Goal: Task Accomplishment & Management: Use online tool/utility

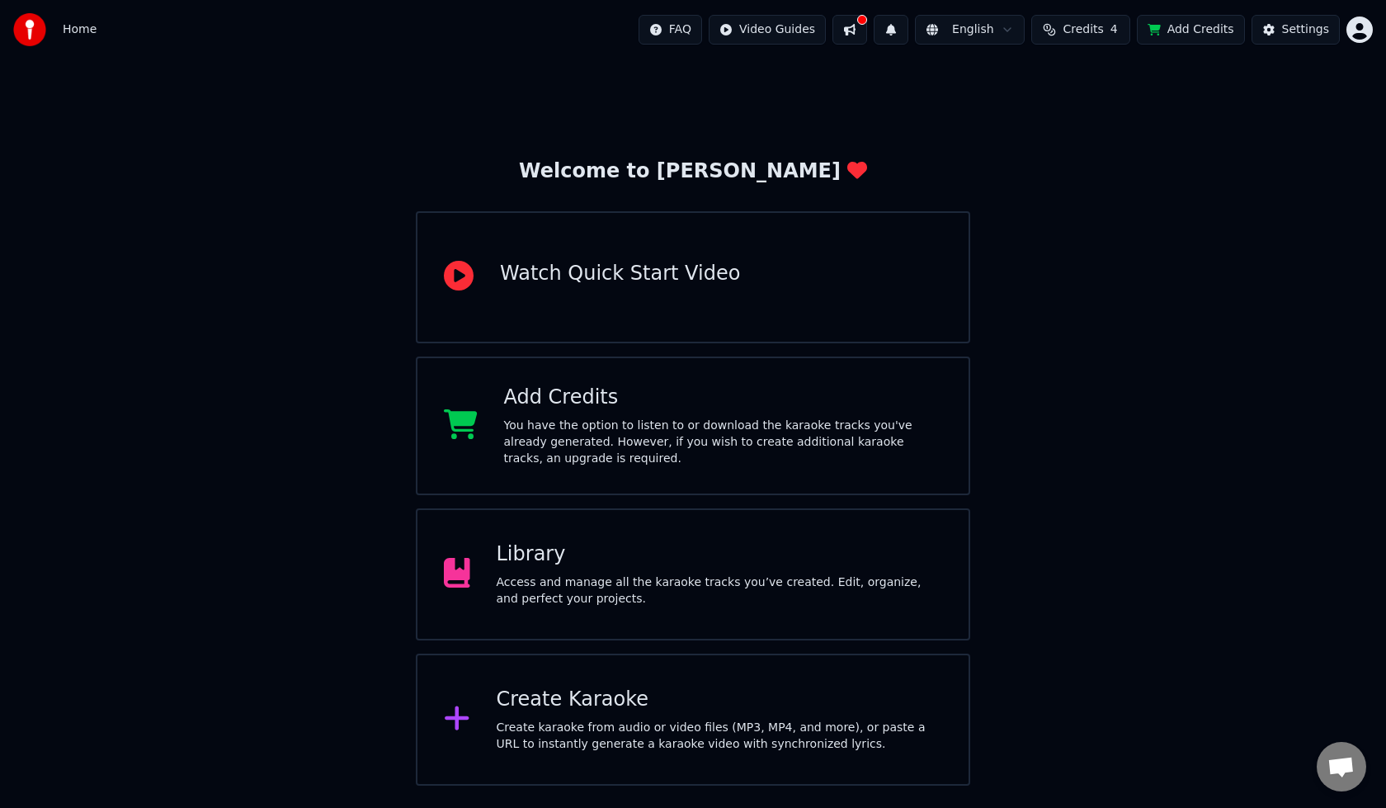
click at [535, 730] on div "Create karaoke from audio or video files (MP3, MP4, and more), or paste a URL t…" at bounding box center [720, 736] width 446 height 33
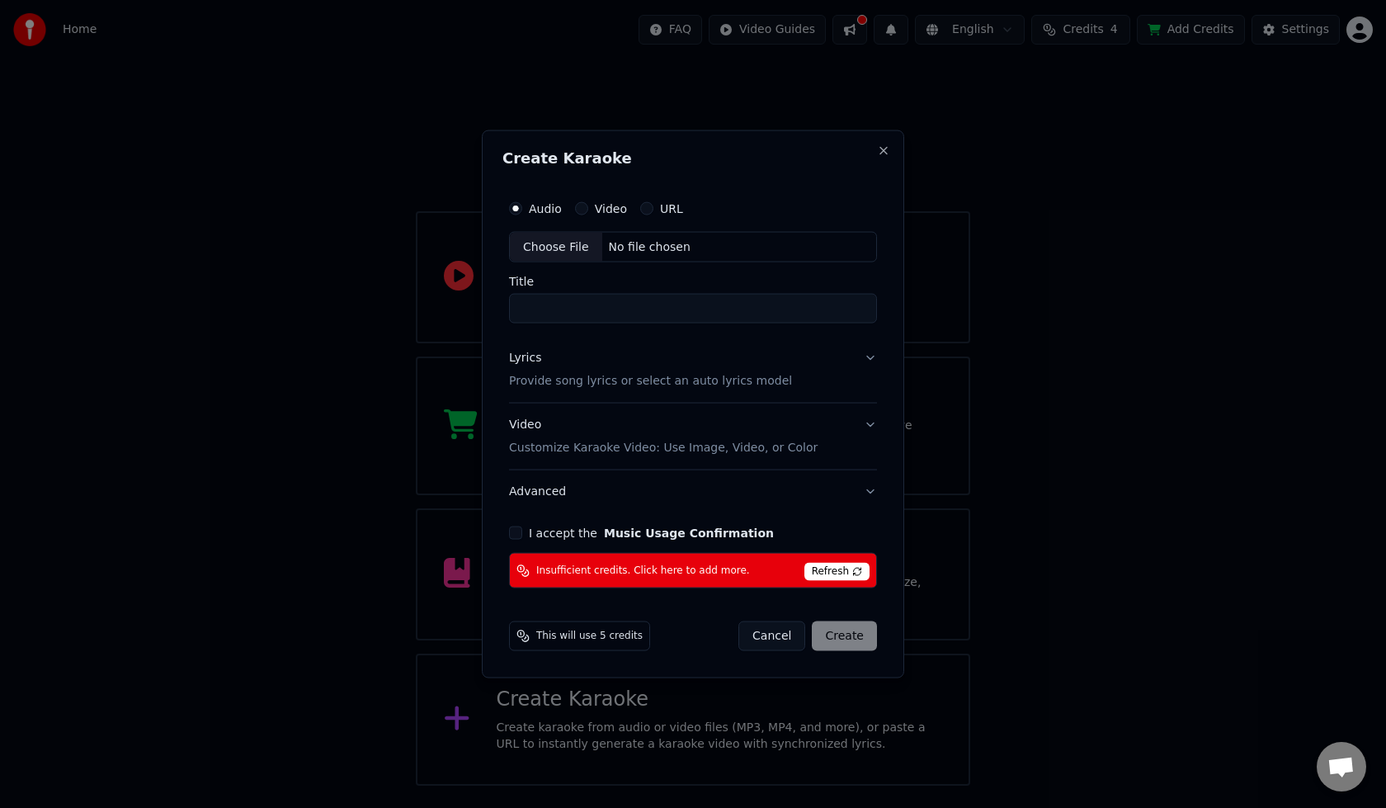
click at [777, 635] on button "Cancel" at bounding box center [772, 636] width 67 height 30
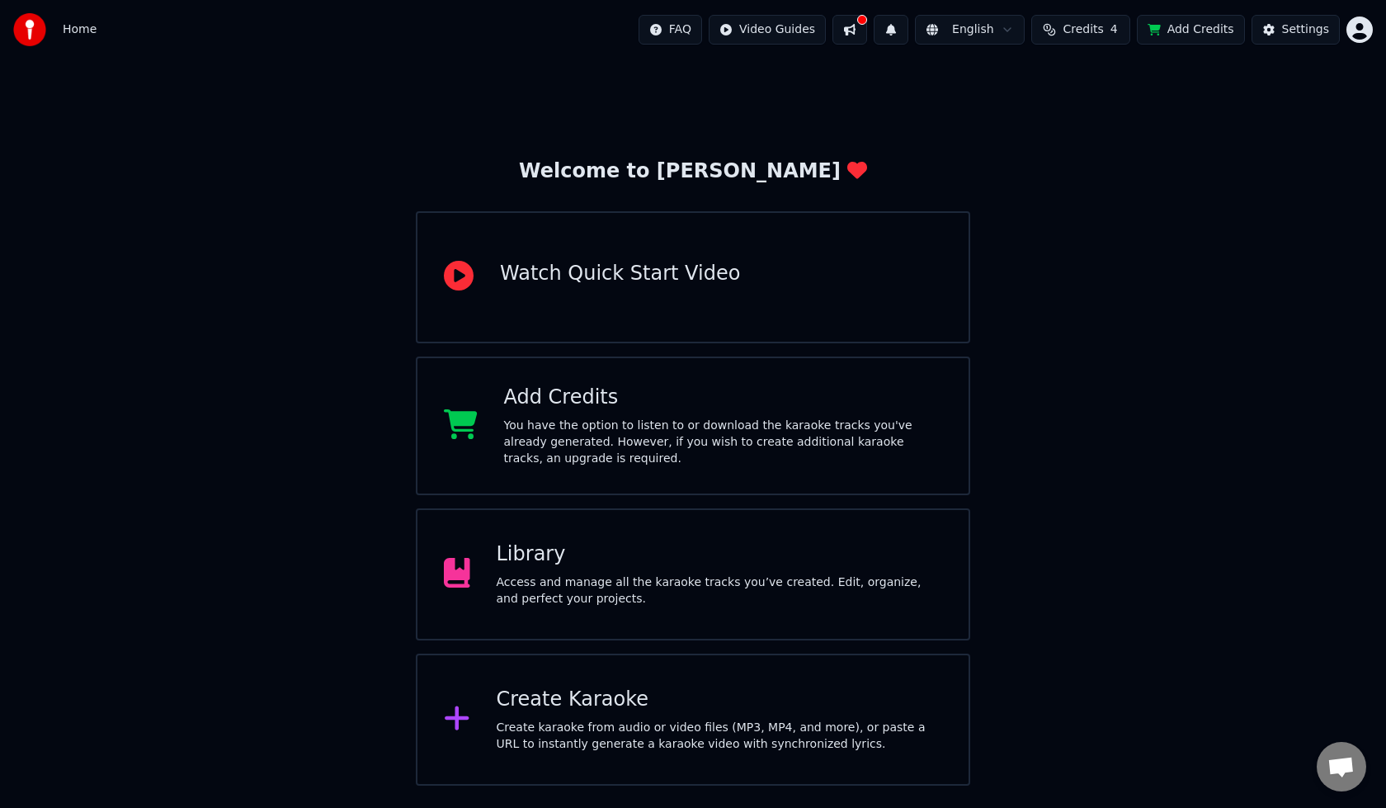
click at [550, 551] on div "Library" at bounding box center [720, 554] width 446 height 26
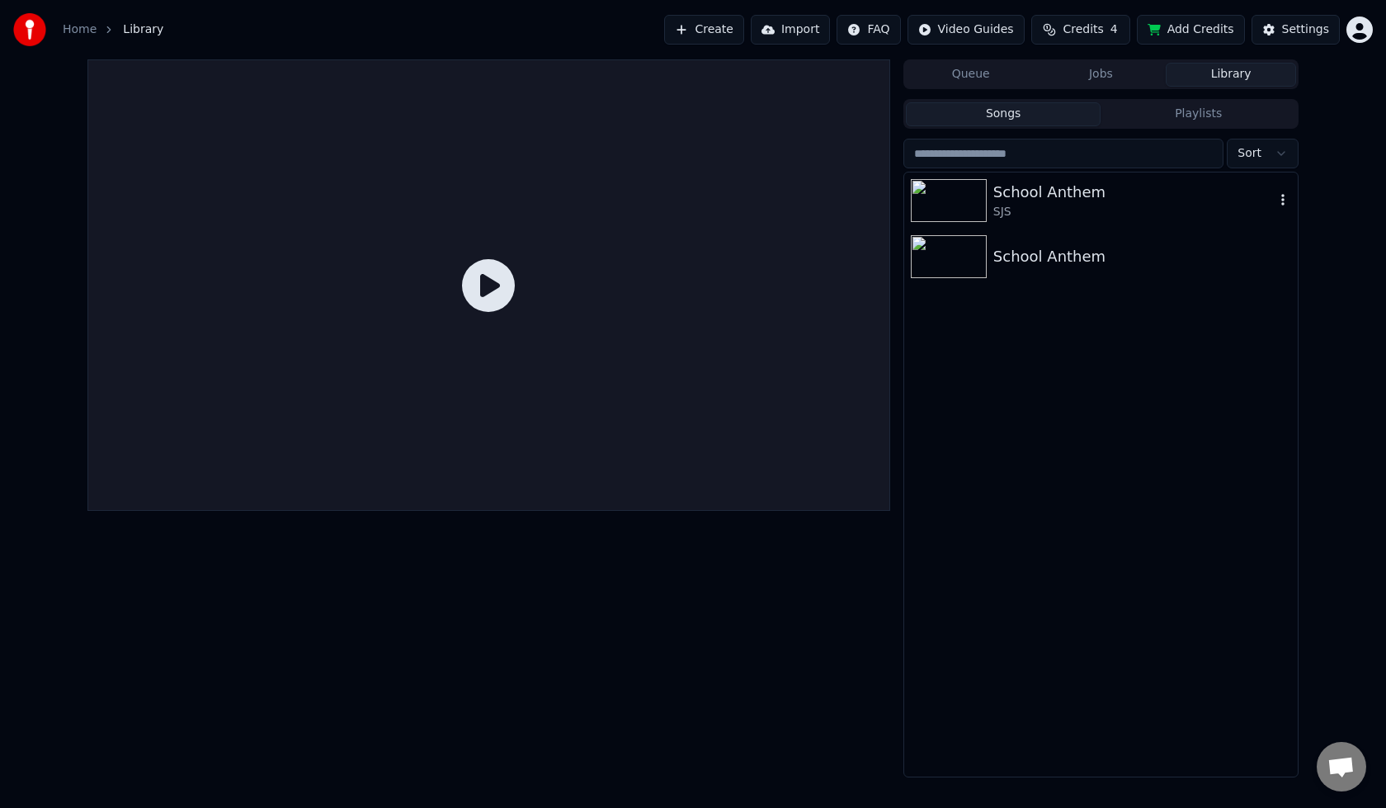
click at [971, 201] on img at bounding box center [949, 200] width 76 height 43
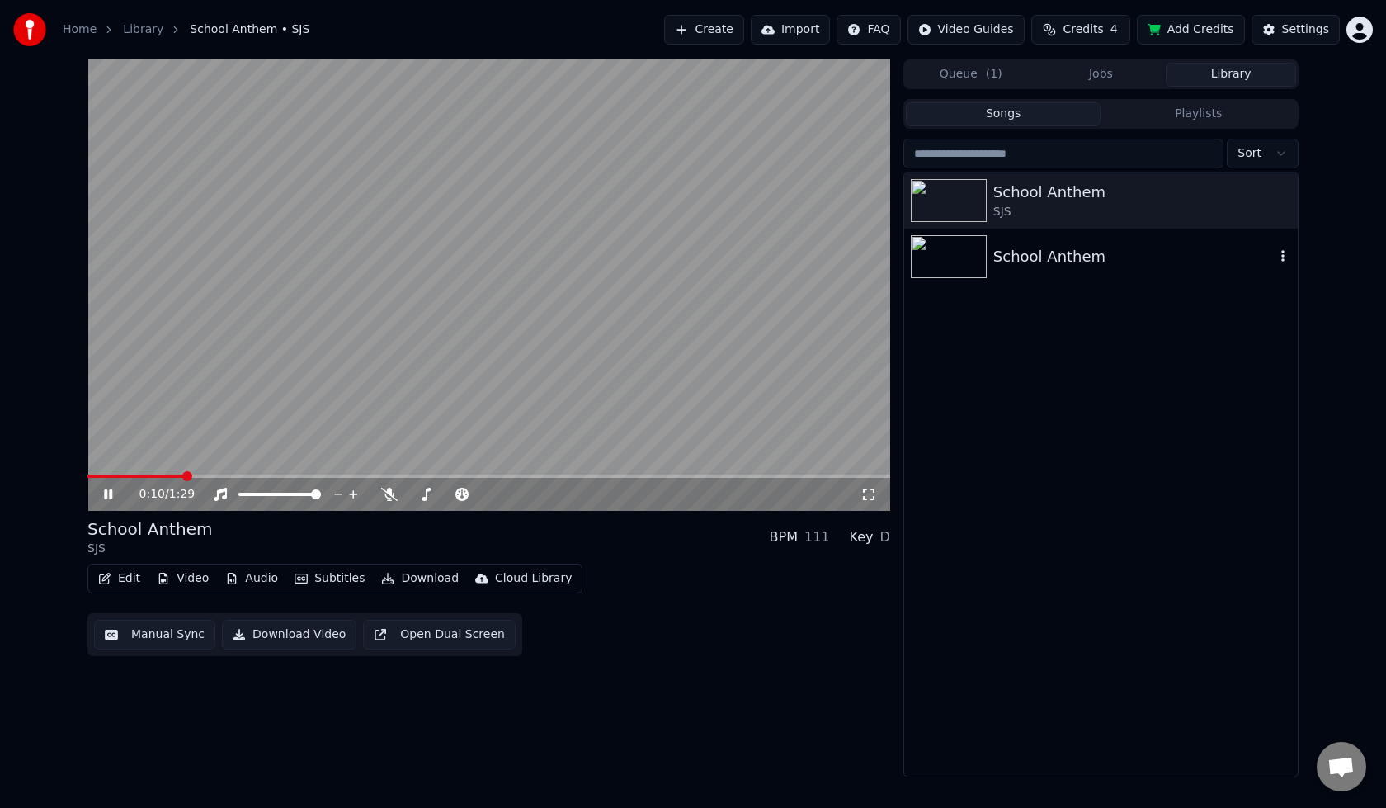
click at [1009, 262] on div "School Anthem" at bounding box center [1134, 256] width 281 height 23
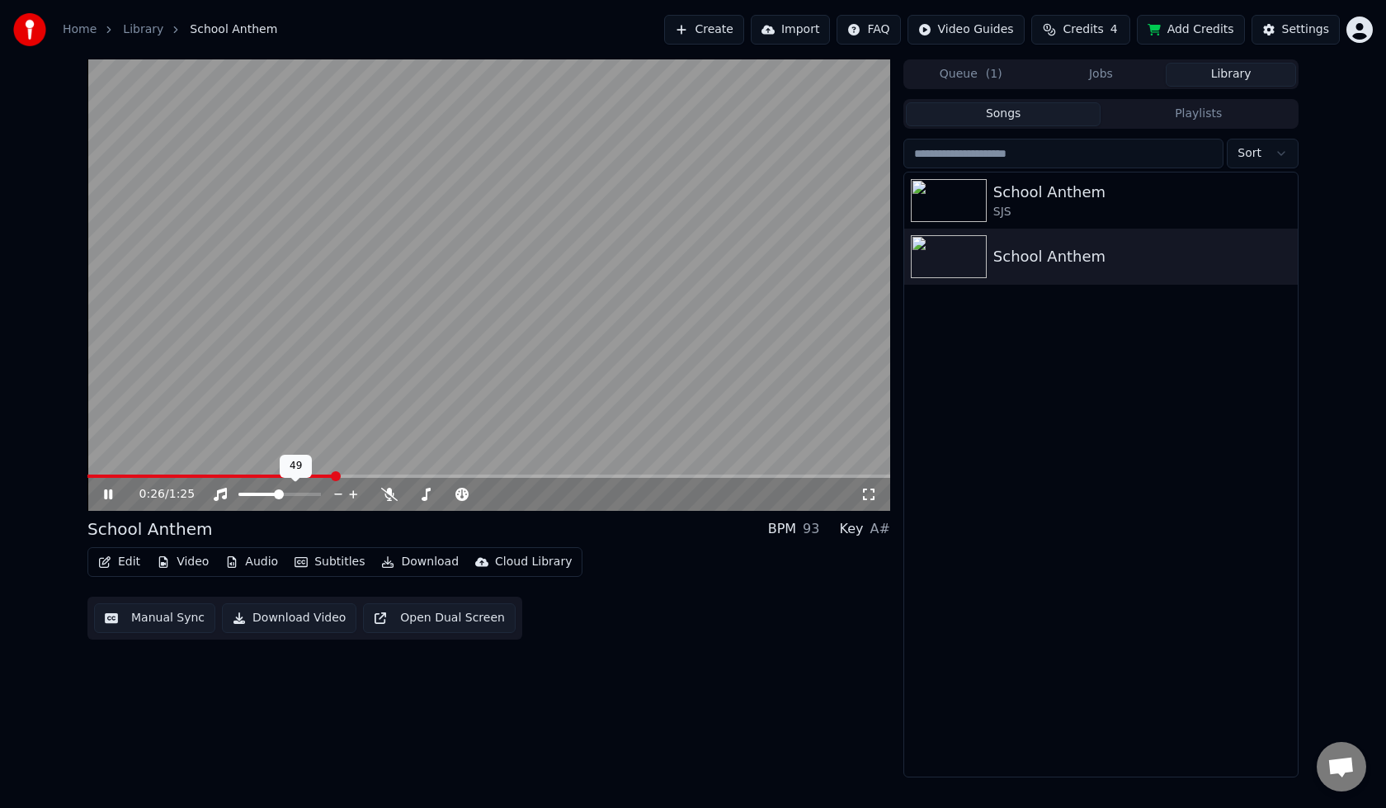
click at [279, 495] on span at bounding box center [259, 494] width 40 height 3
click at [1033, 205] on div "SJS" at bounding box center [1134, 212] width 281 height 17
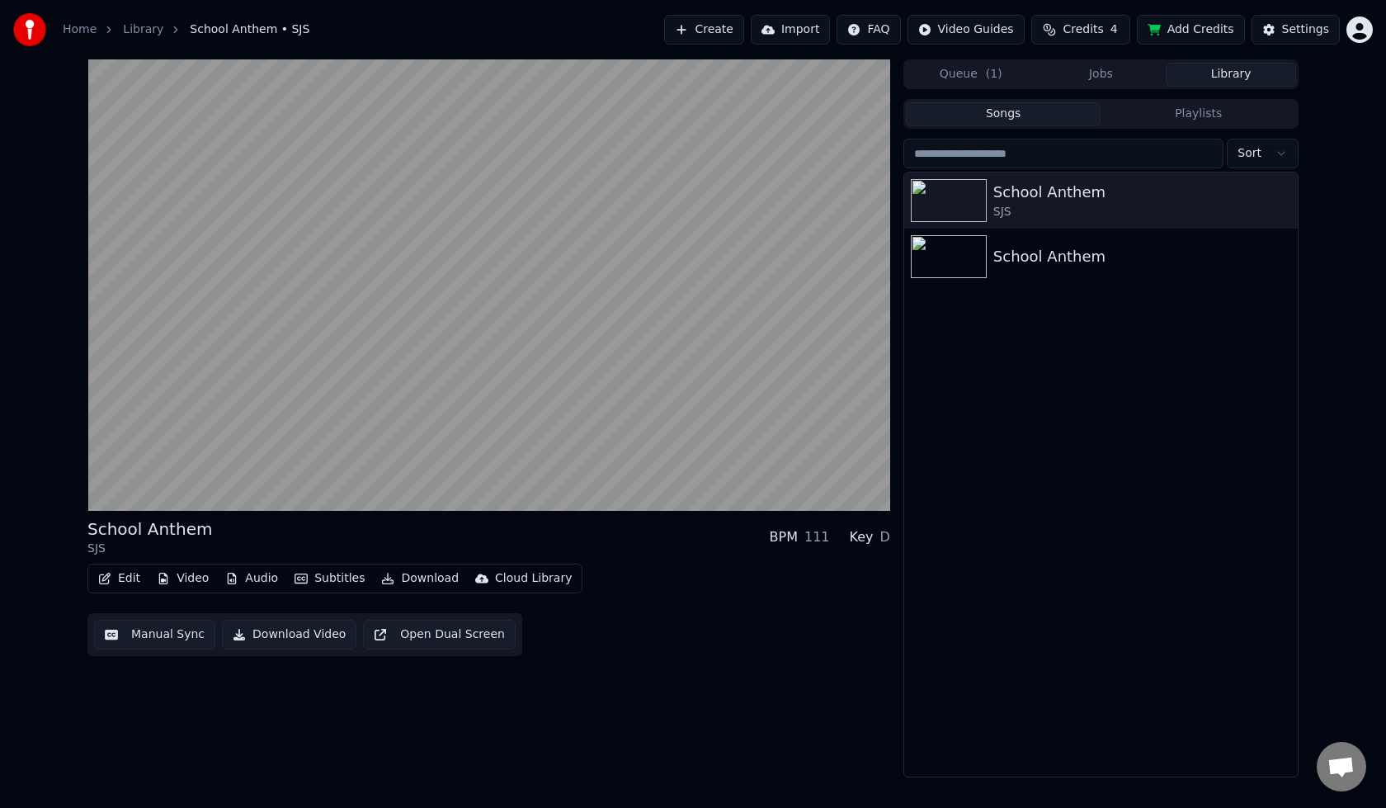
click at [118, 578] on button "Edit" at bounding box center [119, 578] width 55 height 23
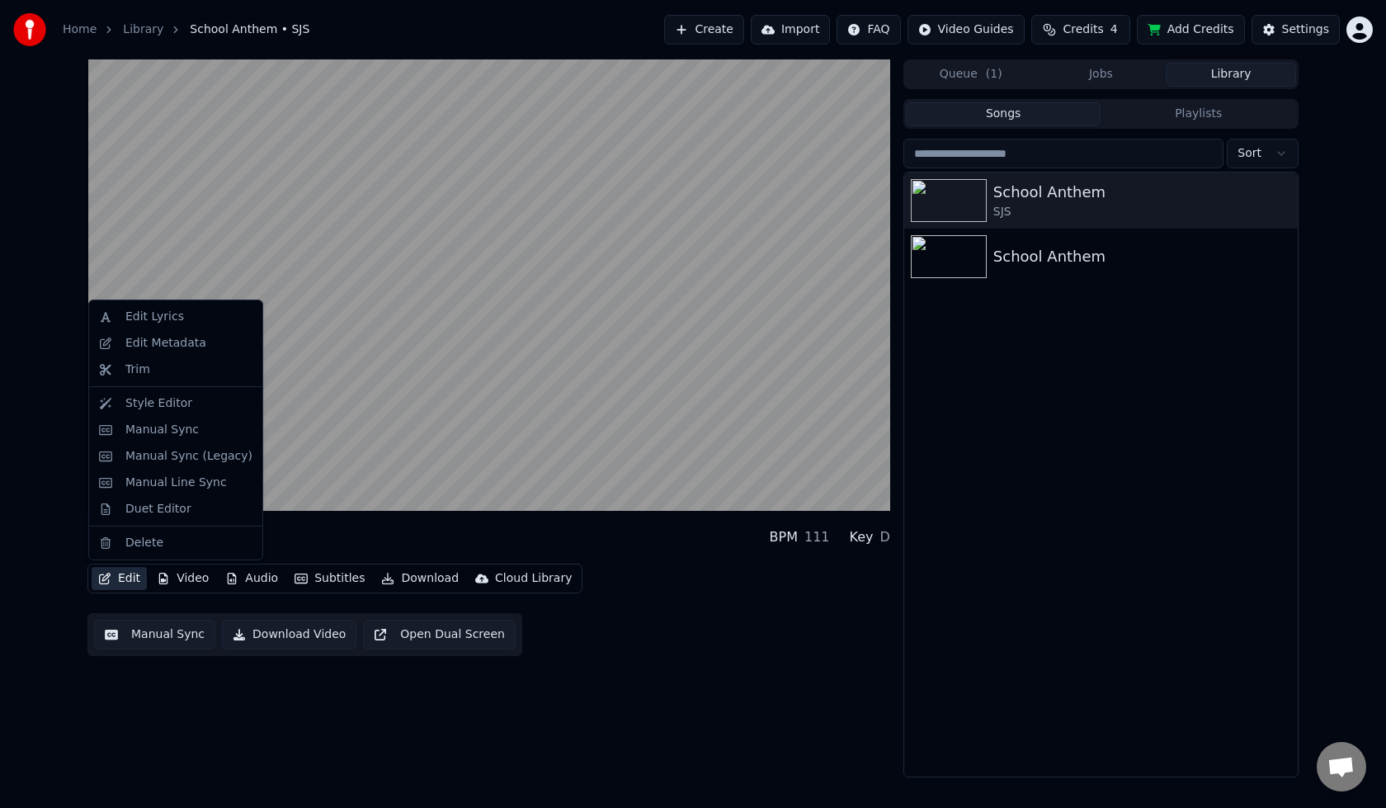
click at [12, 452] on div "School Anthem SJS BPM 111 Key D Edit Video Audio Subtitles Download Cloud Libra…" at bounding box center [693, 418] width 1386 height 718
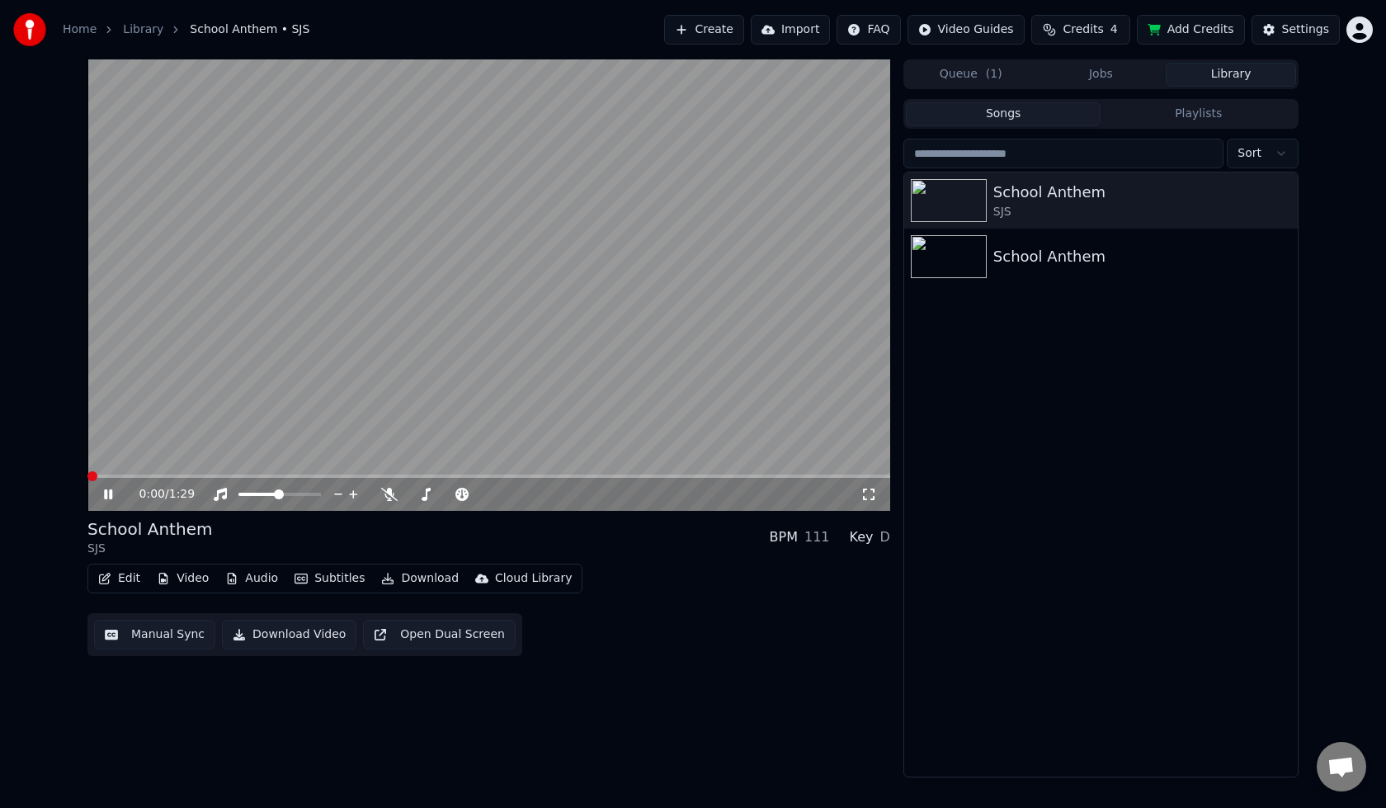
click at [87, 476] on span at bounding box center [87, 476] width 0 height 3
click at [111, 499] on icon at bounding box center [108, 494] width 8 height 10
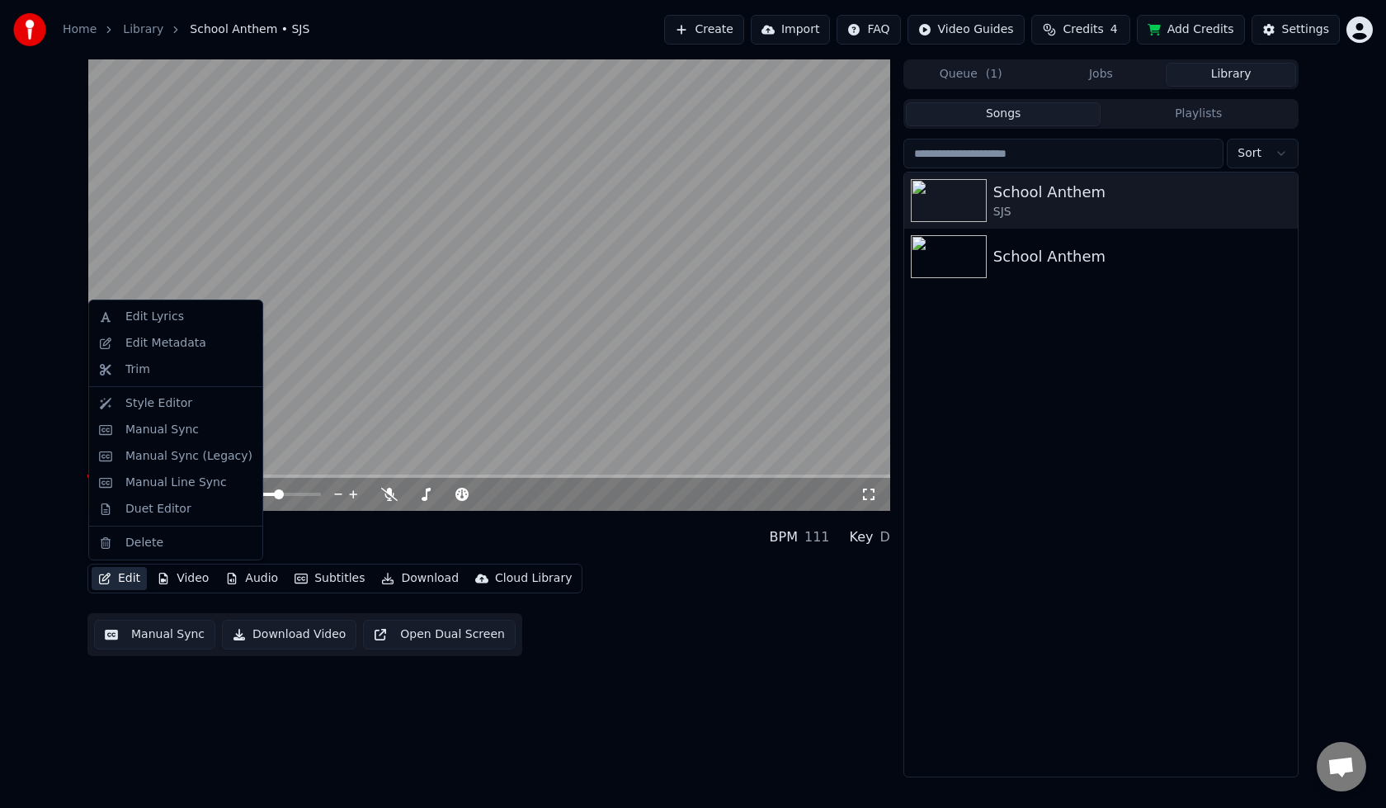
click at [123, 579] on button "Edit" at bounding box center [119, 578] width 55 height 23
click at [135, 640] on button "Manual Sync" at bounding box center [154, 635] width 121 height 30
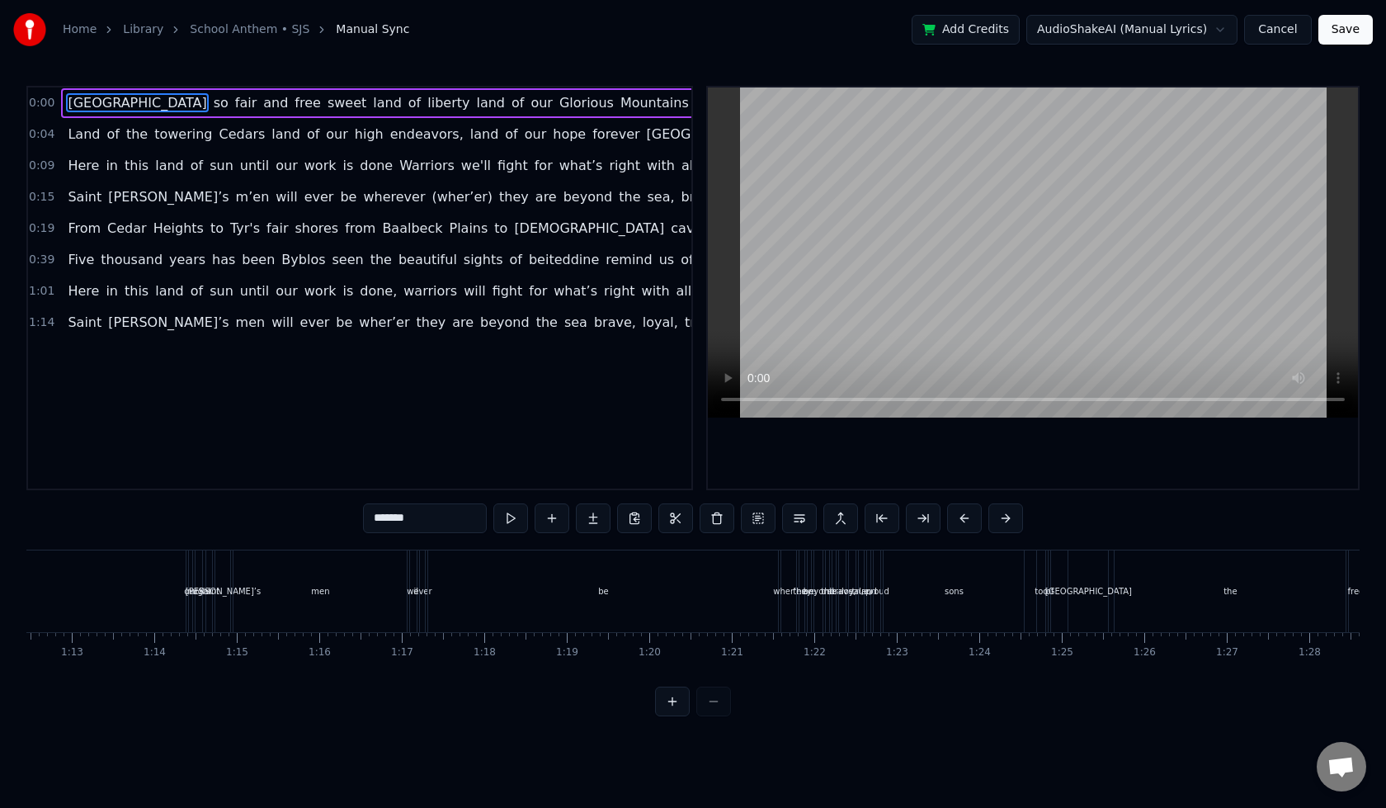
scroll to position [0, 6058]
click at [357, 325] on span "wher’er" at bounding box center [384, 322] width 54 height 19
type input "*******"
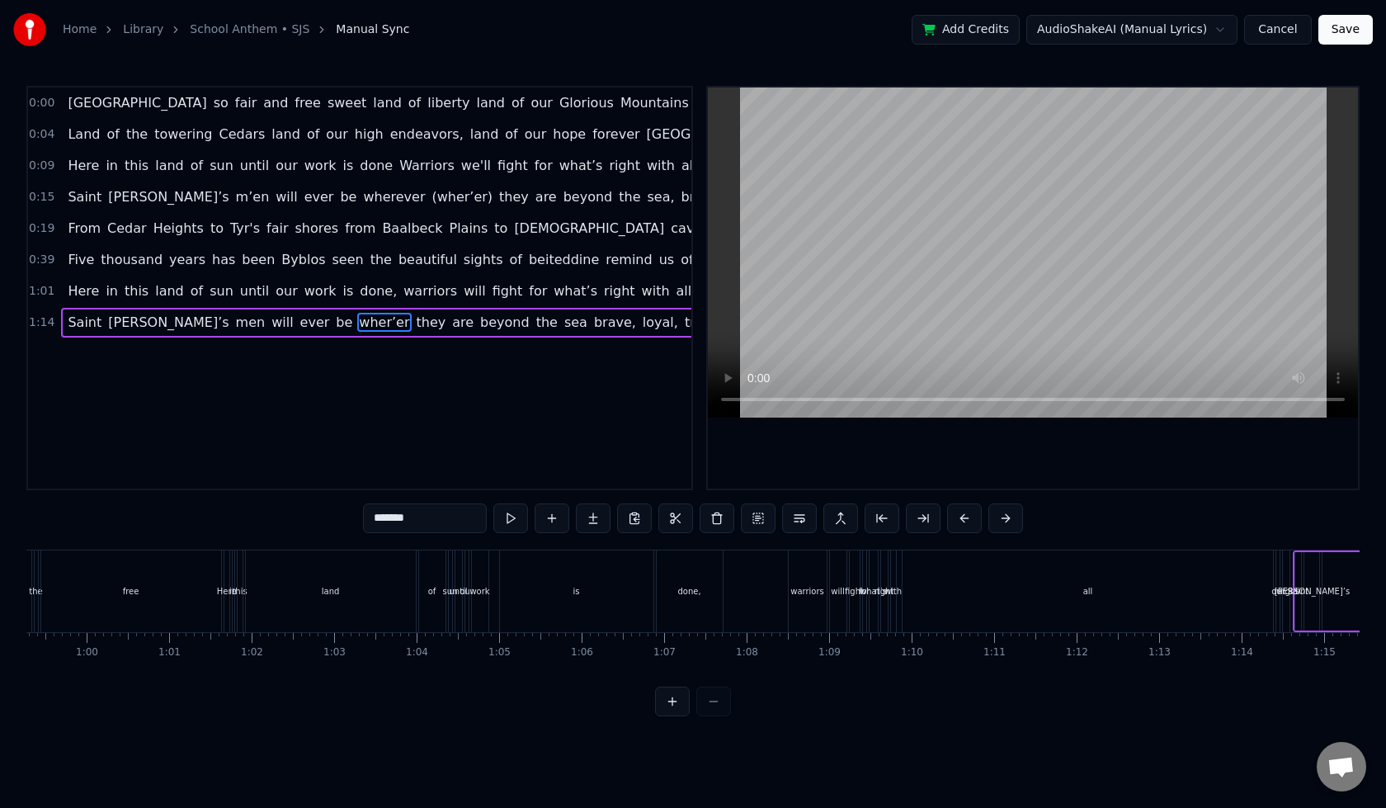
scroll to position [0, 3725]
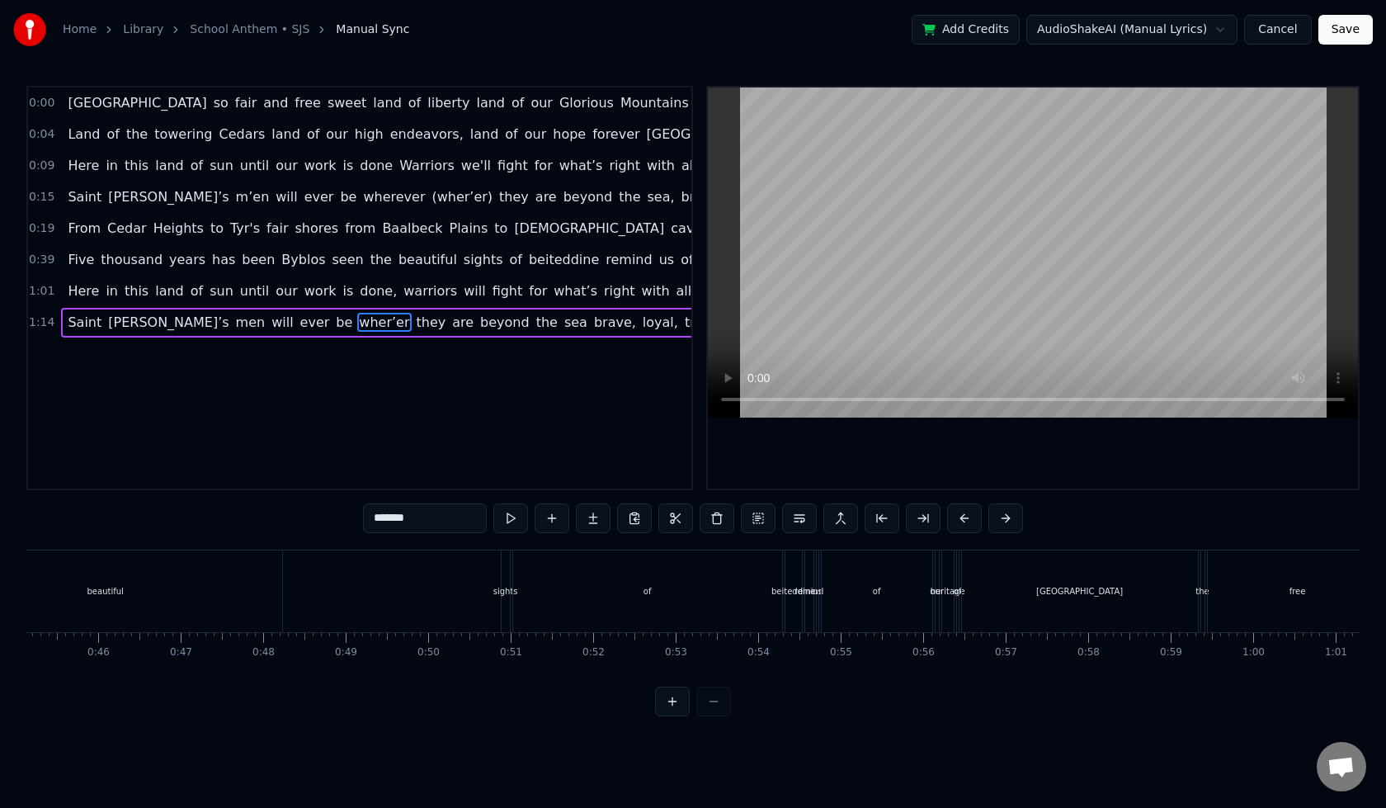
click at [380, 594] on div "Five thousand years has been Byblos seen the beautiful sights of beiteddine rem…" at bounding box center [491, 591] width 1801 height 82
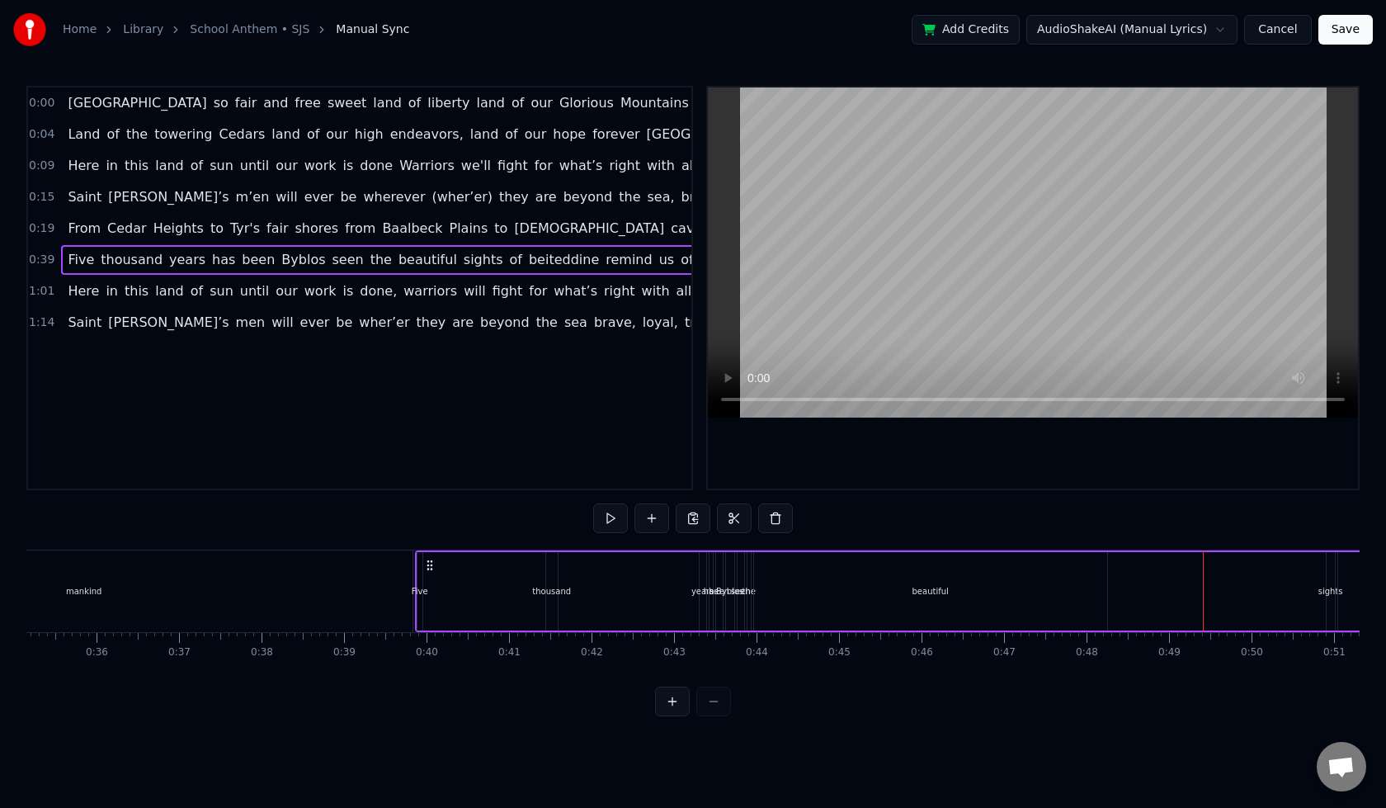
scroll to position [0, 2793]
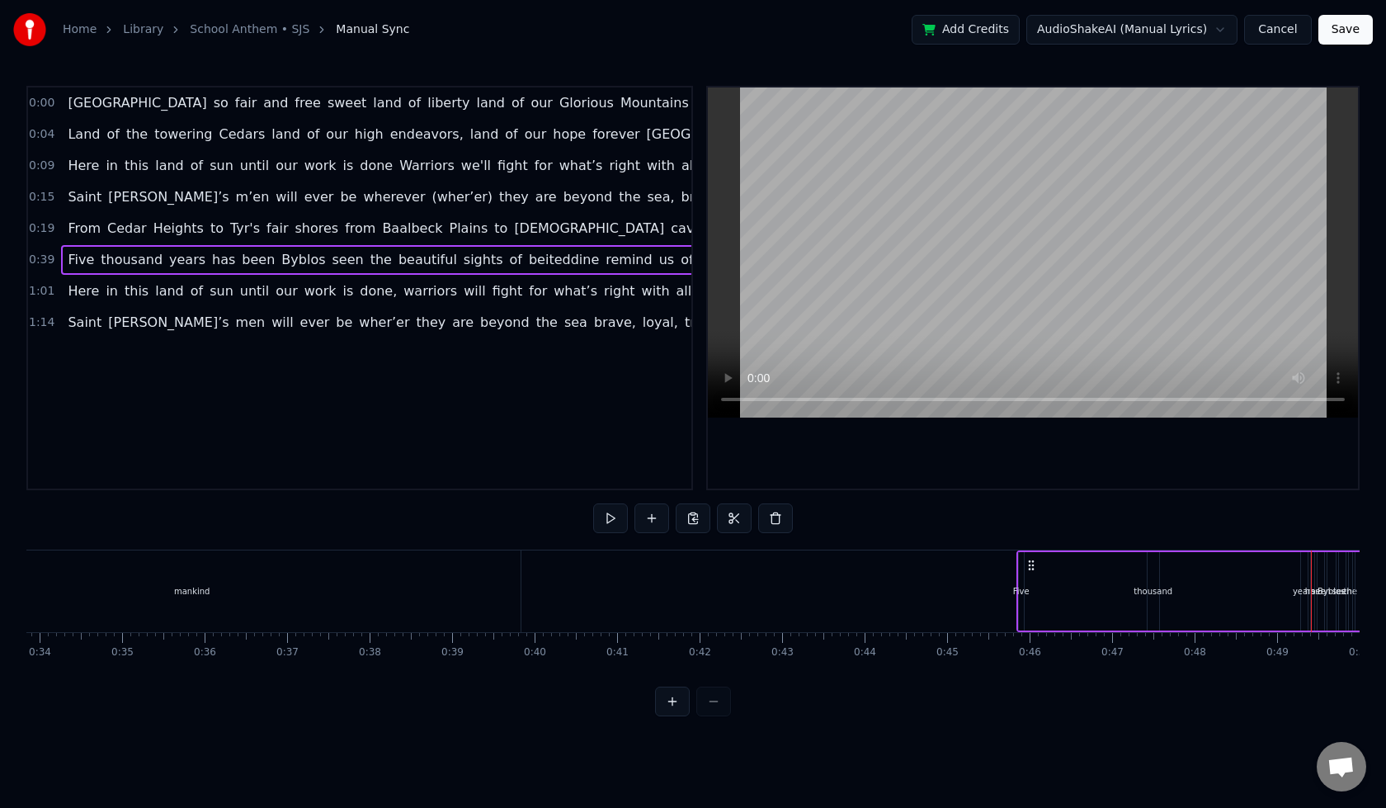
drag, startPoint x: 538, startPoint y: 564, endPoint x: 1032, endPoint y: 560, distance: 493.5
click at [1032, 560] on icon at bounding box center [1031, 565] width 13 height 13
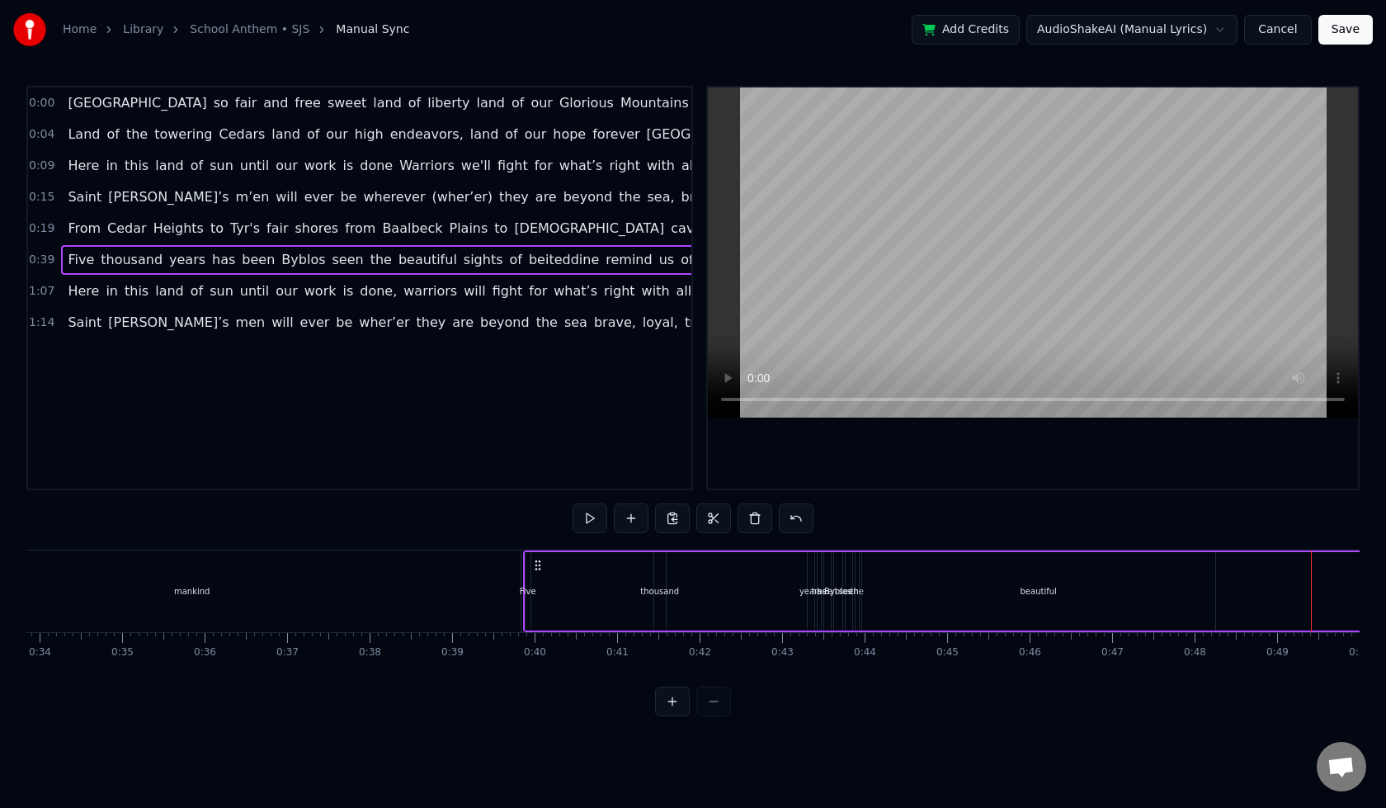
click at [453, 577] on div "mankind" at bounding box center [192, 591] width 657 height 82
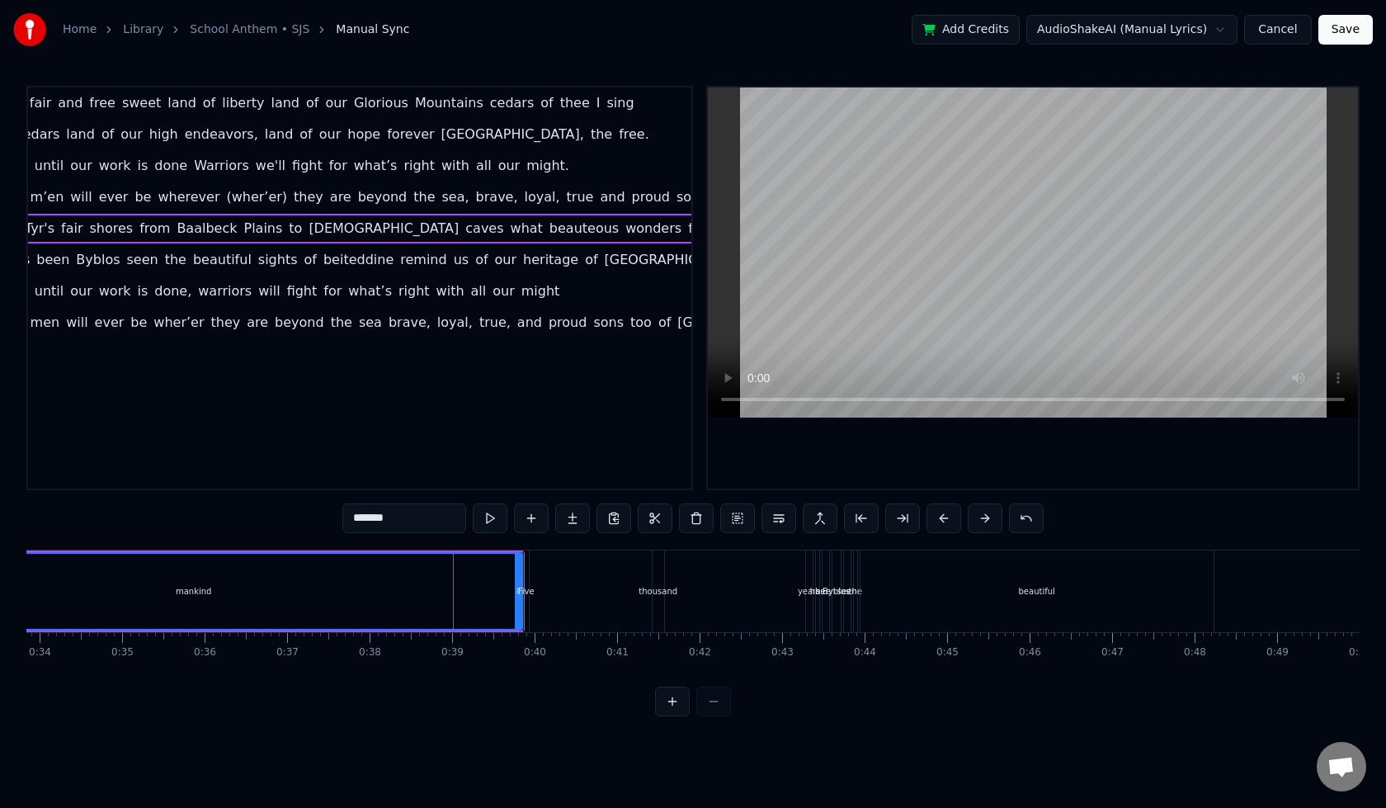
scroll to position [0, 268]
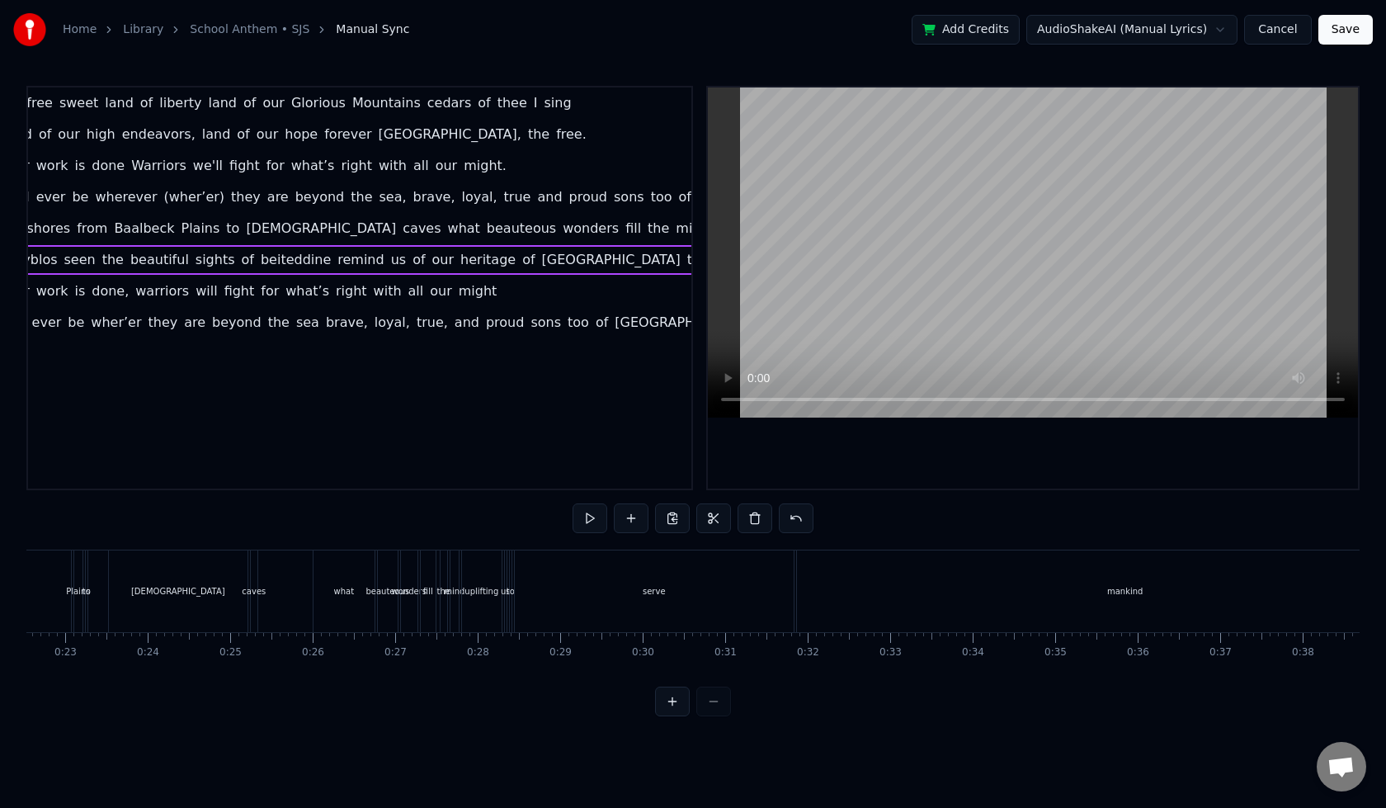
scroll to position [0, 1868]
click at [581, 568] on div "serve" at bounding box center [645, 591] width 279 height 82
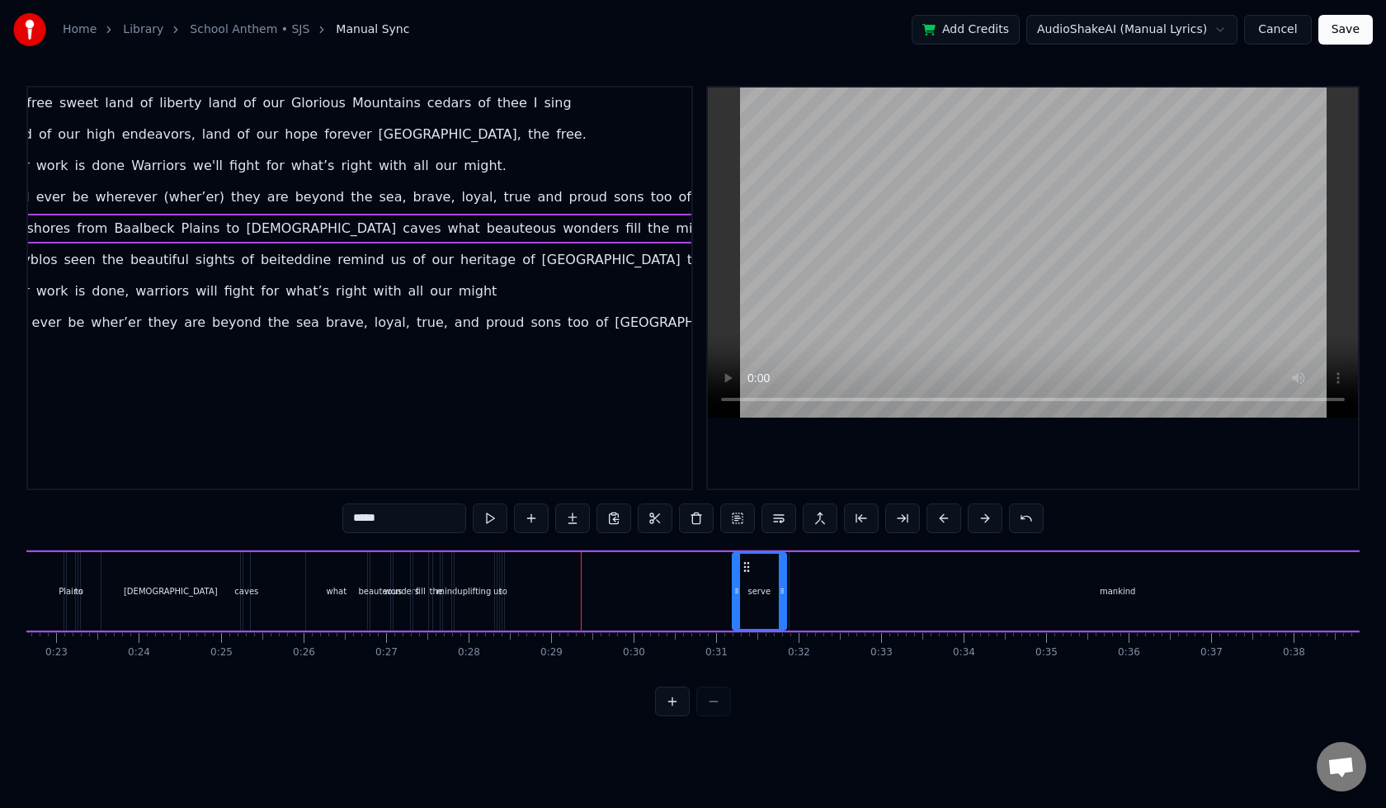
drag, startPoint x: 510, startPoint y: 581, endPoint x: 734, endPoint y: 589, distance: 223.8
click at [734, 589] on div at bounding box center [737, 591] width 7 height 75
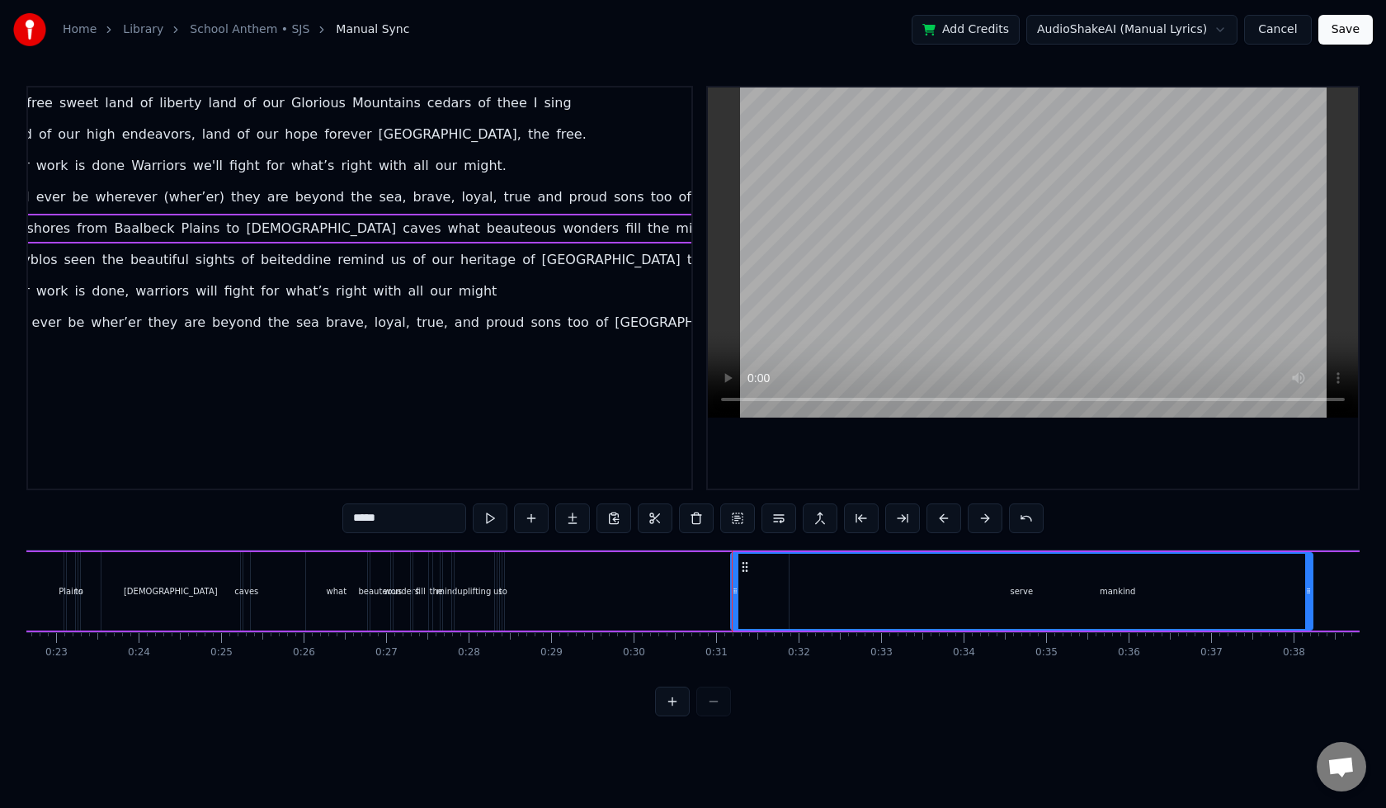
drag, startPoint x: 783, startPoint y: 574, endPoint x: 1310, endPoint y: 581, distance: 526.6
click at [1310, 581] on div at bounding box center [1309, 591] width 7 height 75
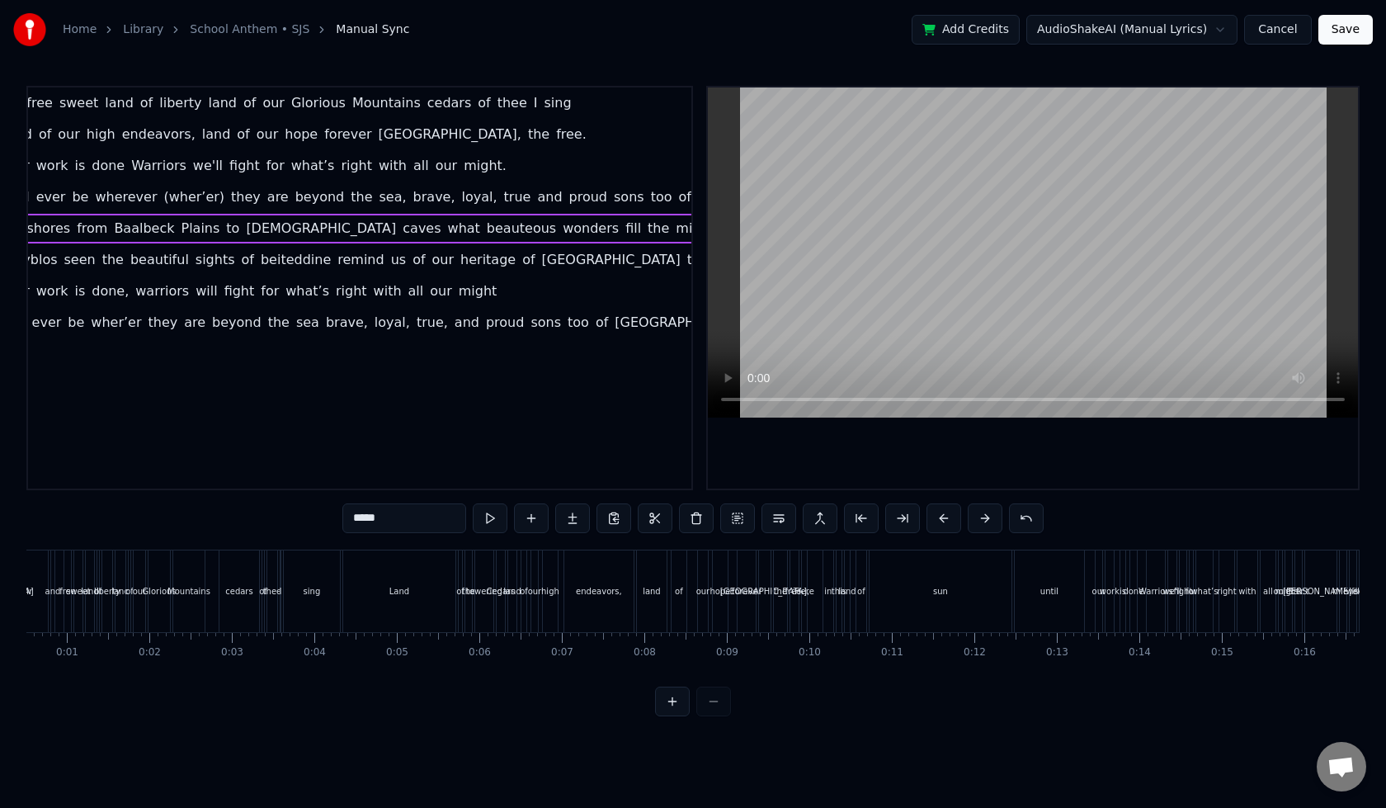
scroll to position [0, 0]
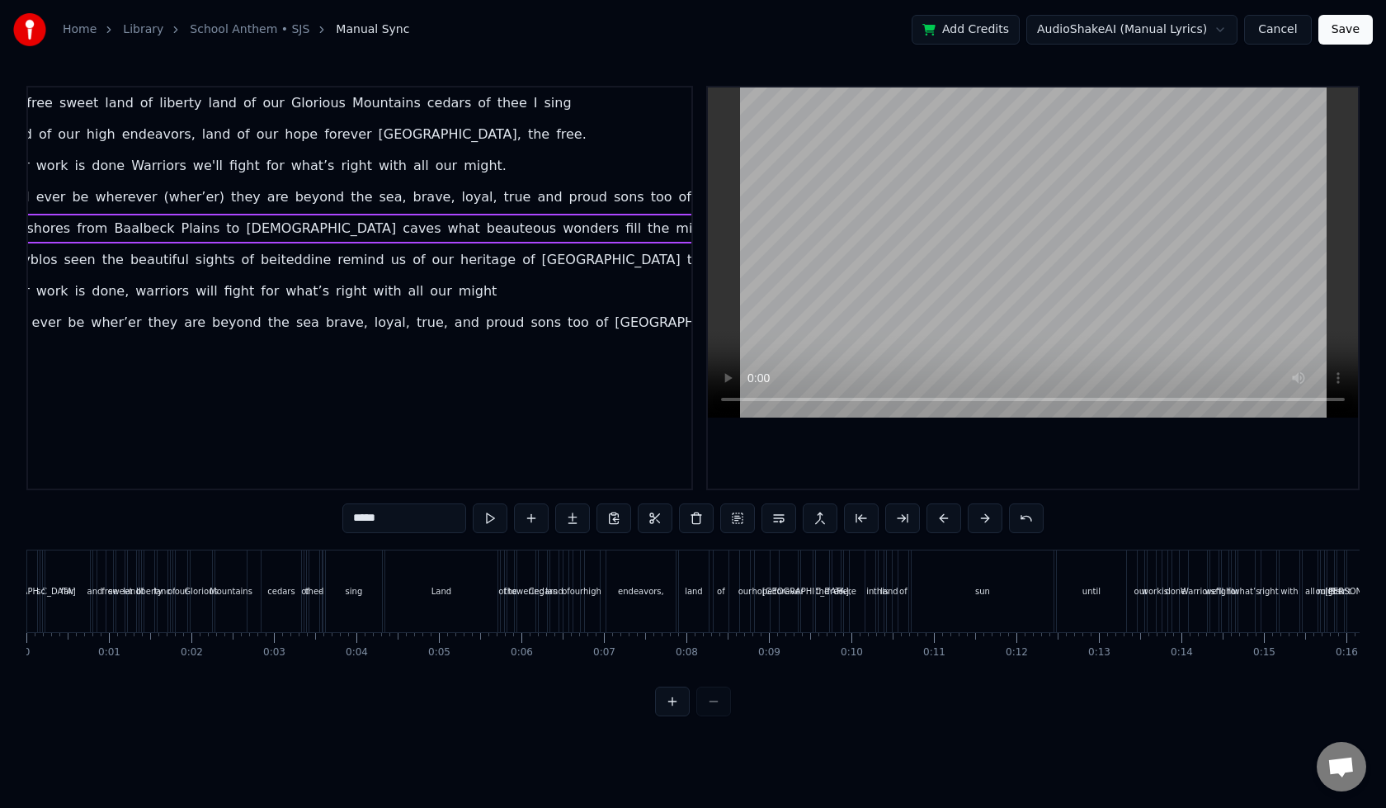
click at [1008, 586] on div "sun" at bounding box center [983, 591] width 142 height 82
type input "***"
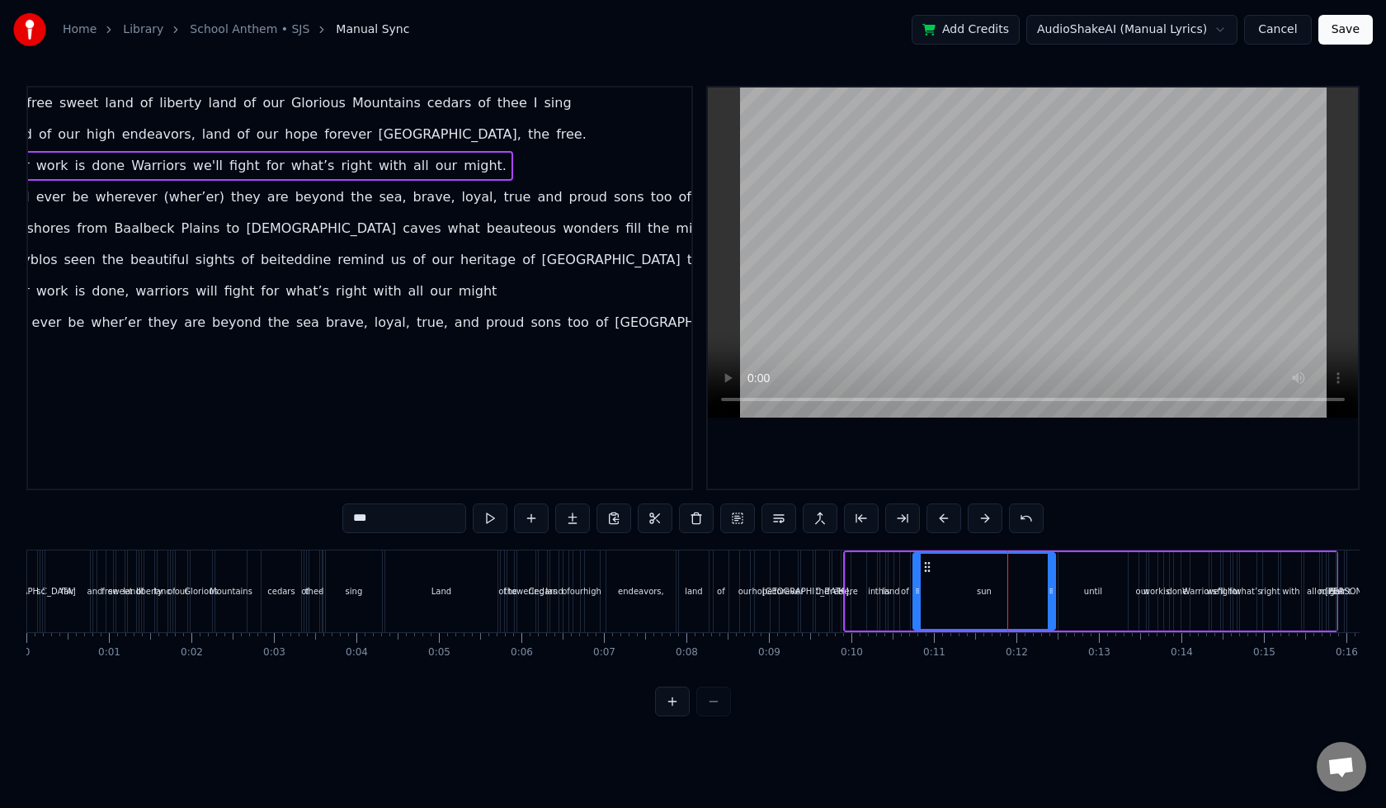
scroll to position [0, 163]
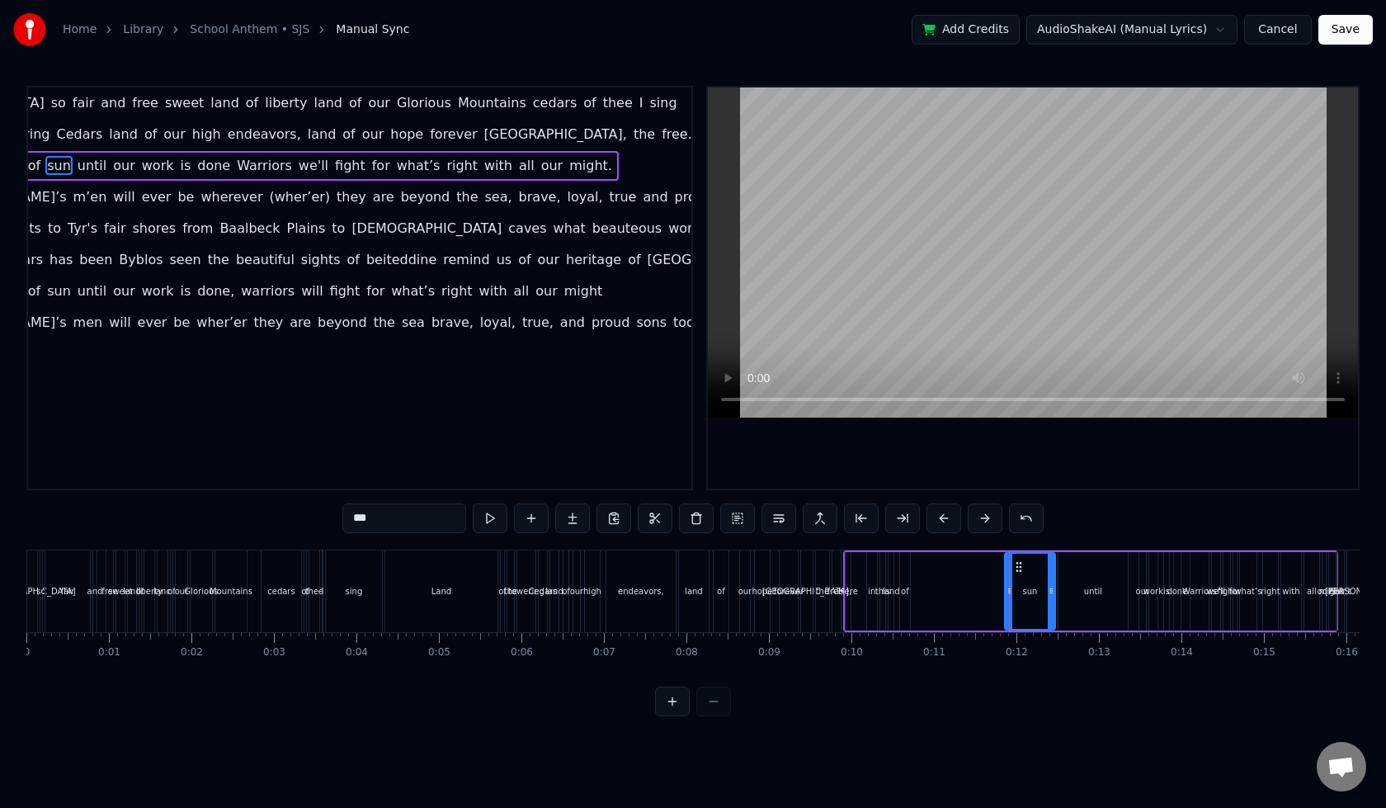
drag, startPoint x: 919, startPoint y: 571, endPoint x: 1016, endPoint y: 571, distance: 97.4
click at [1013, 571] on div at bounding box center [1009, 591] width 7 height 75
click at [998, 574] on div "Here in this land of sun until our work is done Warriors we'll fight for what’s…" at bounding box center [1090, 591] width 495 height 82
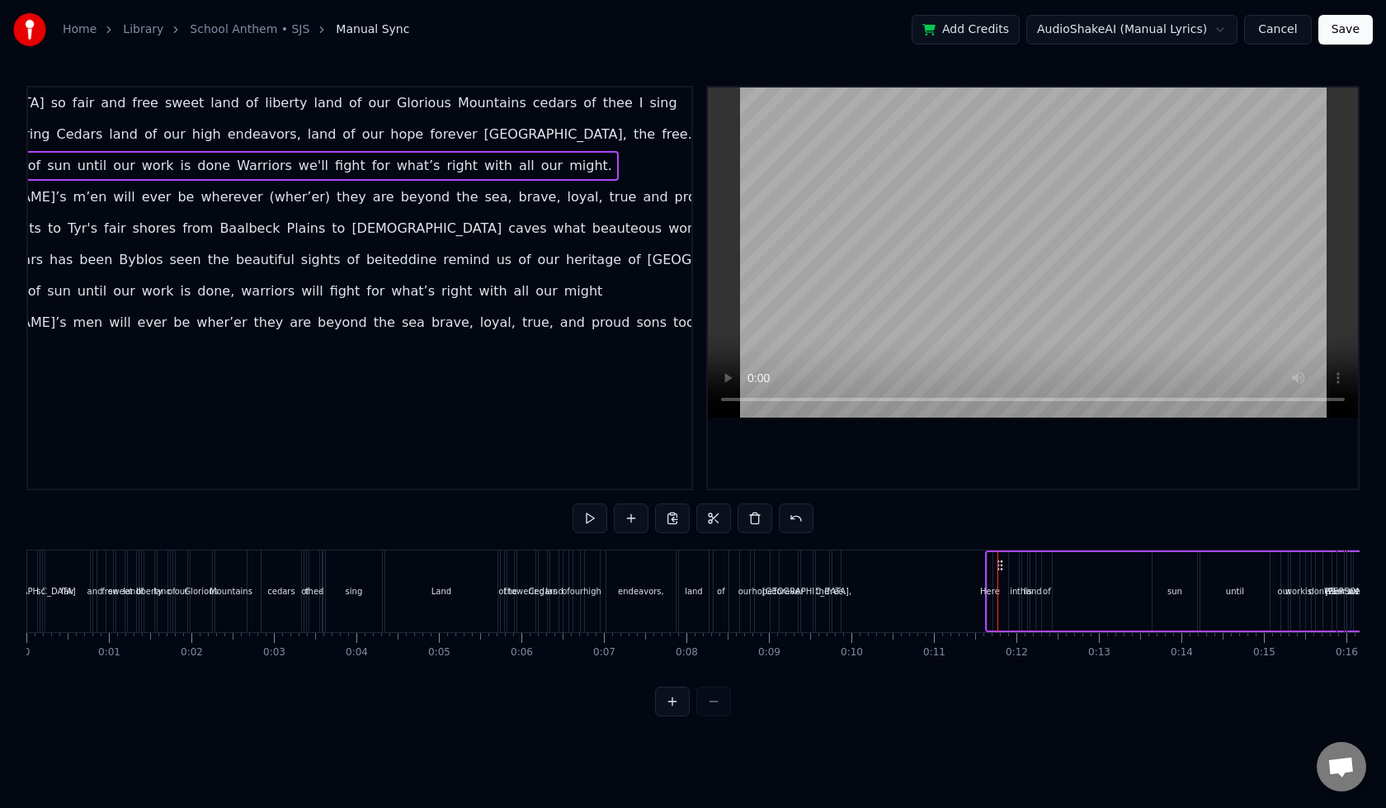
drag, startPoint x: 857, startPoint y: 565, endPoint x: 999, endPoint y: 566, distance: 142.0
click at [999, 566] on icon at bounding box center [1000, 565] width 13 height 13
click at [849, 569] on div "Here" at bounding box center [848, 591] width 5 height 78
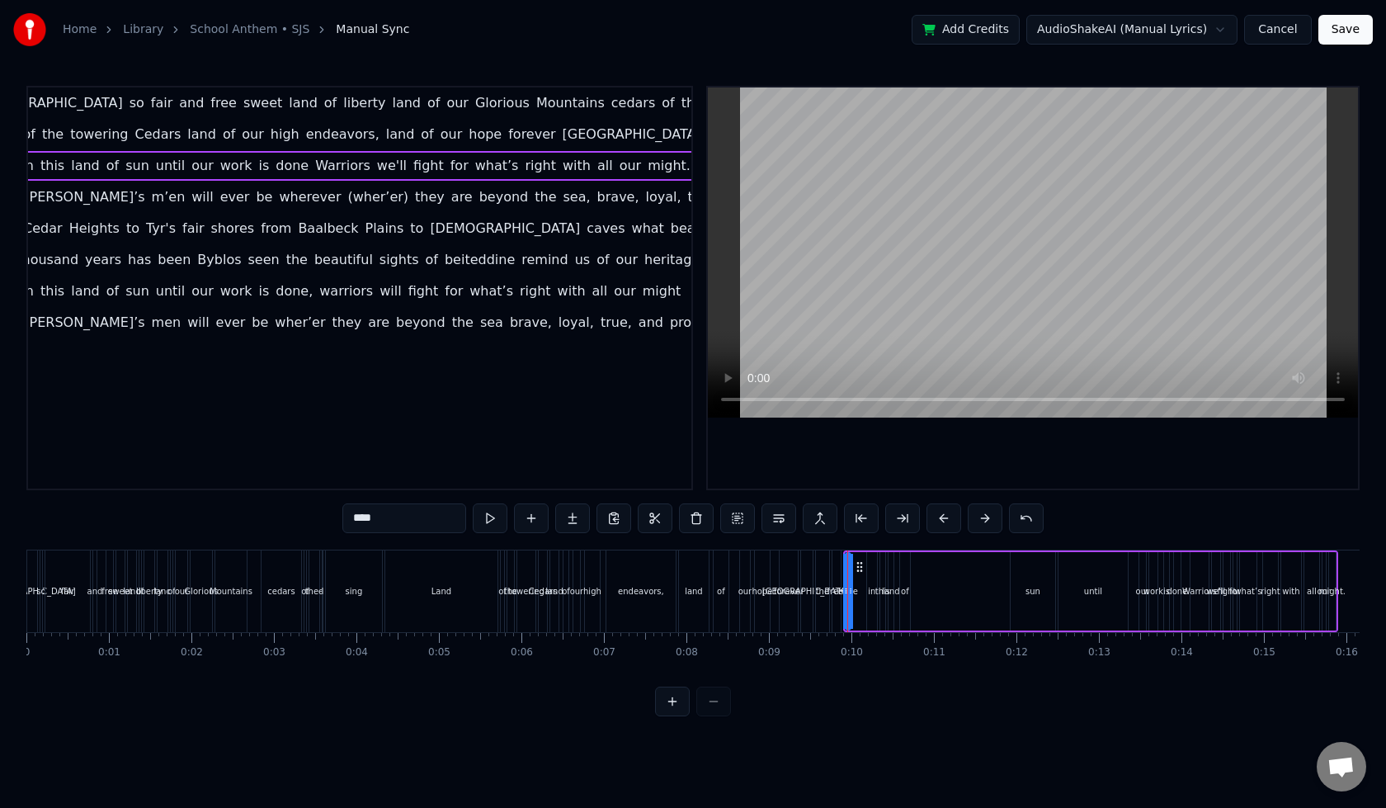
scroll to position [0, 34]
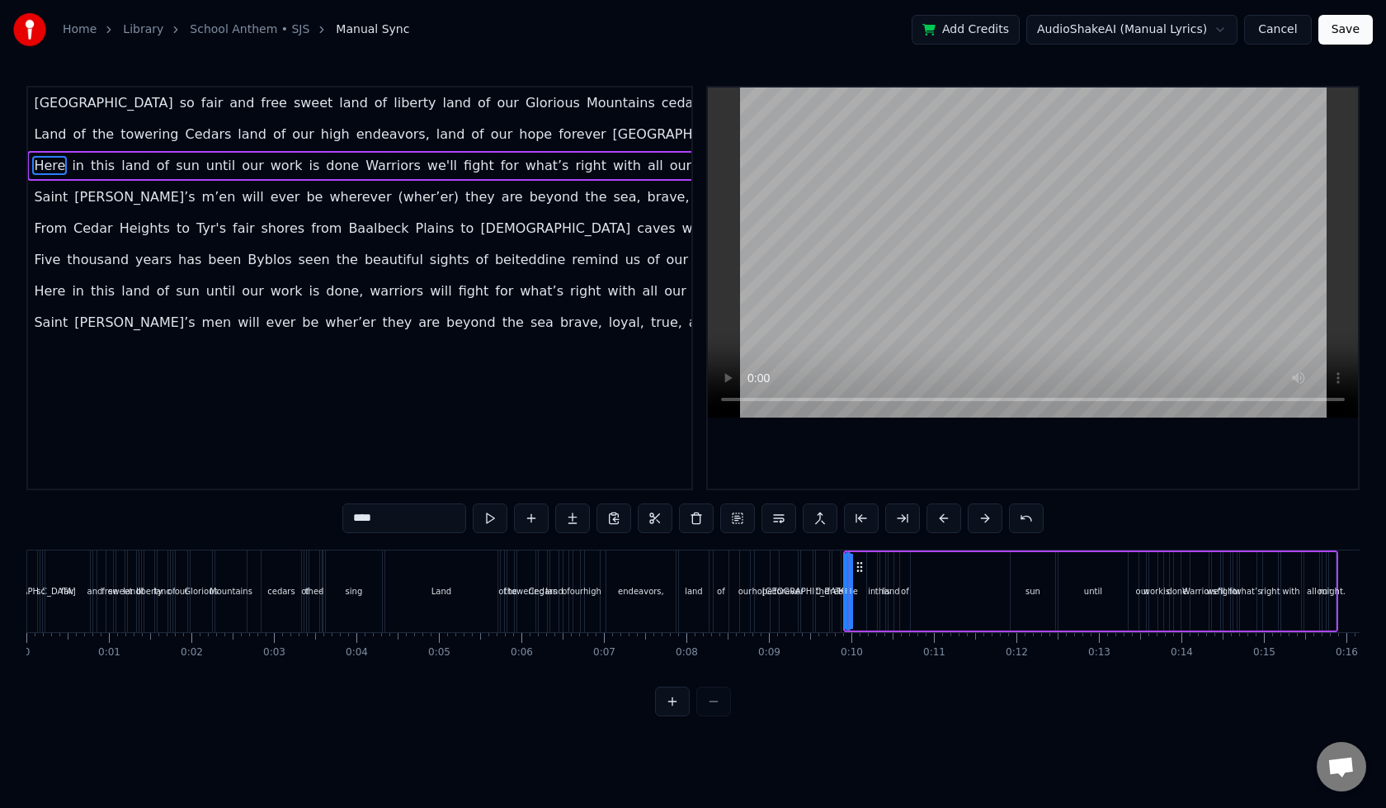
click at [94, 583] on div "and" at bounding box center [94, 591] width 3 height 82
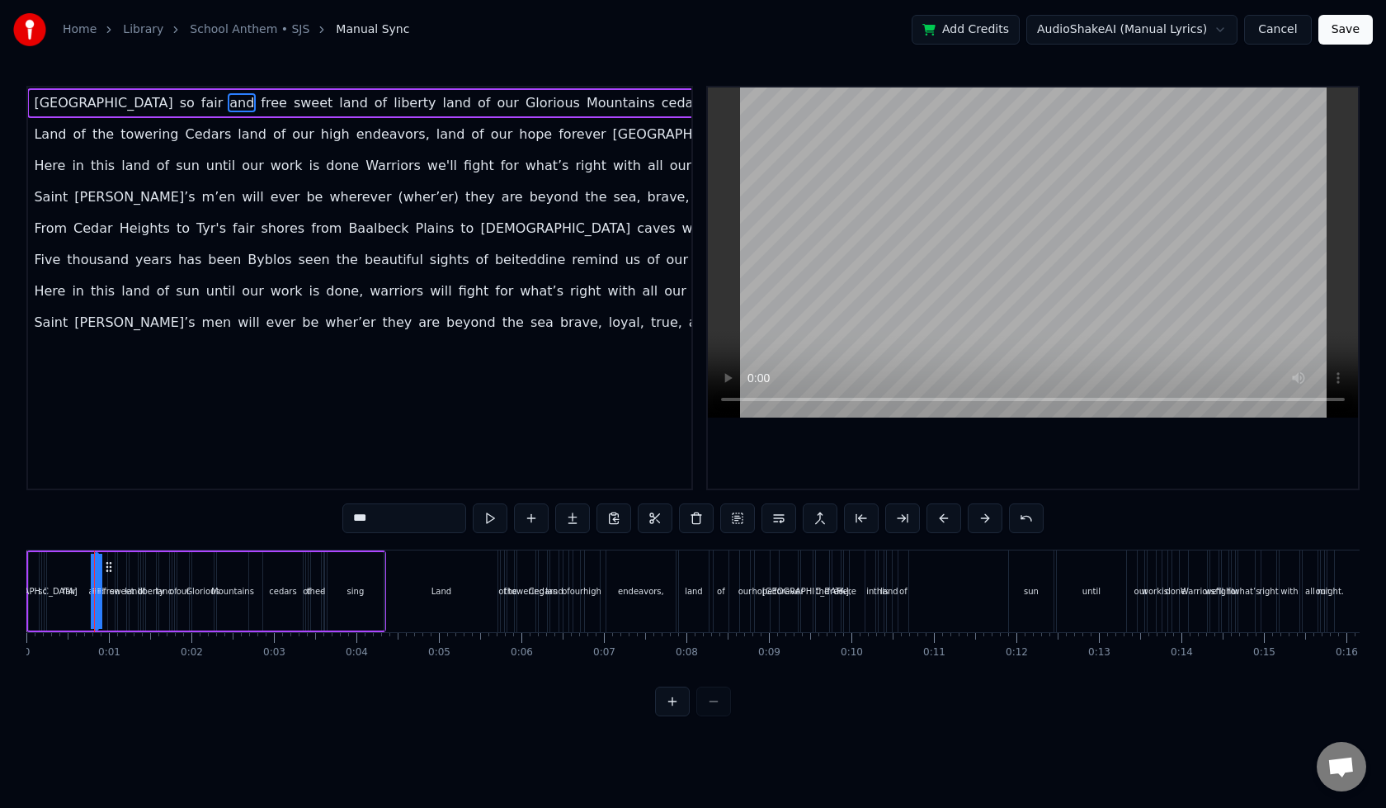
click at [76, 558] on div "fair" at bounding box center [69, 591] width 45 height 78
type input "****"
click at [385, 552] on div "Land" at bounding box center [442, 591] width 114 height 82
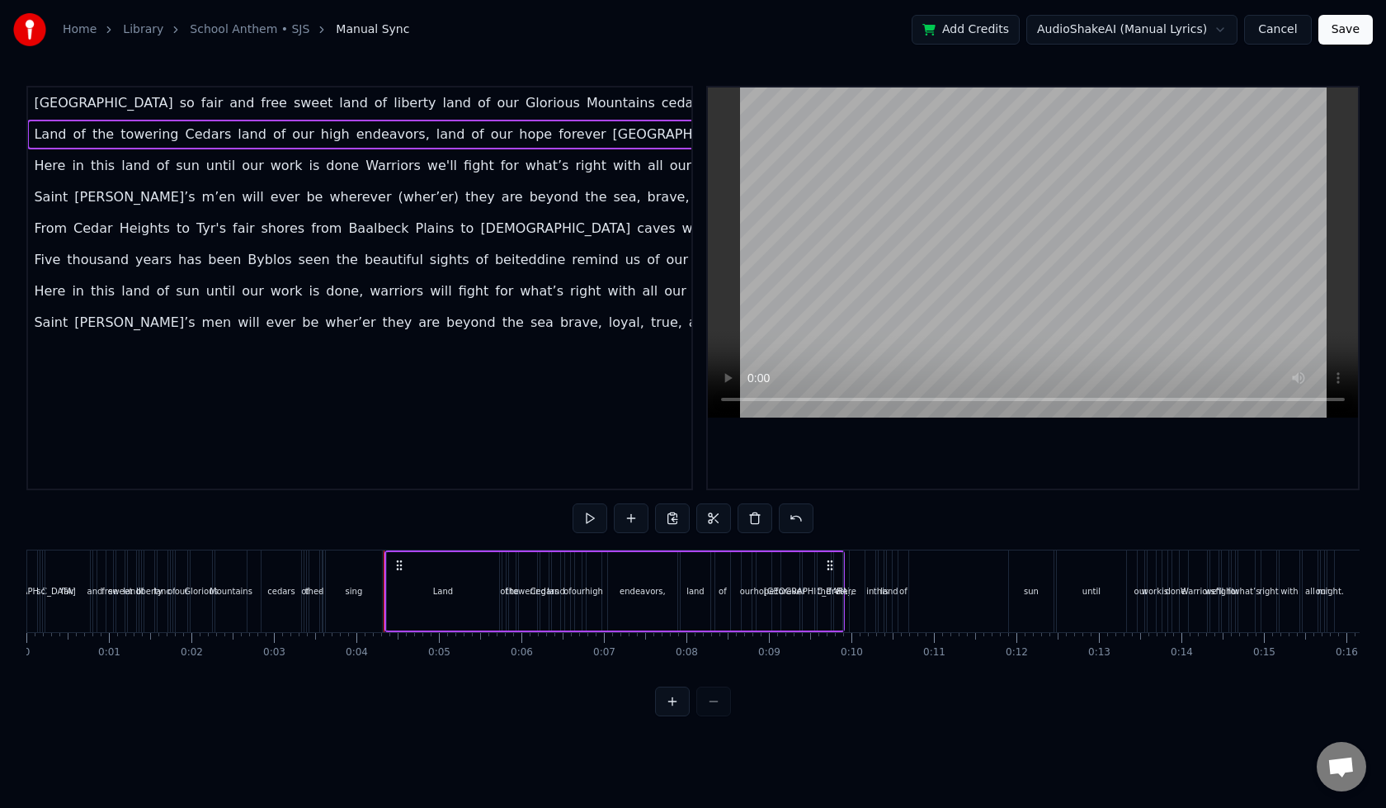
click at [379, 551] on div "sing" at bounding box center [354, 591] width 56 height 82
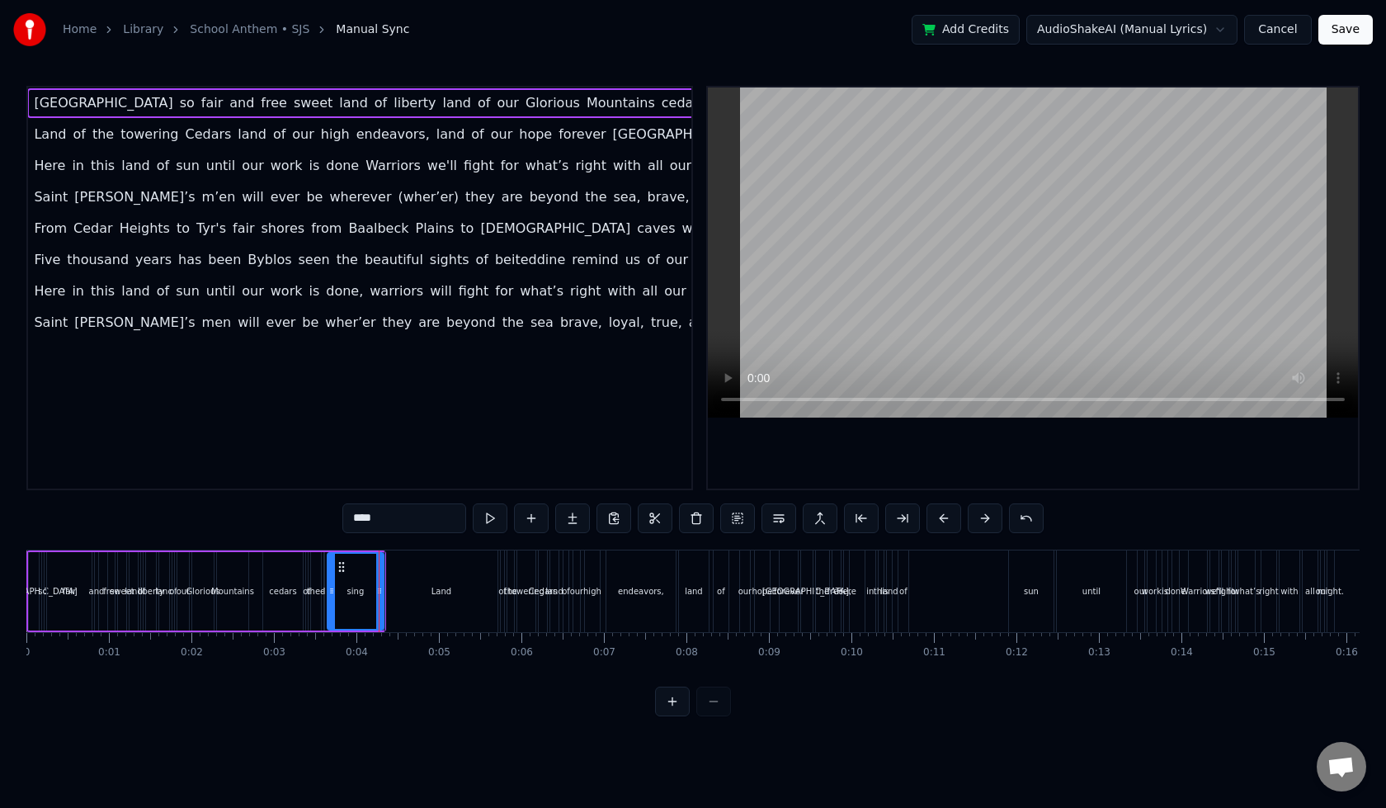
click at [524, 102] on span "Glorious" at bounding box center [553, 102] width 58 height 19
type input "********"
click at [390, 88] on div "Lebanon so fair and free sweet land of liberty land of our Glorious Mountains c…" at bounding box center [419, 103] width 785 height 30
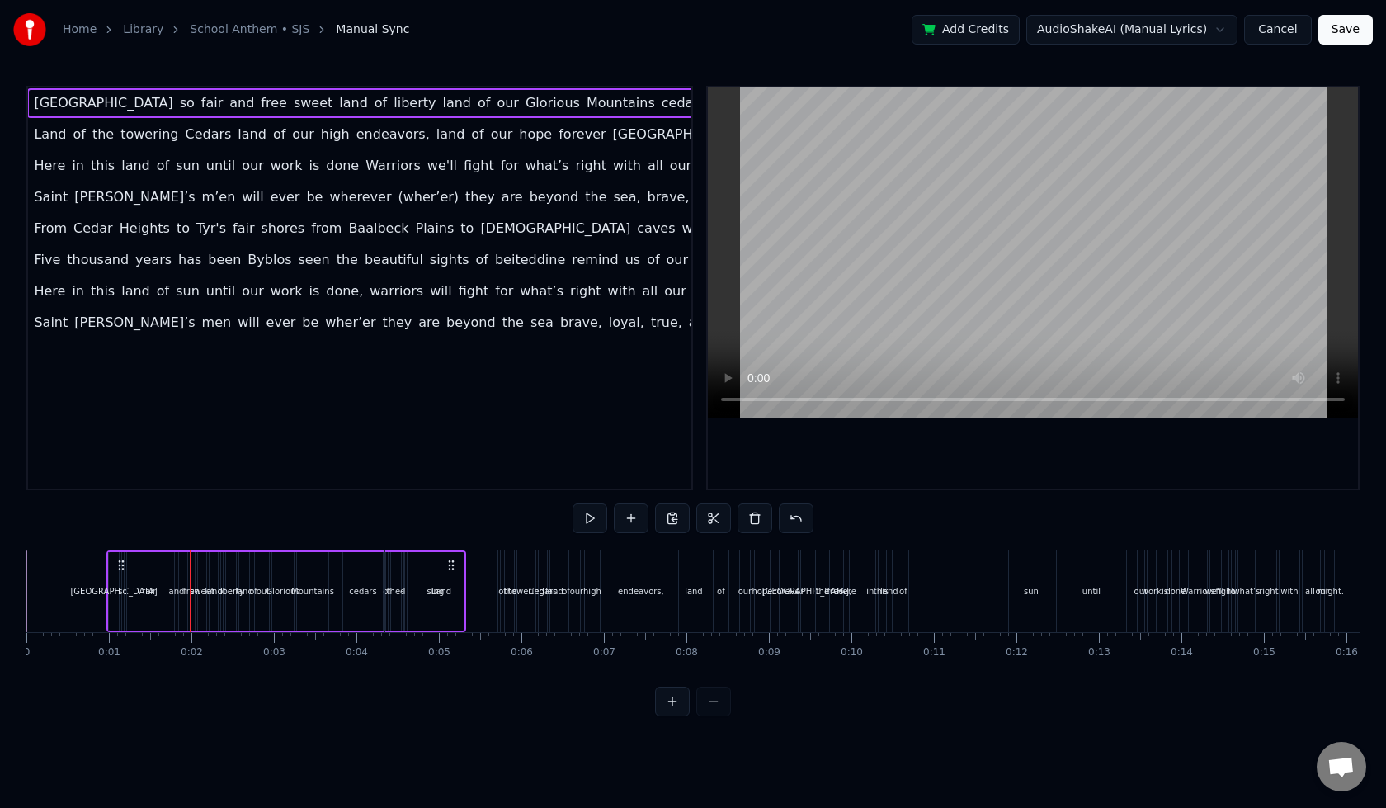
drag, startPoint x: 42, startPoint y: 564, endPoint x: 136, endPoint y: 573, distance: 94.5
click at [136, 573] on div "Lebanon so fair and free sweet land of liberty land of our Glorious Mountains c…" at bounding box center [286, 591] width 360 height 82
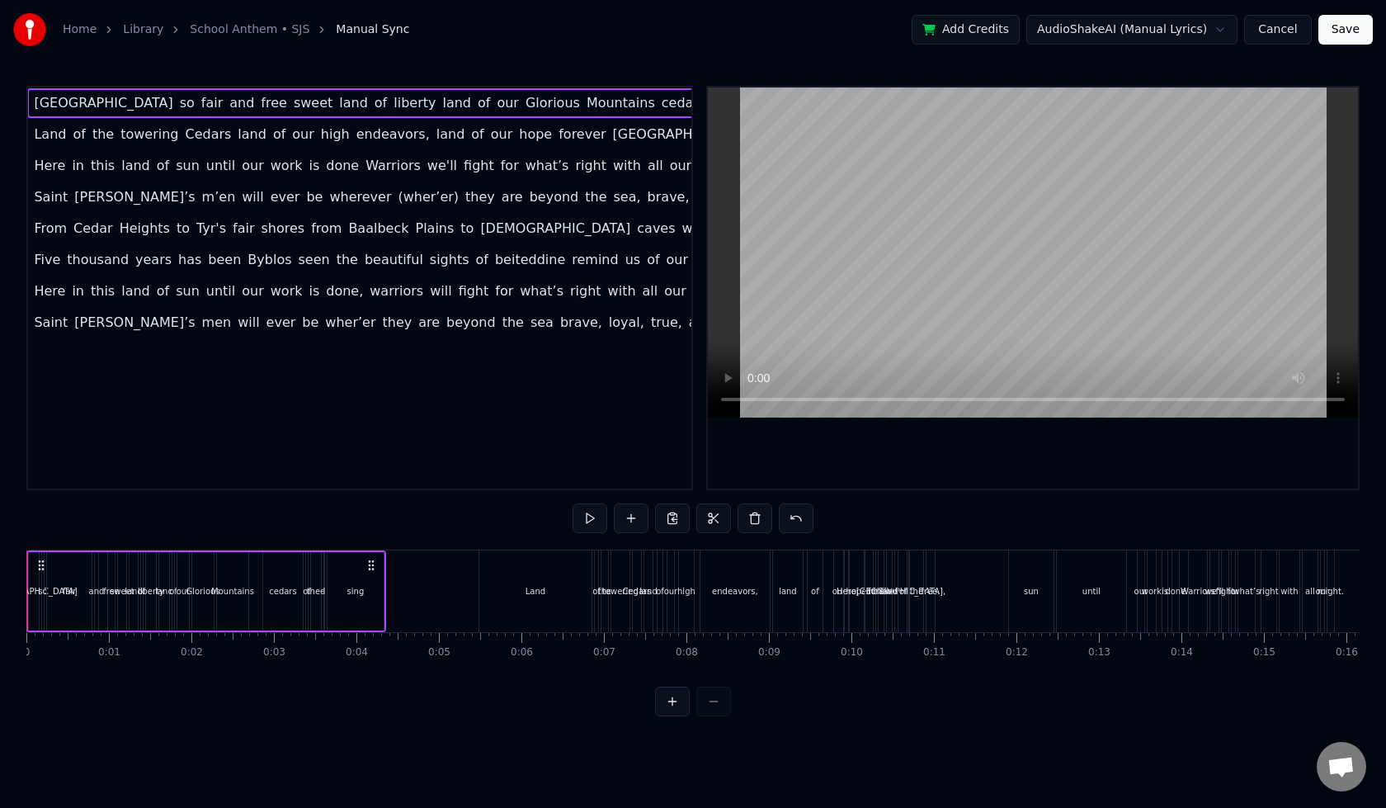
click at [48, 101] on span "[GEOGRAPHIC_DATA]" at bounding box center [103, 102] width 142 height 19
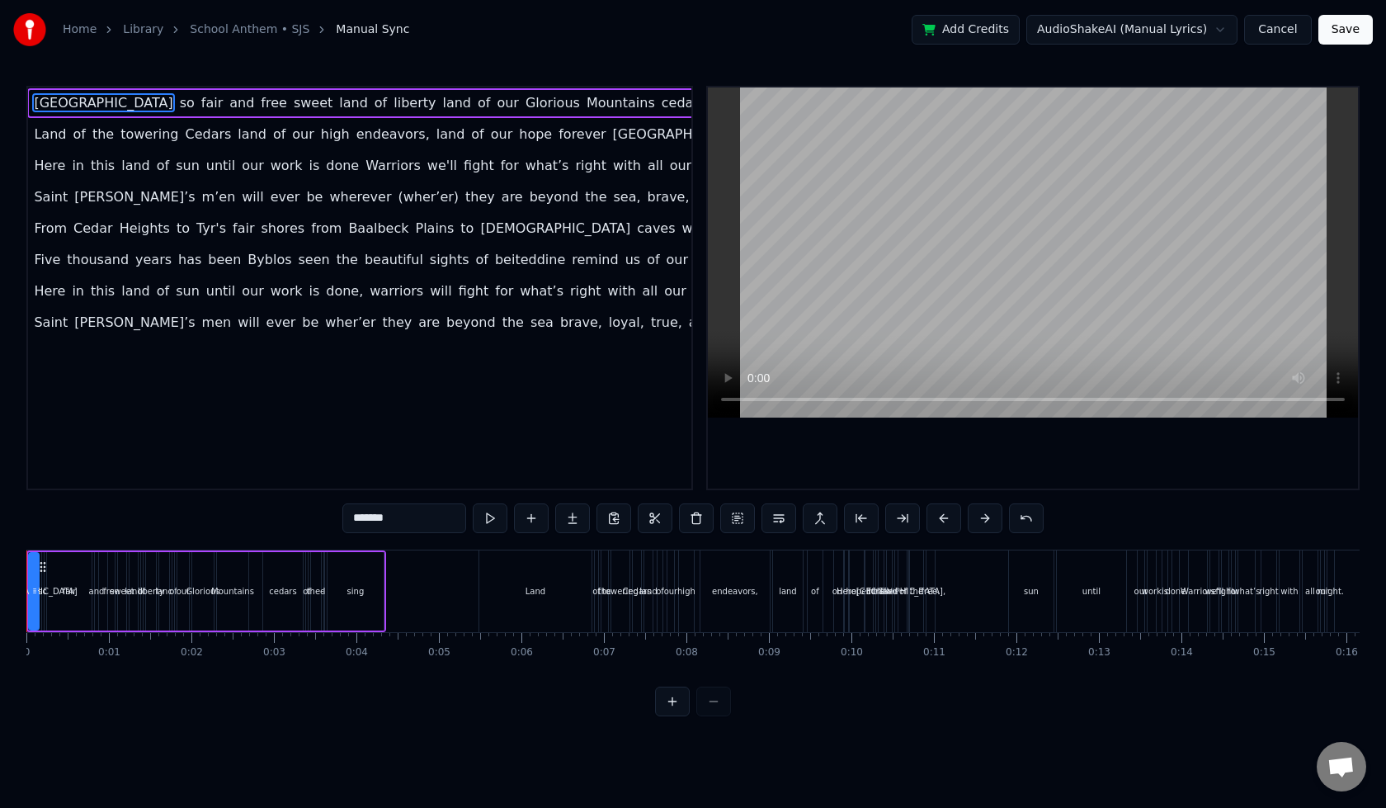
click at [687, 716] on button at bounding box center [672, 702] width 35 height 30
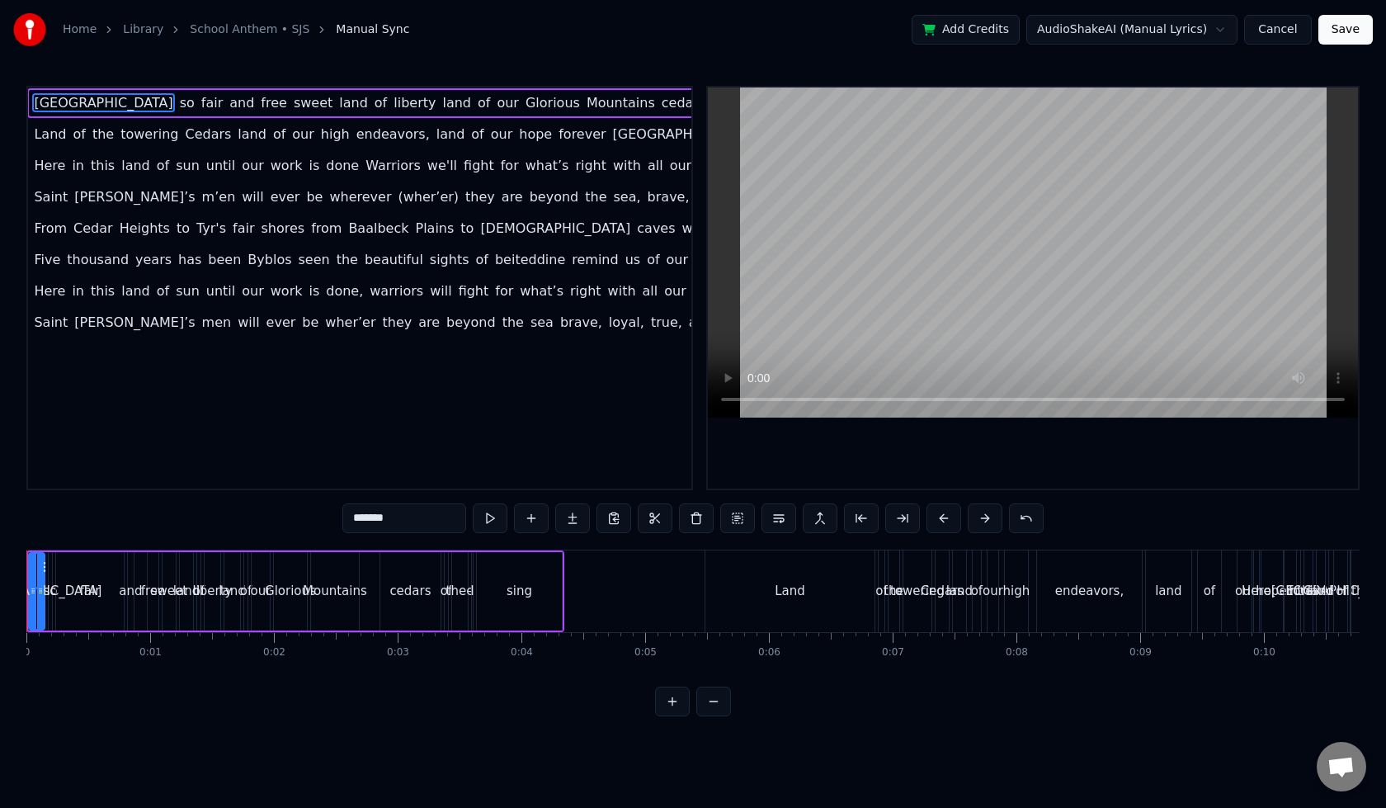
click at [674, 716] on button at bounding box center [672, 702] width 35 height 30
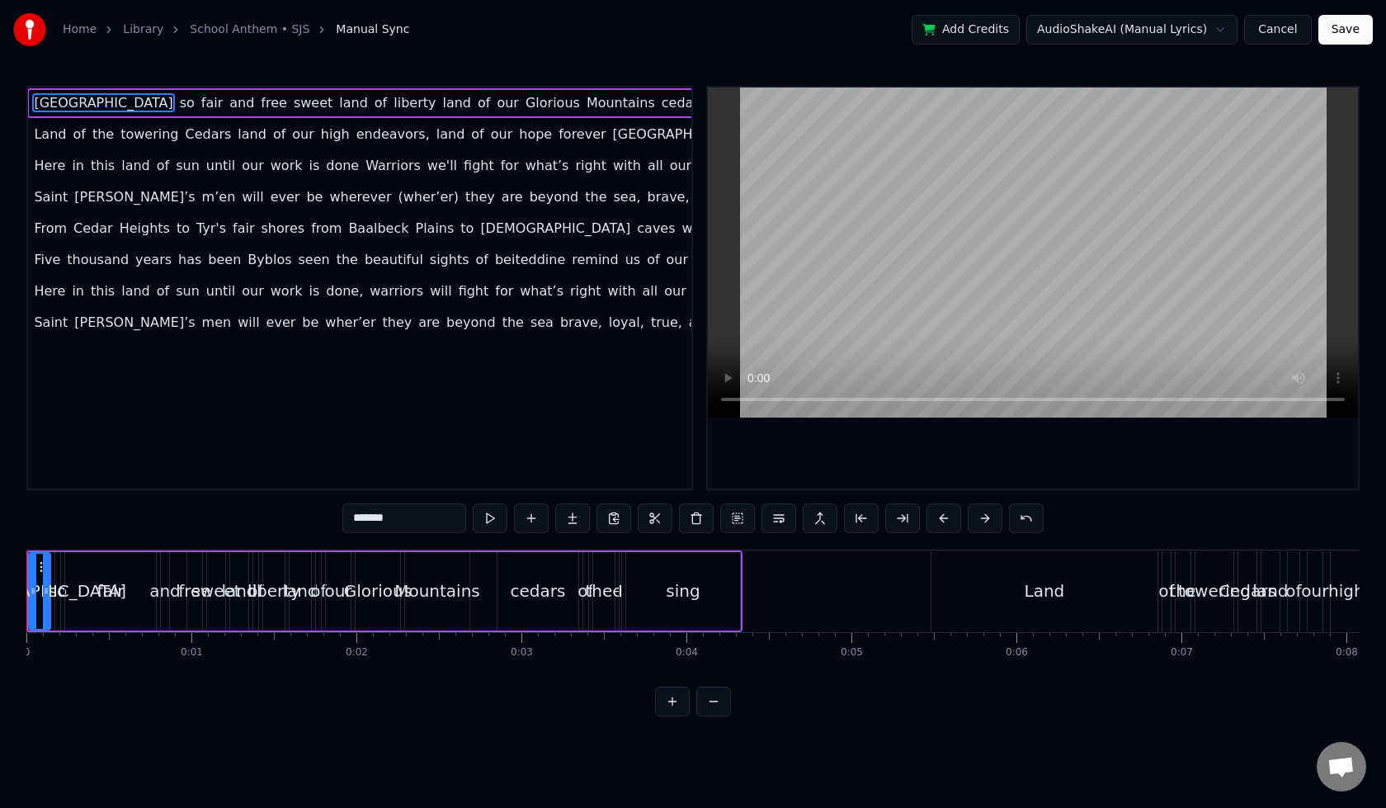
click at [673, 716] on button at bounding box center [672, 702] width 35 height 30
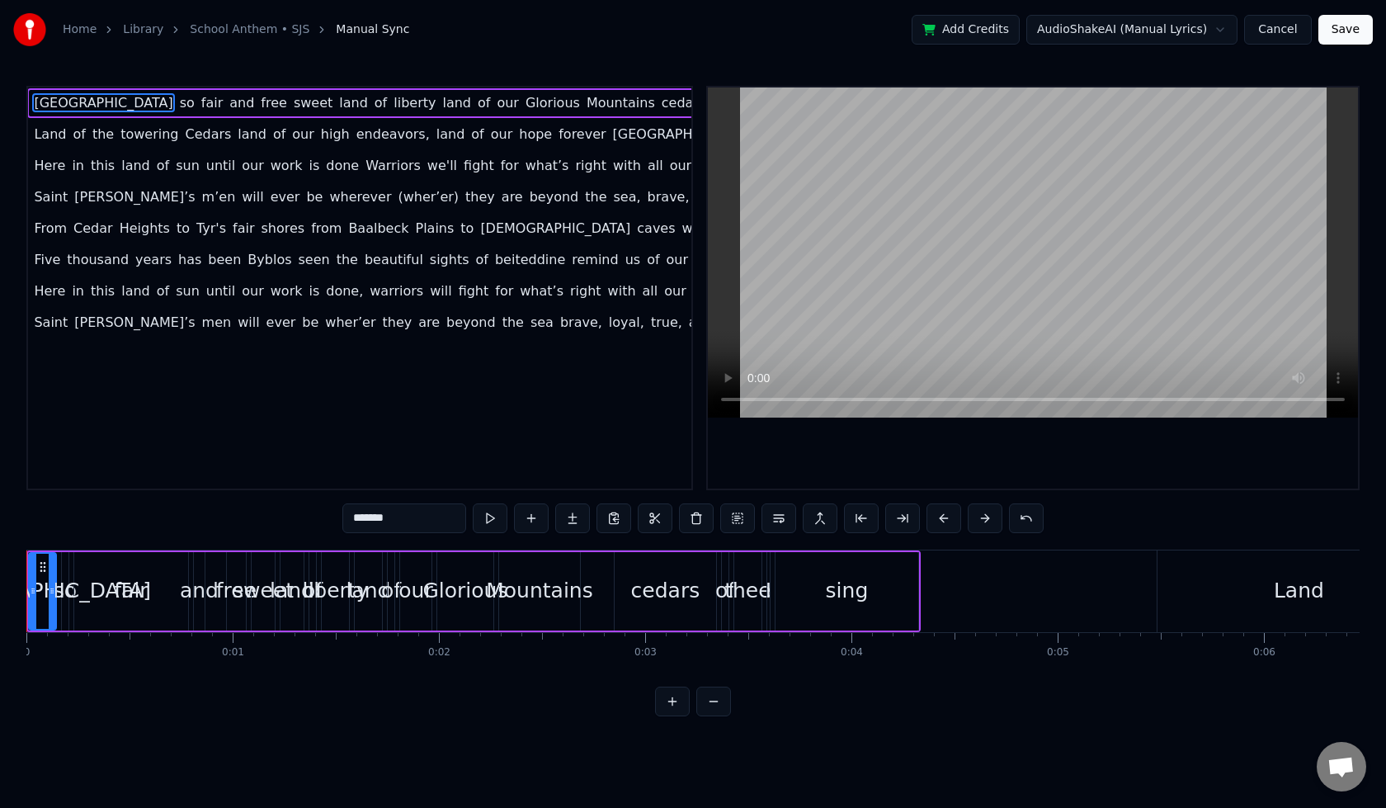
click at [673, 716] on button at bounding box center [672, 702] width 35 height 30
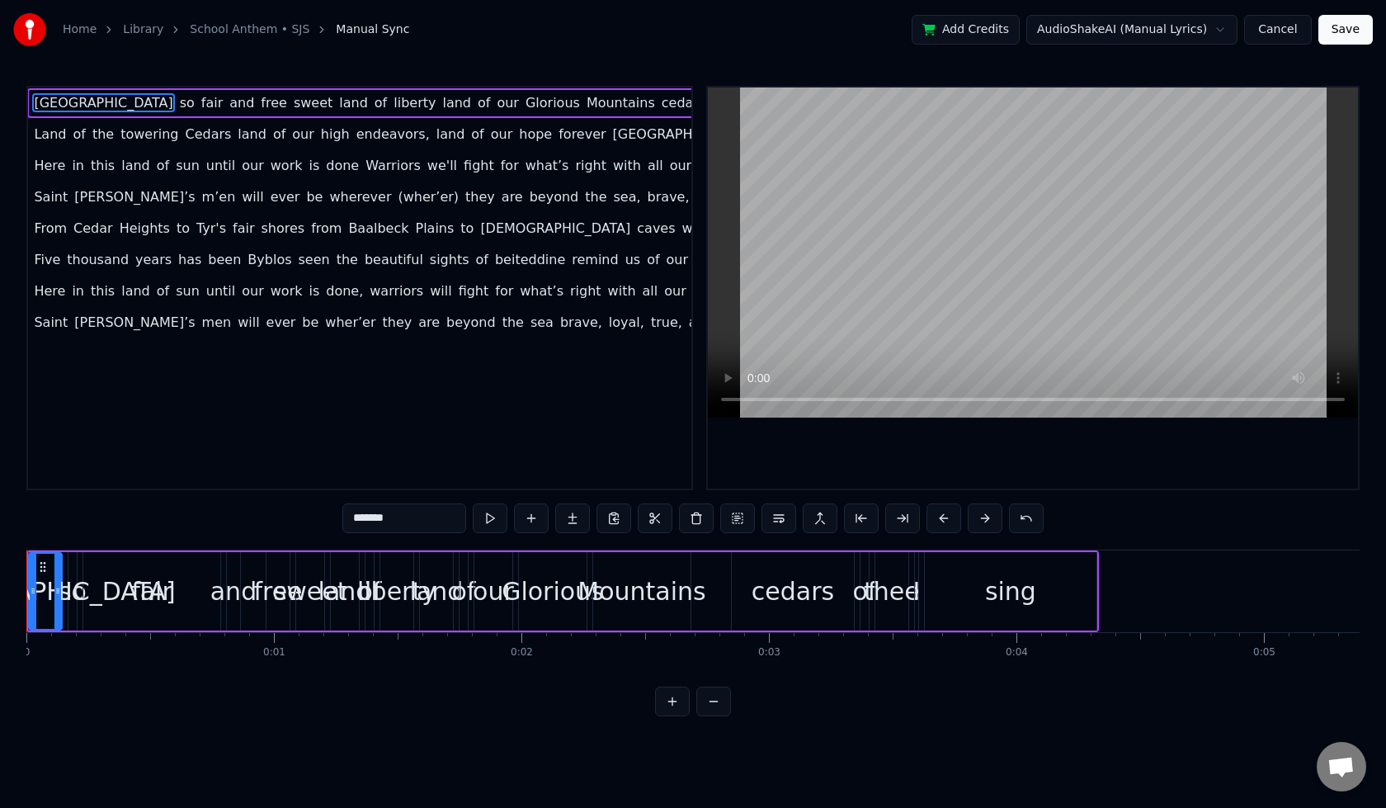
click at [673, 716] on button at bounding box center [672, 702] width 35 height 30
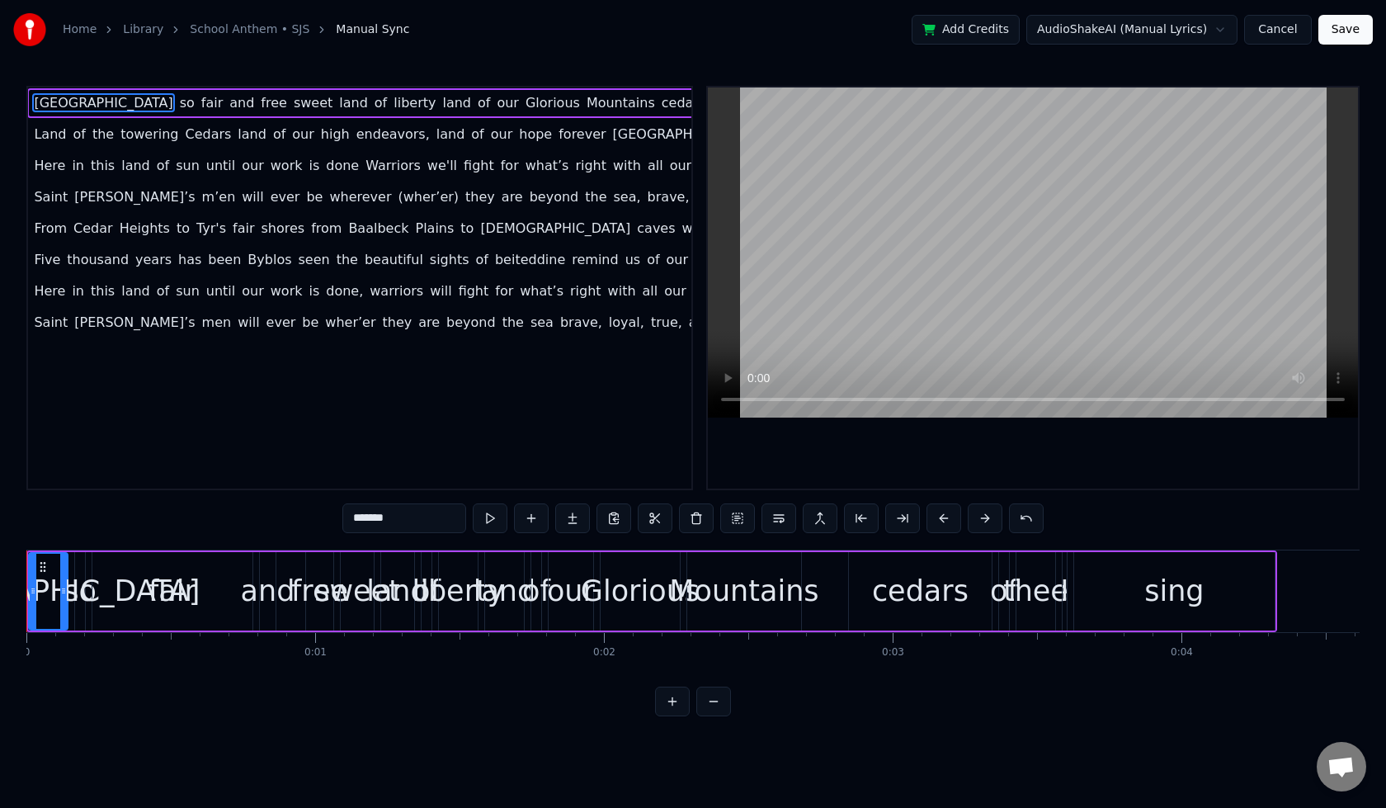
click at [673, 716] on button at bounding box center [672, 702] width 35 height 30
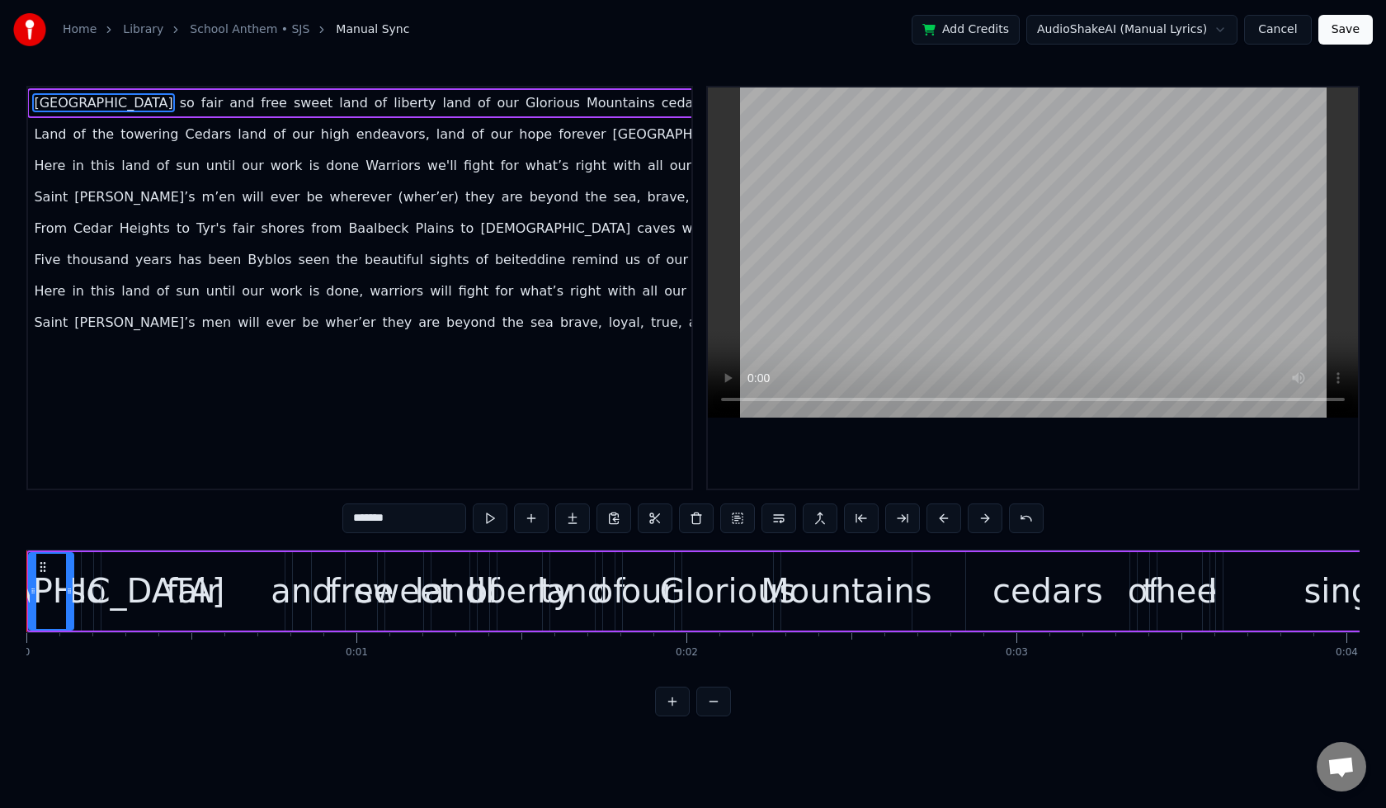
click at [673, 716] on button at bounding box center [672, 702] width 35 height 30
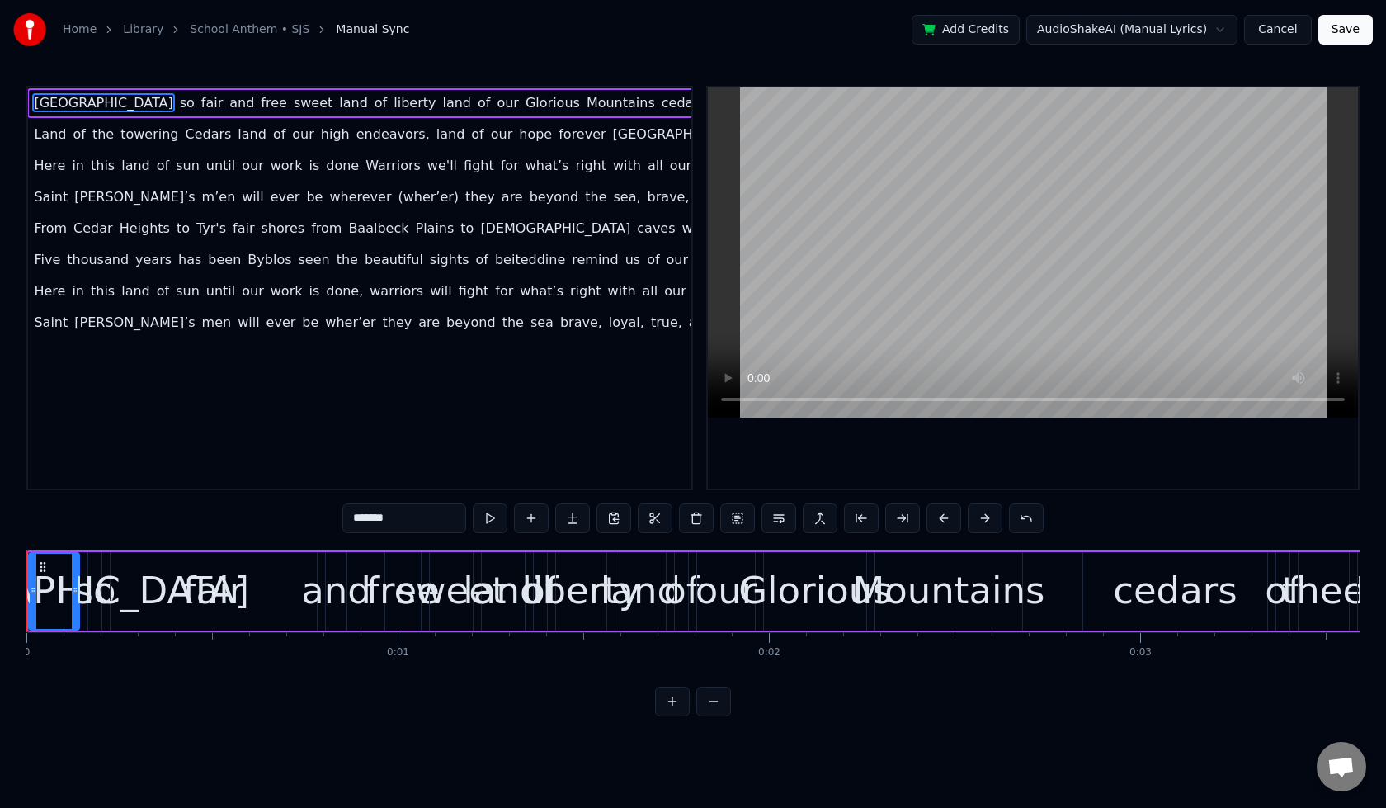
click at [673, 716] on button at bounding box center [672, 702] width 35 height 30
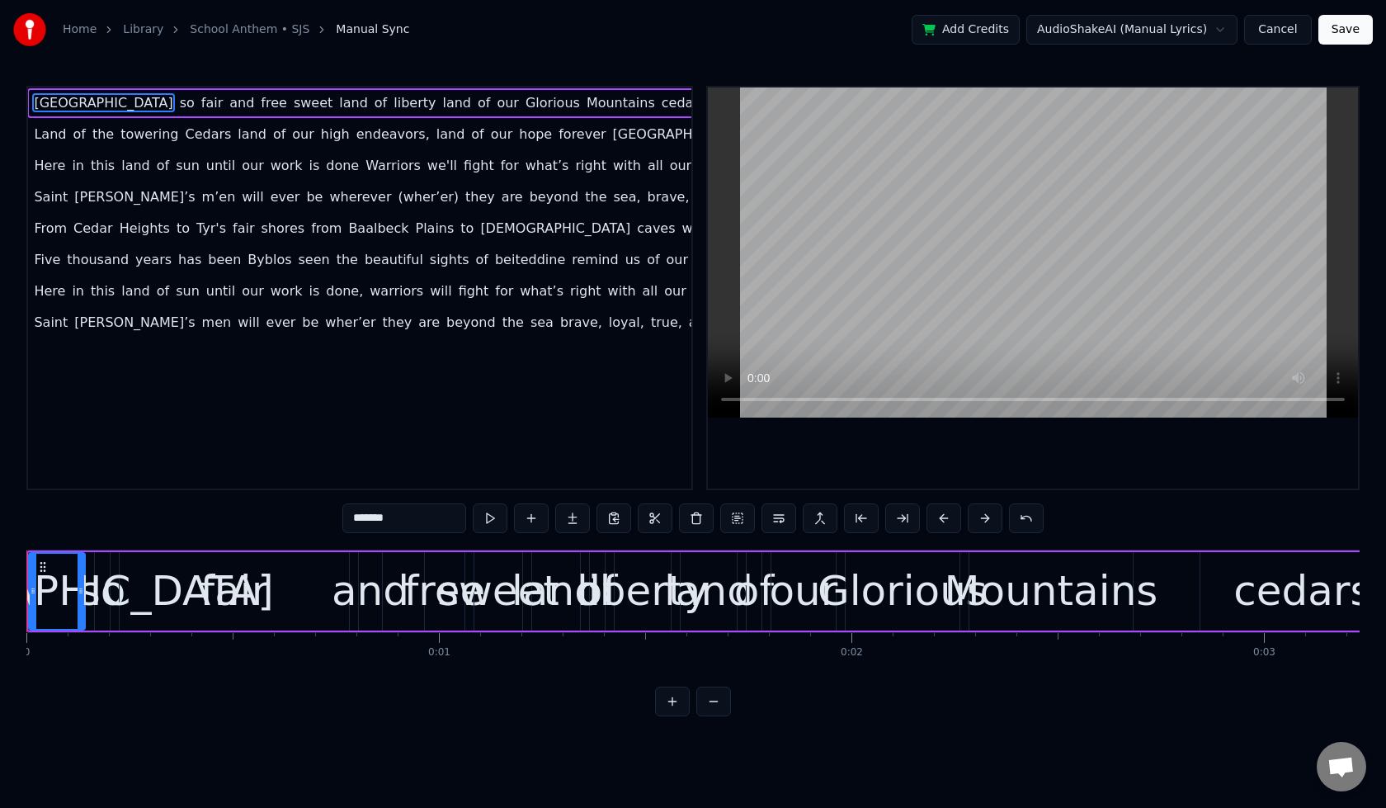
click at [36, 96] on span "[GEOGRAPHIC_DATA]" at bounding box center [103, 102] width 142 height 19
click at [38, 106] on span "[GEOGRAPHIC_DATA]" at bounding box center [103, 102] width 142 height 19
click at [372, 527] on input "*******" at bounding box center [404, 518] width 124 height 30
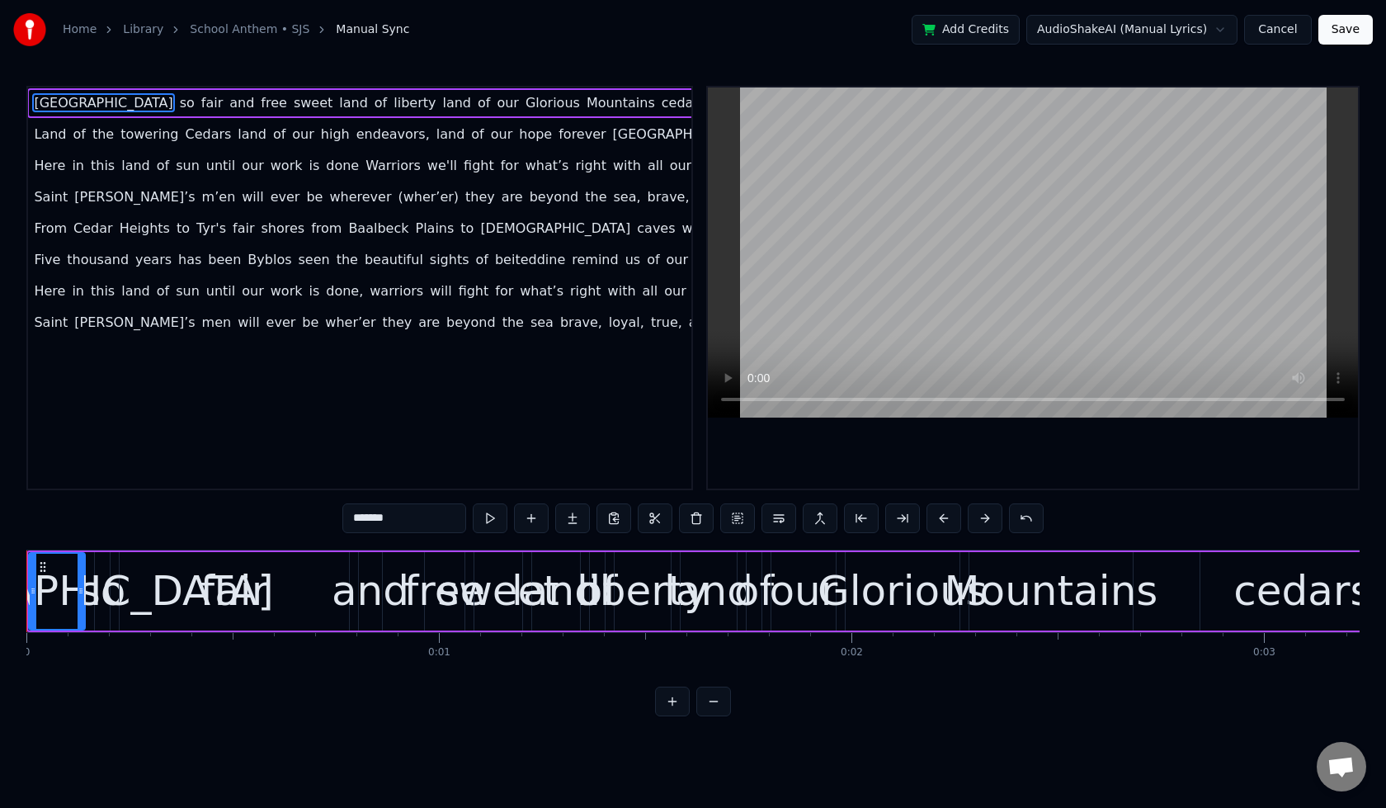
click at [353, 517] on input "*******" at bounding box center [404, 518] width 124 height 30
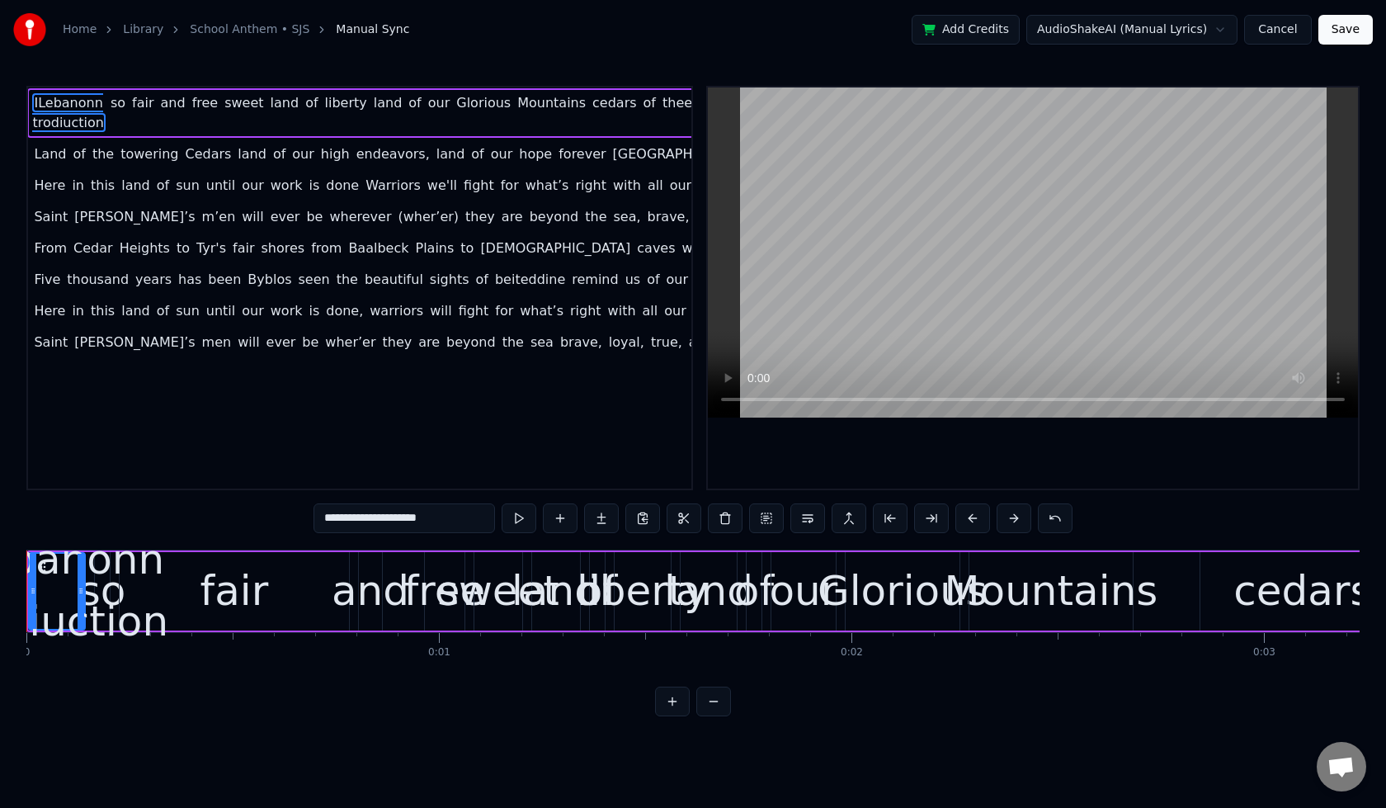
type input "*********"
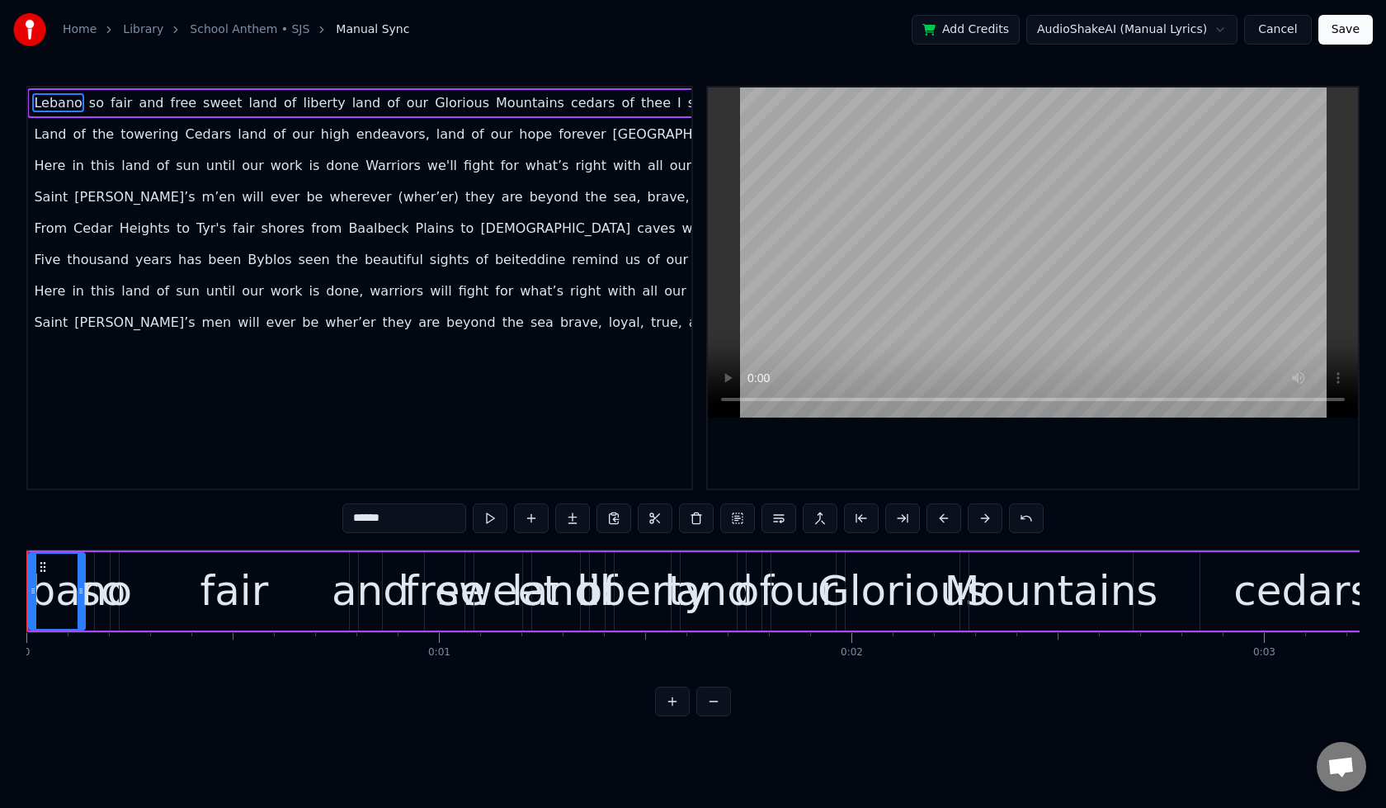
type input "*******"
type input "*"
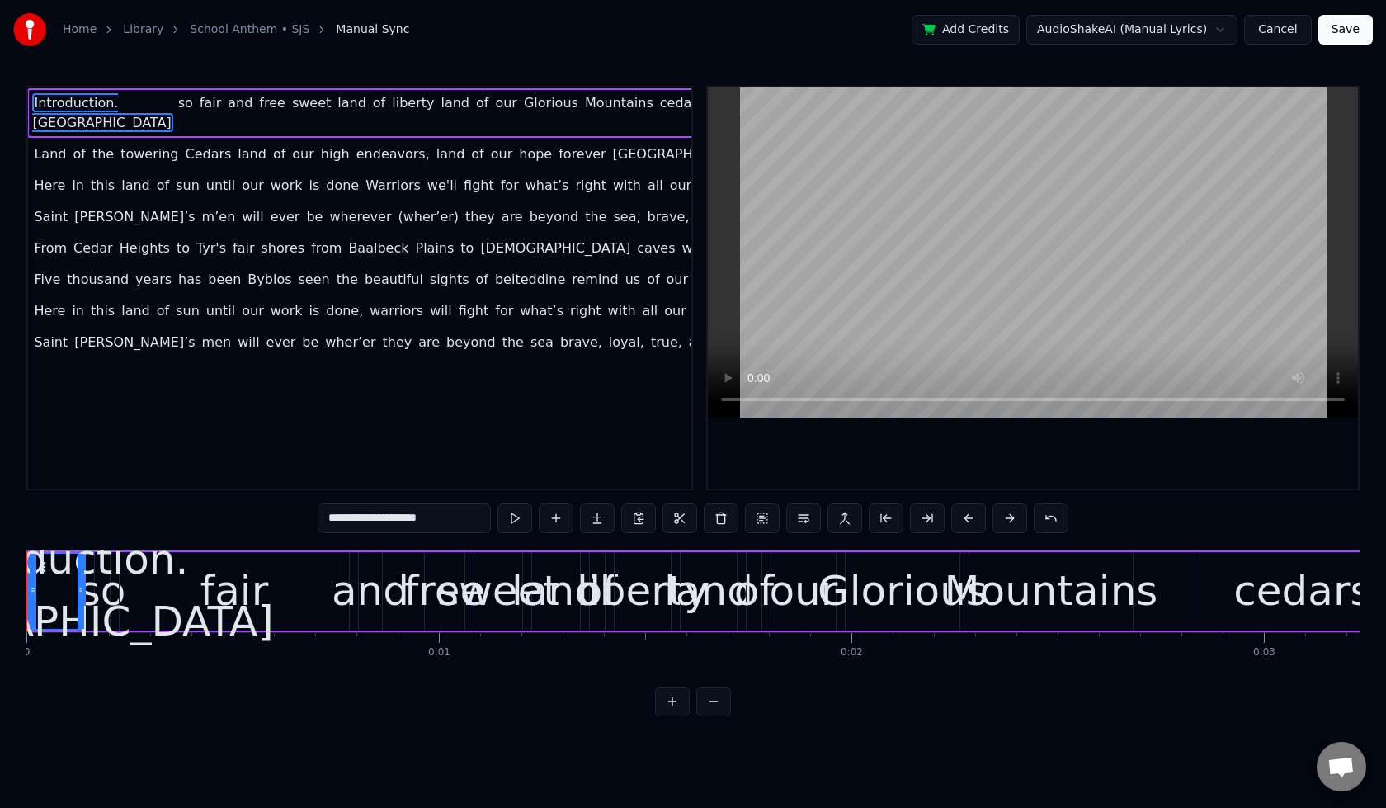
type input "**********"
click at [220, 527] on div "**********" at bounding box center [693, 401] width 1334 height 631
click at [133, 88] on div "Introduction. Lebanon so fair and free sweet land of liberty land of our Glorio…" at bounding box center [418, 113] width 783 height 50
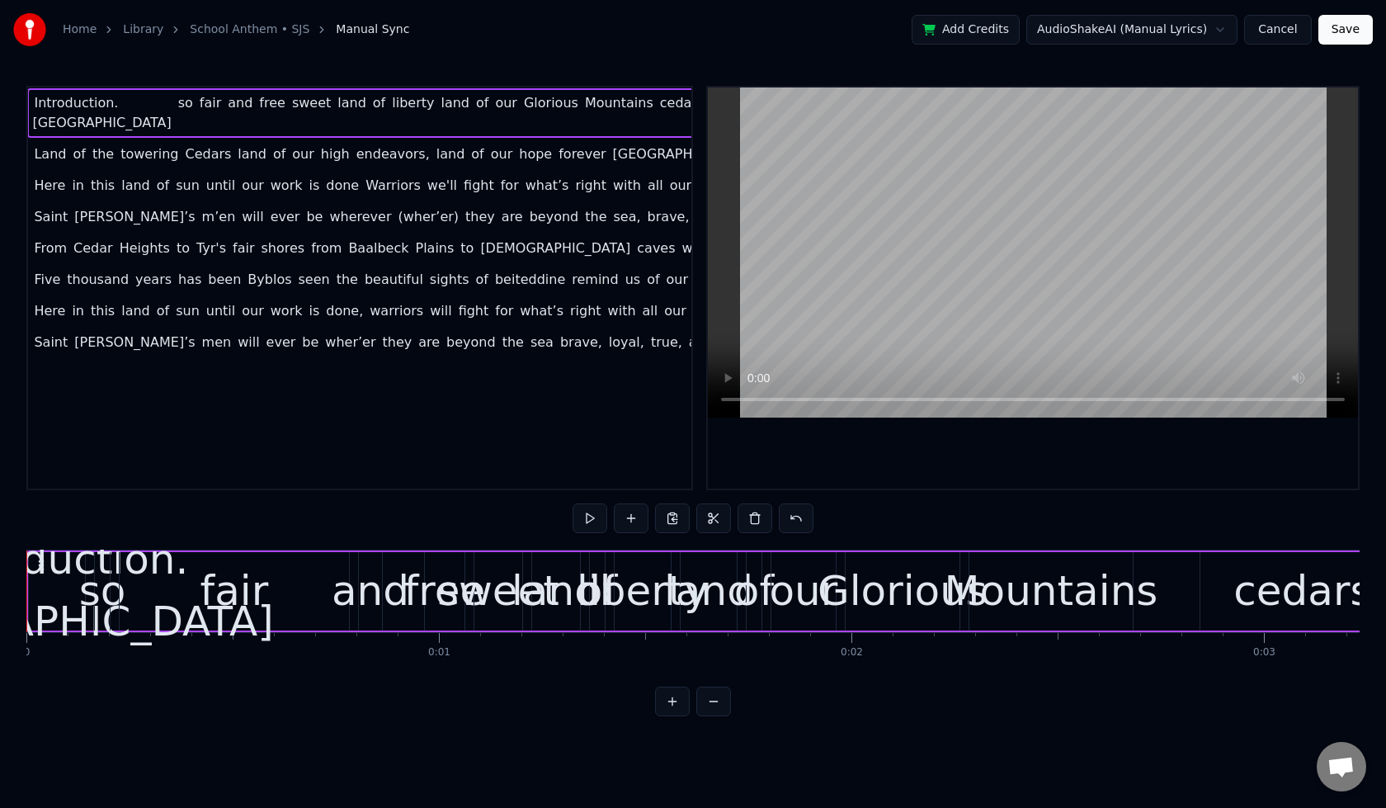
click at [725, 716] on button at bounding box center [714, 702] width 35 height 30
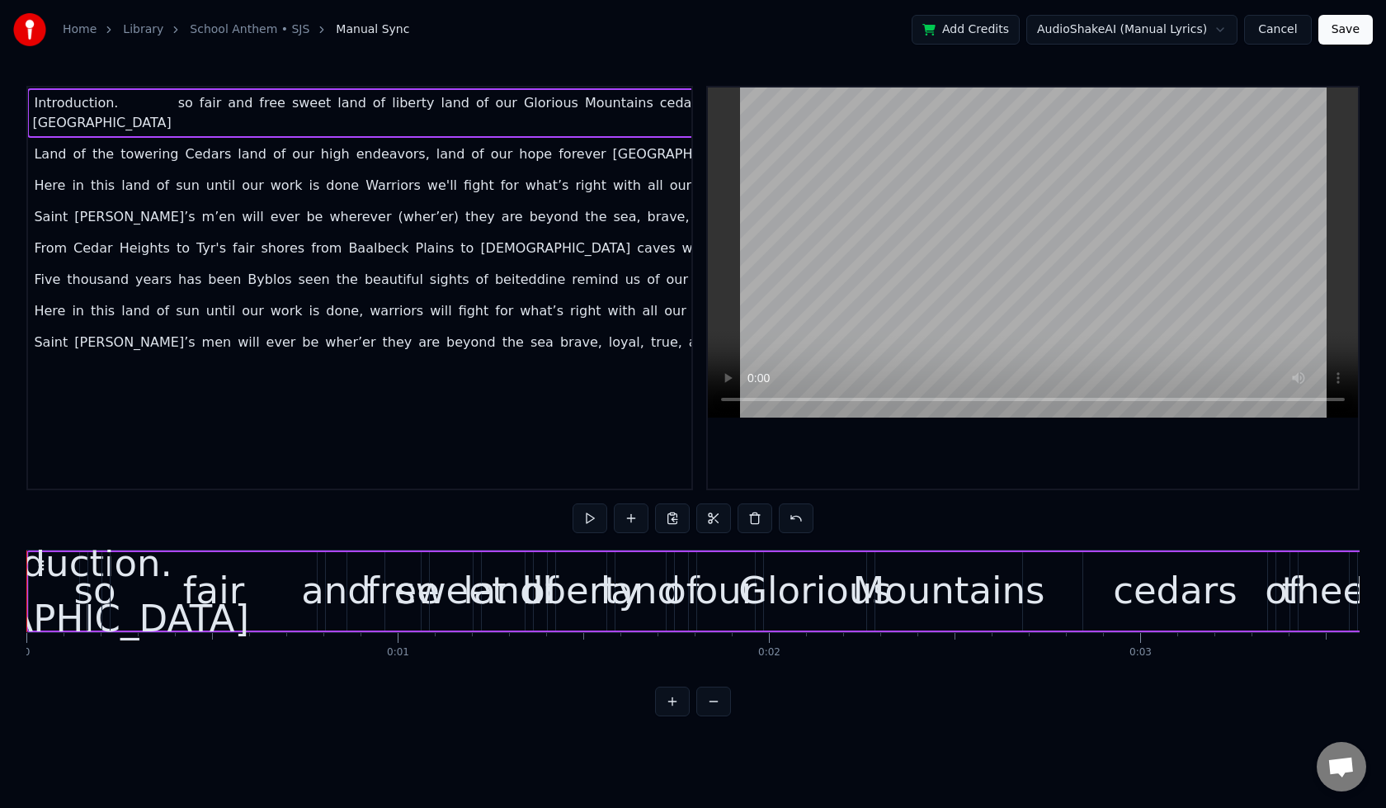
click at [63, 117] on span "Introduction. [GEOGRAPHIC_DATA]" at bounding box center [102, 112] width 140 height 39
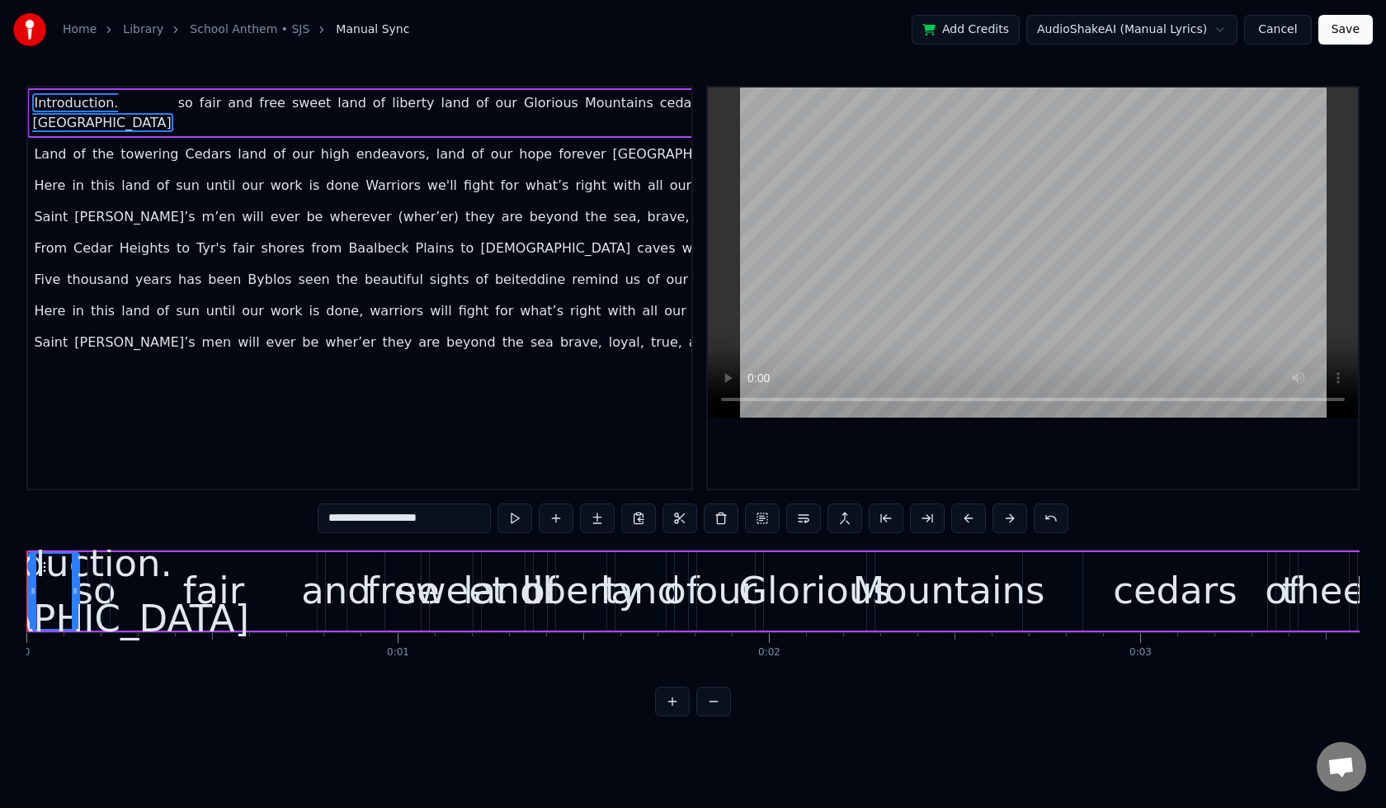
click at [63, 117] on span "Introduction. [GEOGRAPHIC_DATA]" at bounding box center [102, 112] width 140 height 39
click at [415, 514] on input "**********" at bounding box center [404, 518] width 173 height 30
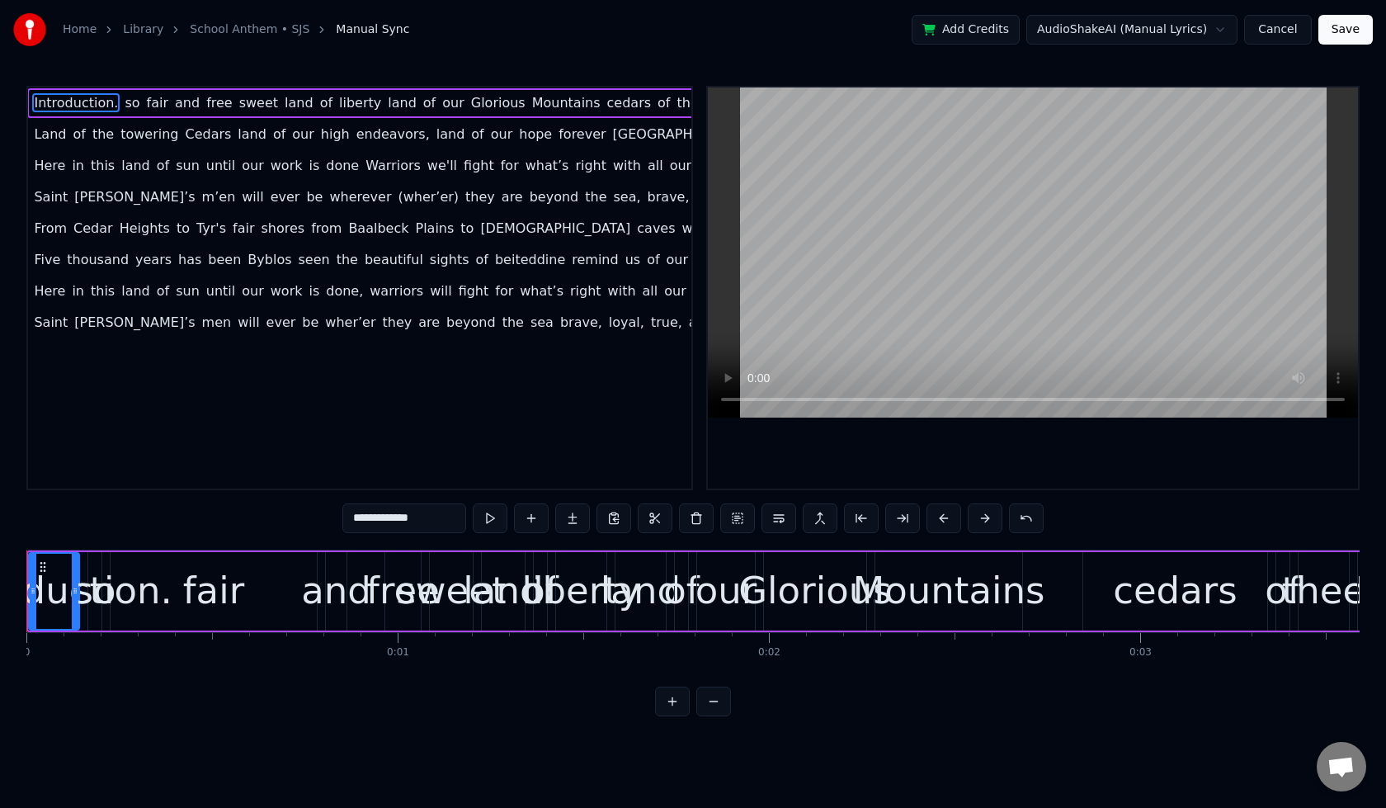
type input "**********"
type input "*******"
click at [345, 418] on div "0:00 Lebanon so fair and free sweet land of liberty land of our Glorious Mounta…" at bounding box center [359, 288] width 667 height 404
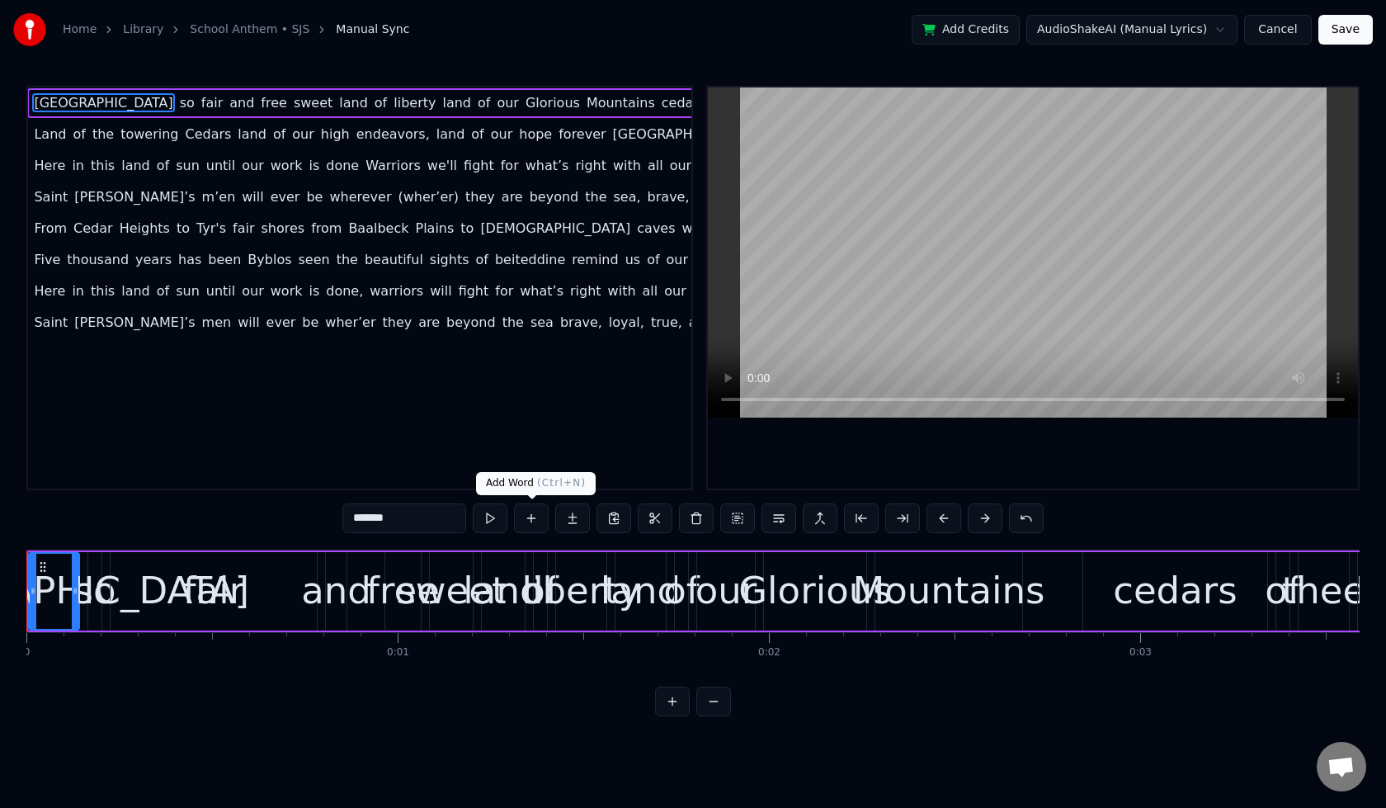
click at [530, 523] on button at bounding box center [531, 518] width 35 height 30
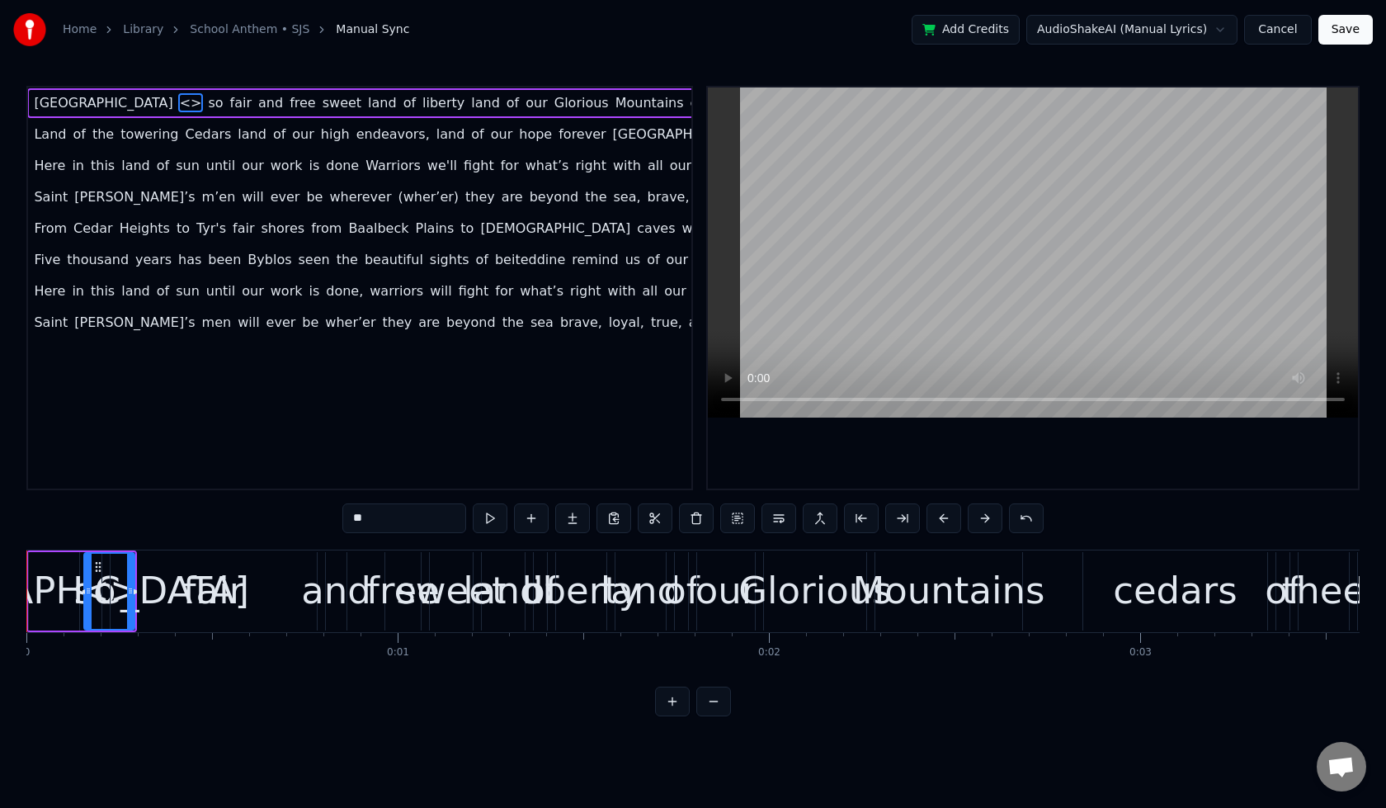
click at [394, 513] on input "**" at bounding box center [404, 518] width 124 height 30
drag, startPoint x: 394, startPoint y: 513, endPoint x: 333, endPoint y: 512, distance: 61.9
click at [333, 512] on div "0:00 [GEOGRAPHIC_DATA] <> so fair and free sweet land of liberty land of our Gl…" at bounding box center [693, 401] width 1334 height 631
drag, startPoint x: 101, startPoint y: 562, endPoint x: 29, endPoint y: 563, distance: 71.8
click at [29, 563] on circle at bounding box center [28, 562] width 1 height 1
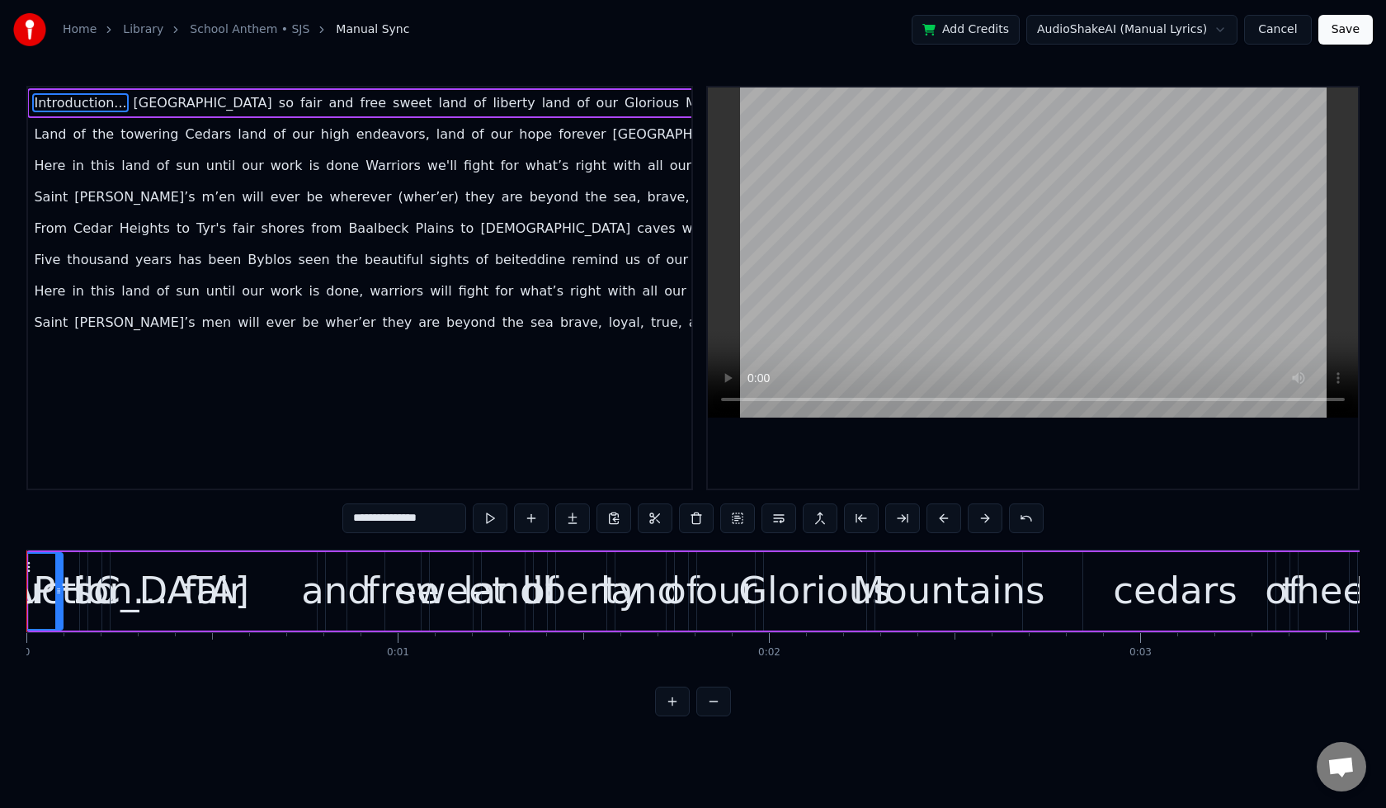
click at [179, 577] on div "fair" at bounding box center [214, 591] width 206 height 78
drag, startPoint x: 116, startPoint y: 588, endPoint x: 288, endPoint y: 597, distance: 172.7
click at [288, 597] on icon at bounding box center [287, 590] width 7 height 13
click at [102, 599] on div "so" at bounding box center [94, 591] width 42 height 56
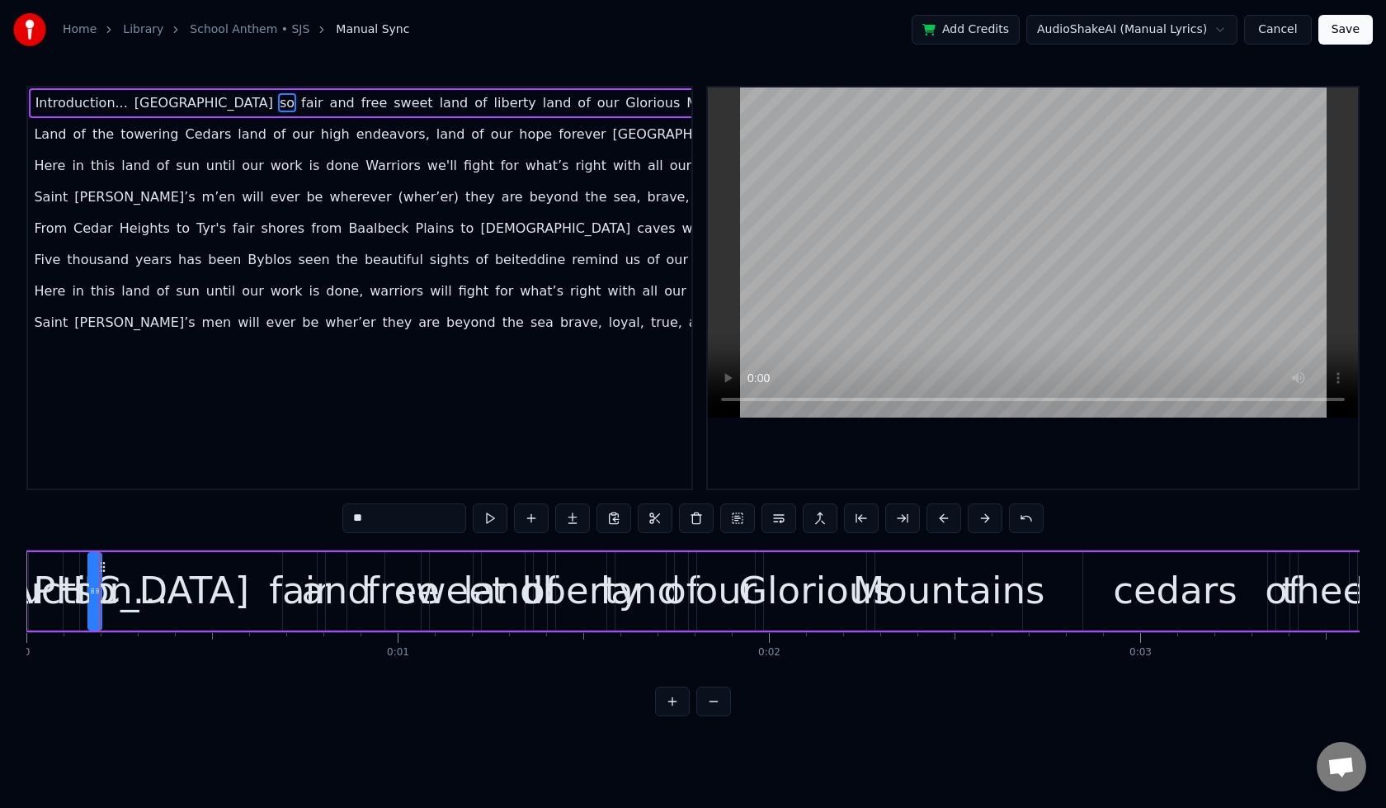
click at [98, 569] on div at bounding box center [97, 591] width 7 height 75
drag, startPoint x: 105, startPoint y: 568, endPoint x: 266, endPoint y: 577, distance: 161.2
click at [262, 577] on div "so" at bounding box center [256, 591] width 12 height 75
click at [86, 583] on div "[GEOGRAPHIC_DATA]" at bounding box center [54, 591] width 390 height 56
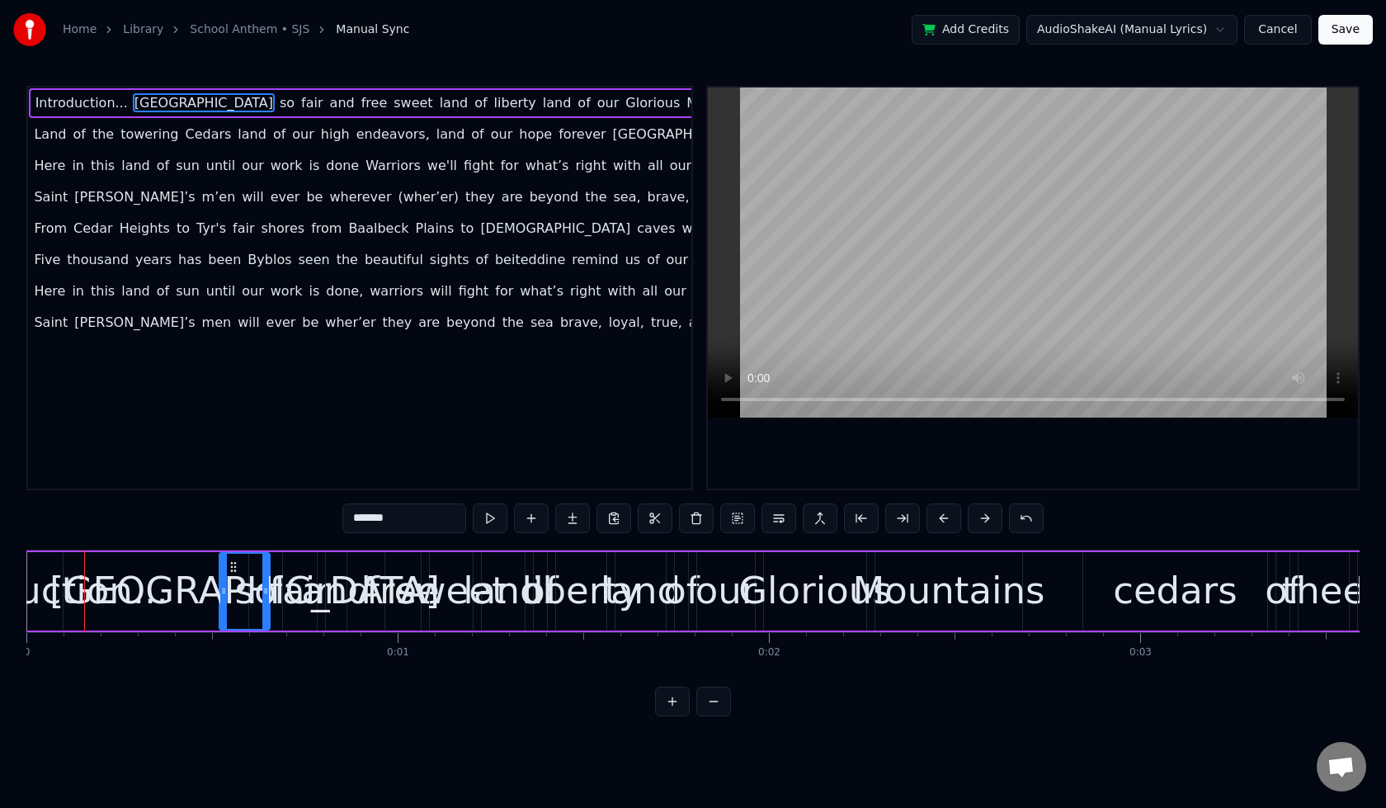
drag, startPoint x: 42, startPoint y: 562, endPoint x: 183, endPoint y: 576, distance: 141.8
click at [232, 569] on icon at bounding box center [233, 566] width 13 height 13
click at [50, 586] on div "Introduction..." at bounding box center [38, 591] width 260 height 56
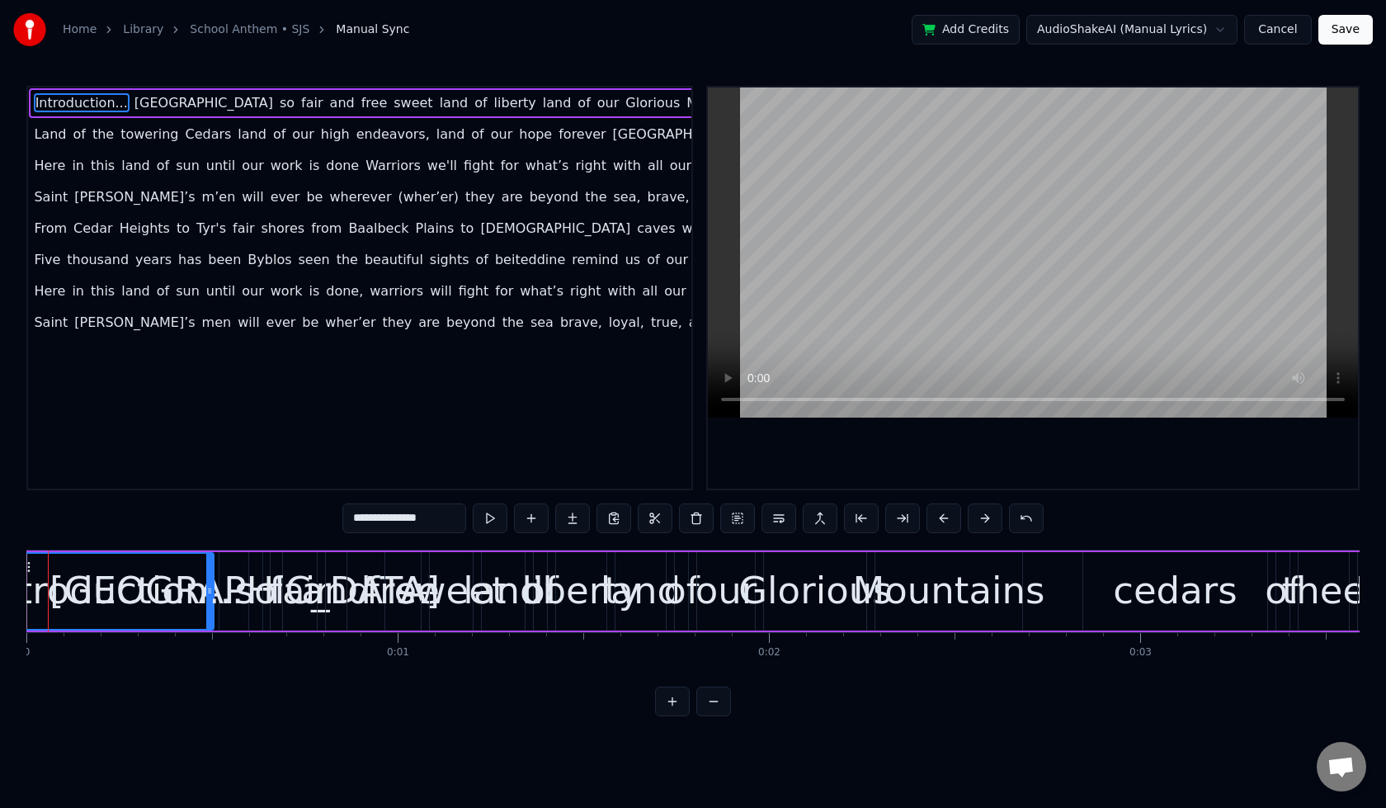
drag, startPoint x: 57, startPoint y: 589, endPoint x: 208, endPoint y: 593, distance: 151.1
click at [208, 593] on icon at bounding box center [209, 590] width 7 height 13
click at [499, 517] on button at bounding box center [490, 518] width 35 height 30
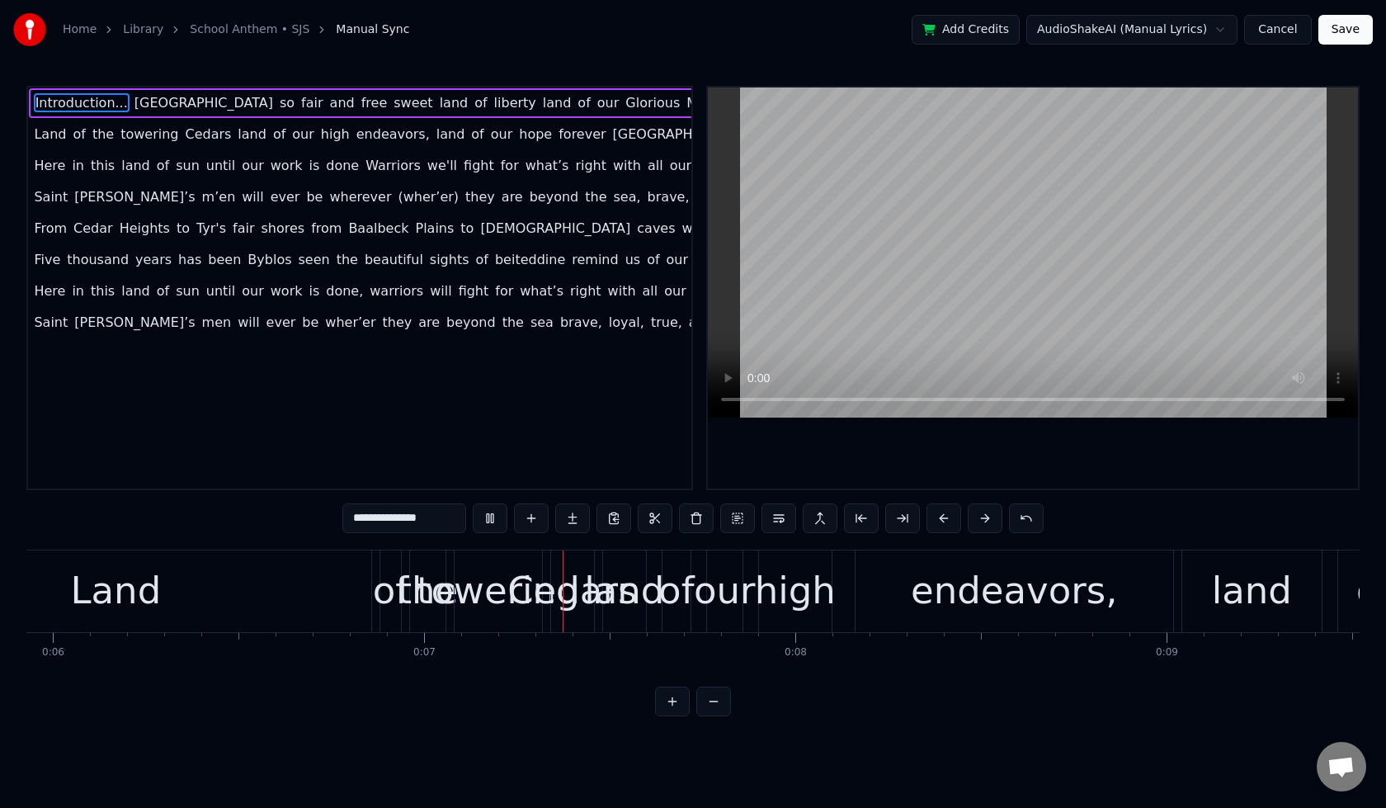
scroll to position [0, 2443]
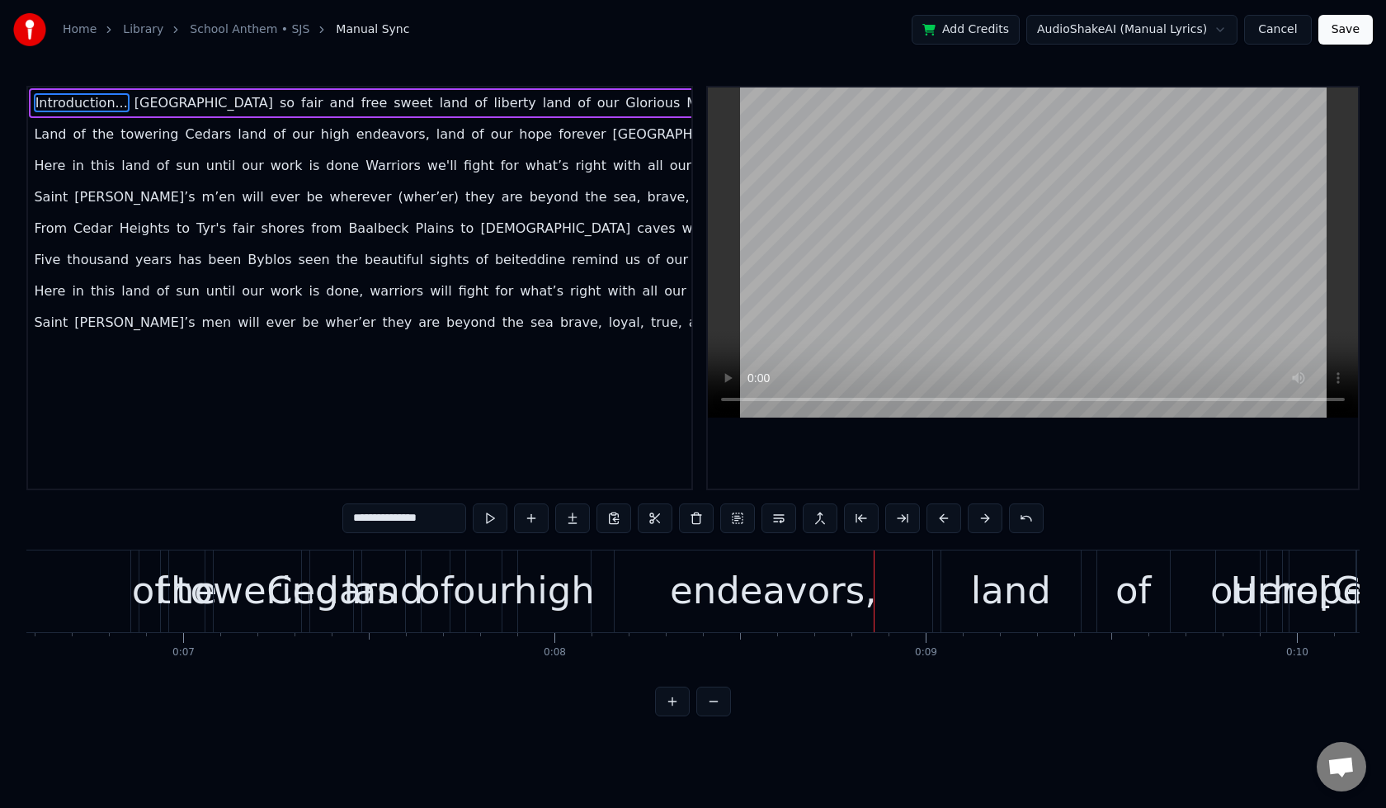
click at [743, 598] on div "endeavors," at bounding box center [773, 591] width 206 height 56
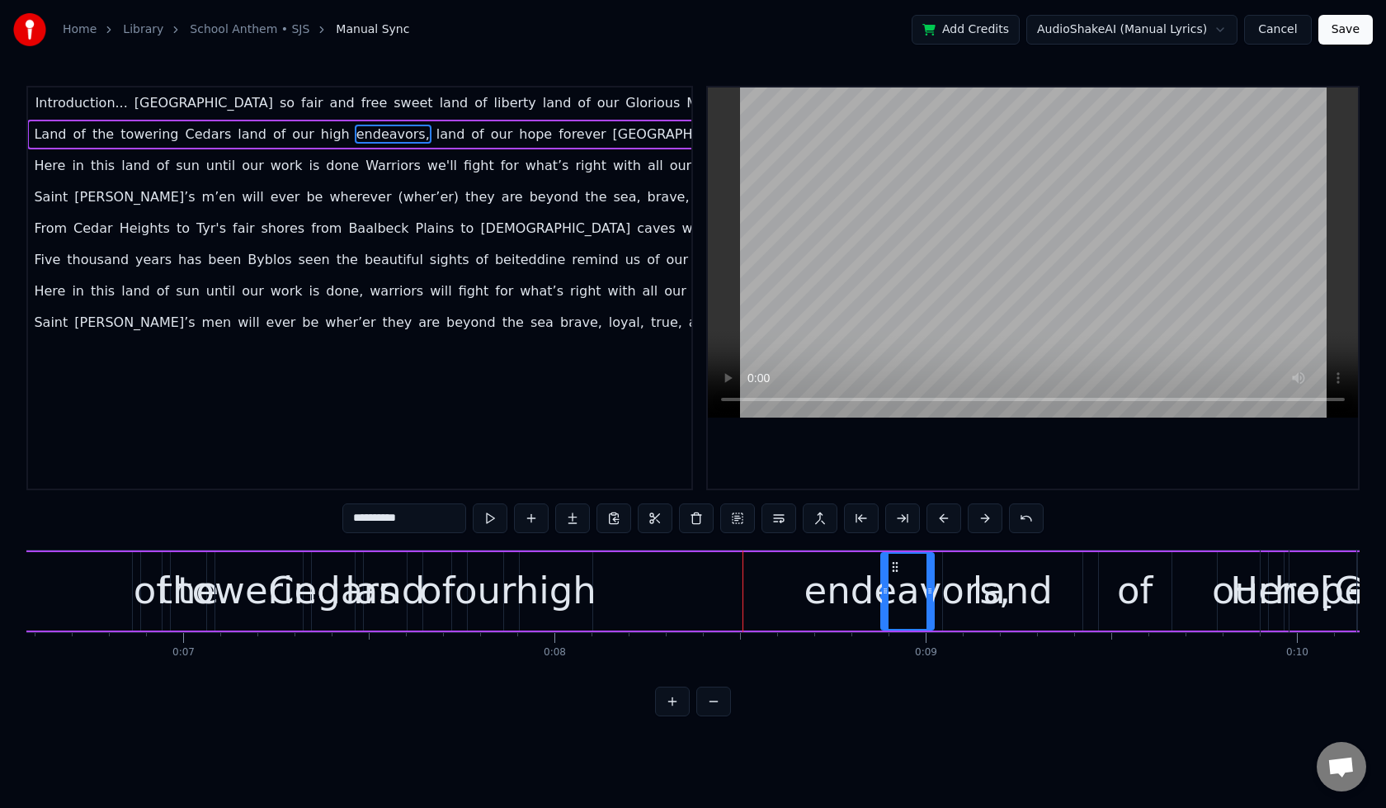
drag, startPoint x: 617, startPoint y: 594, endPoint x: 888, endPoint y: 598, distance: 270.7
click at [888, 598] on div at bounding box center [885, 591] width 7 height 75
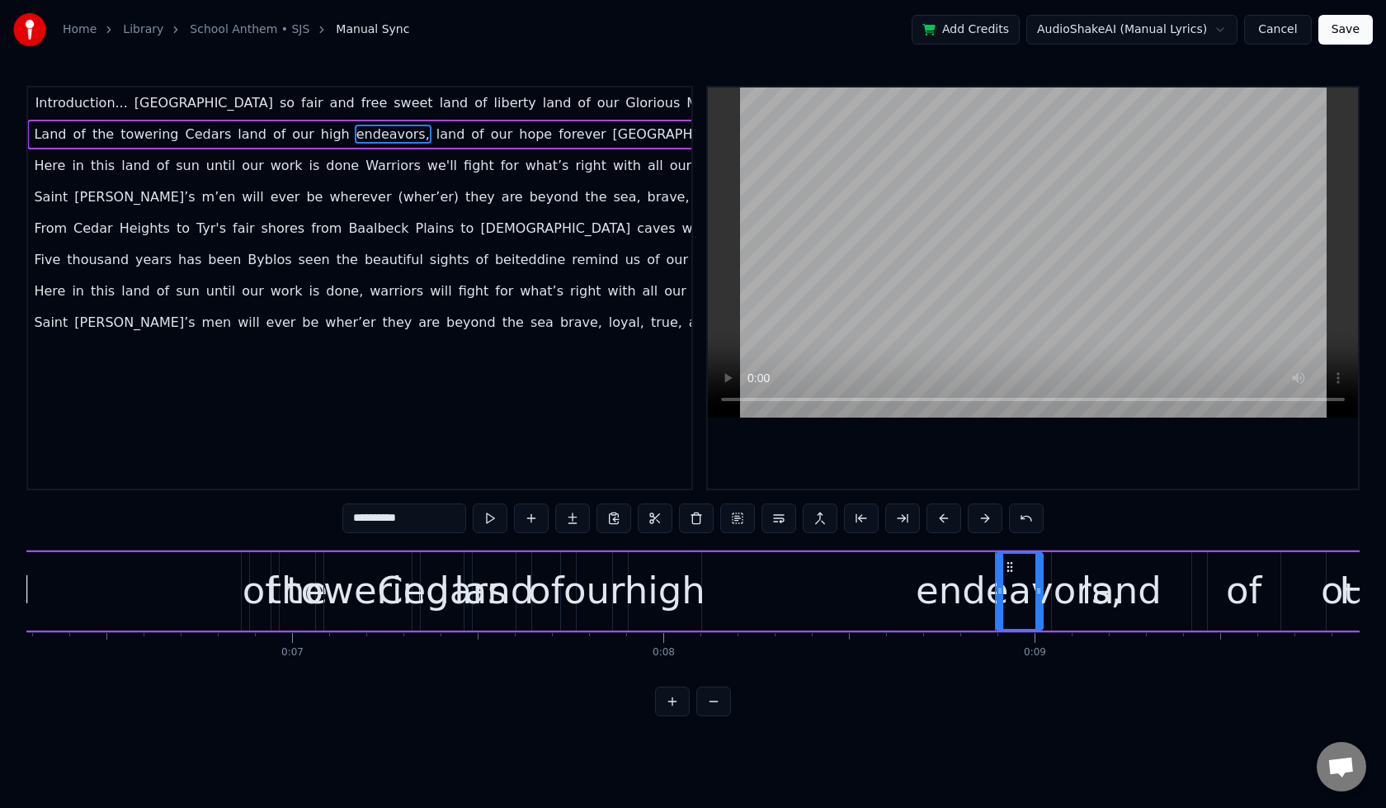
scroll to position [0, 2228]
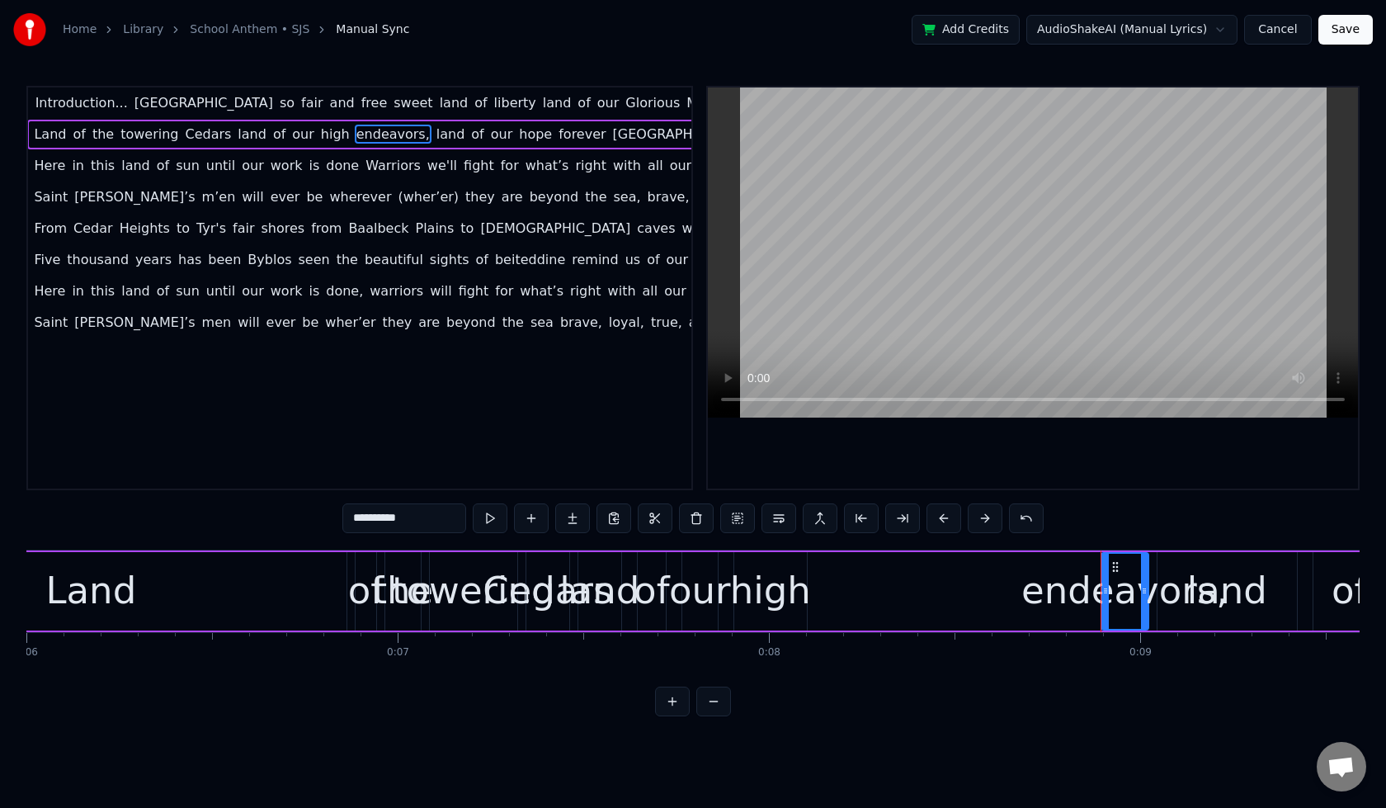
drag, startPoint x: 830, startPoint y: 664, endPoint x: 413, endPoint y: 568, distance: 427.8
click at [426, 566] on div "Introduction... Lebanon so fair and free sweet land of liberty land of our Glor…" at bounding box center [693, 612] width 1334 height 124
drag, startPoint x: 318, startPoint y: 538, endPoint x: 473, endPoint y: 578, distance: 160.1
click at [473, 578] on div "**********" at bounding box center [693, 401] width 1334 height 631
click at [342, 595] on div "Land" at bounding box center [91, 591] width 511 height 78
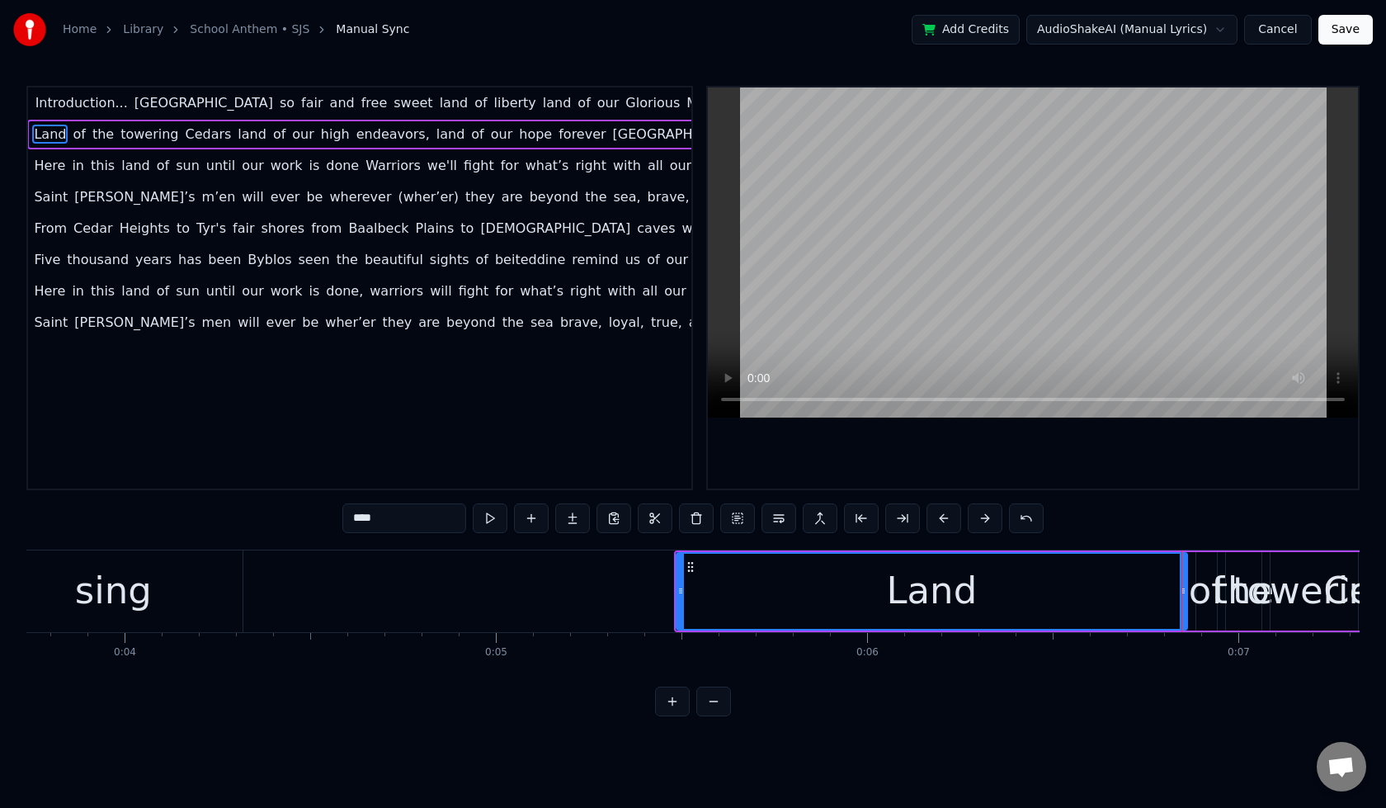
scroll to position [0, 1556]
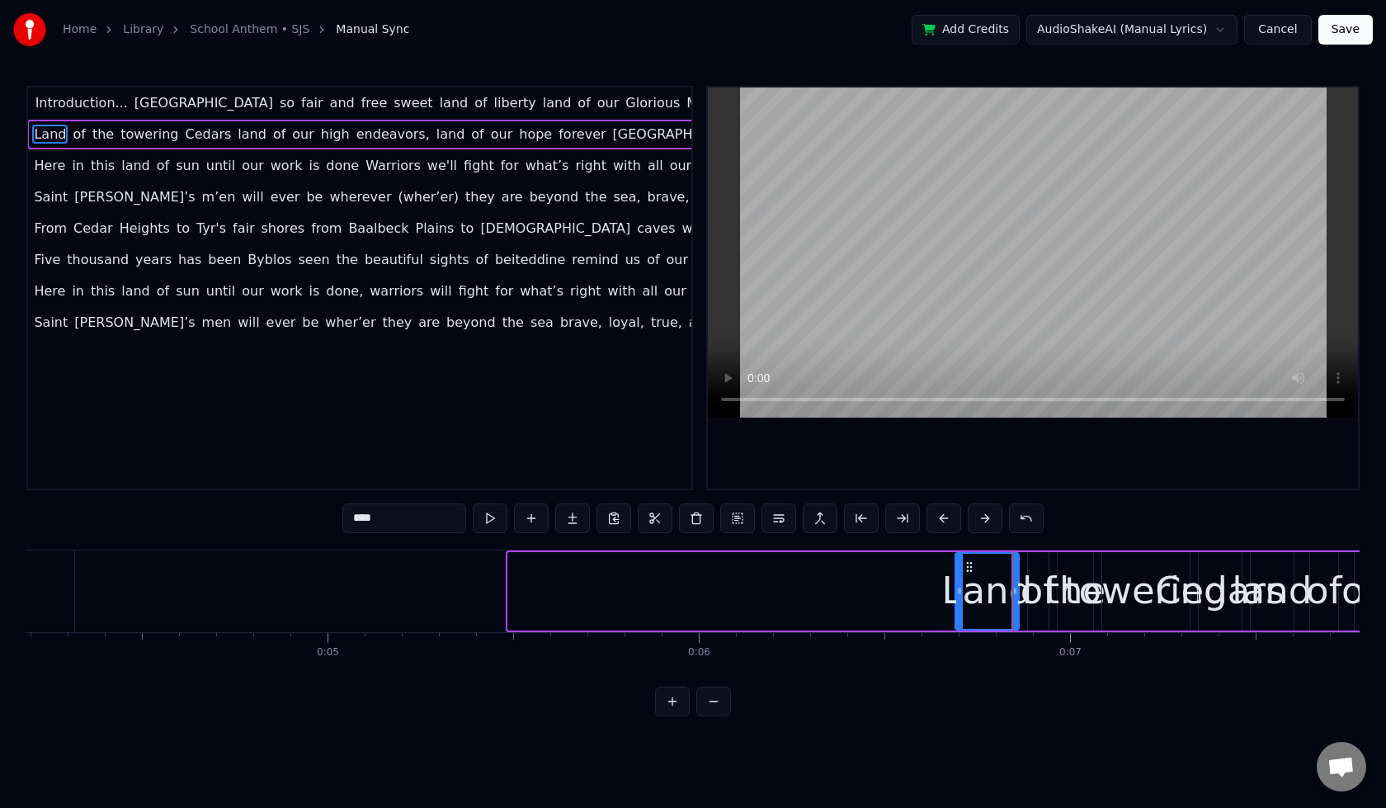
drag, startPoint x: 513, startPoint y: 603, endPoint x: 961, endPoint y: 624, distance: 447.8
click at [963, 620] on div at bounding box center [960, 591] width 7 height 75
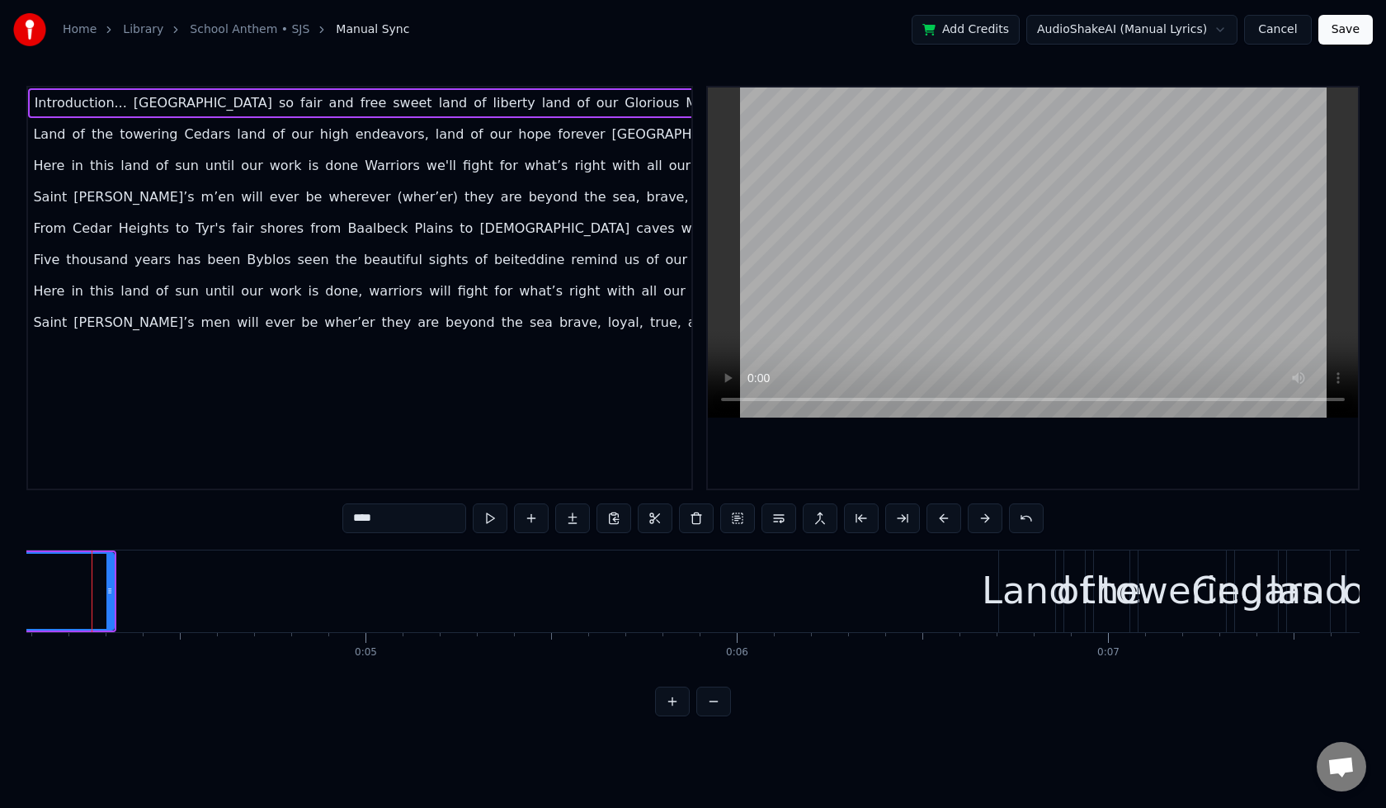
scroll to position [0, 1500]
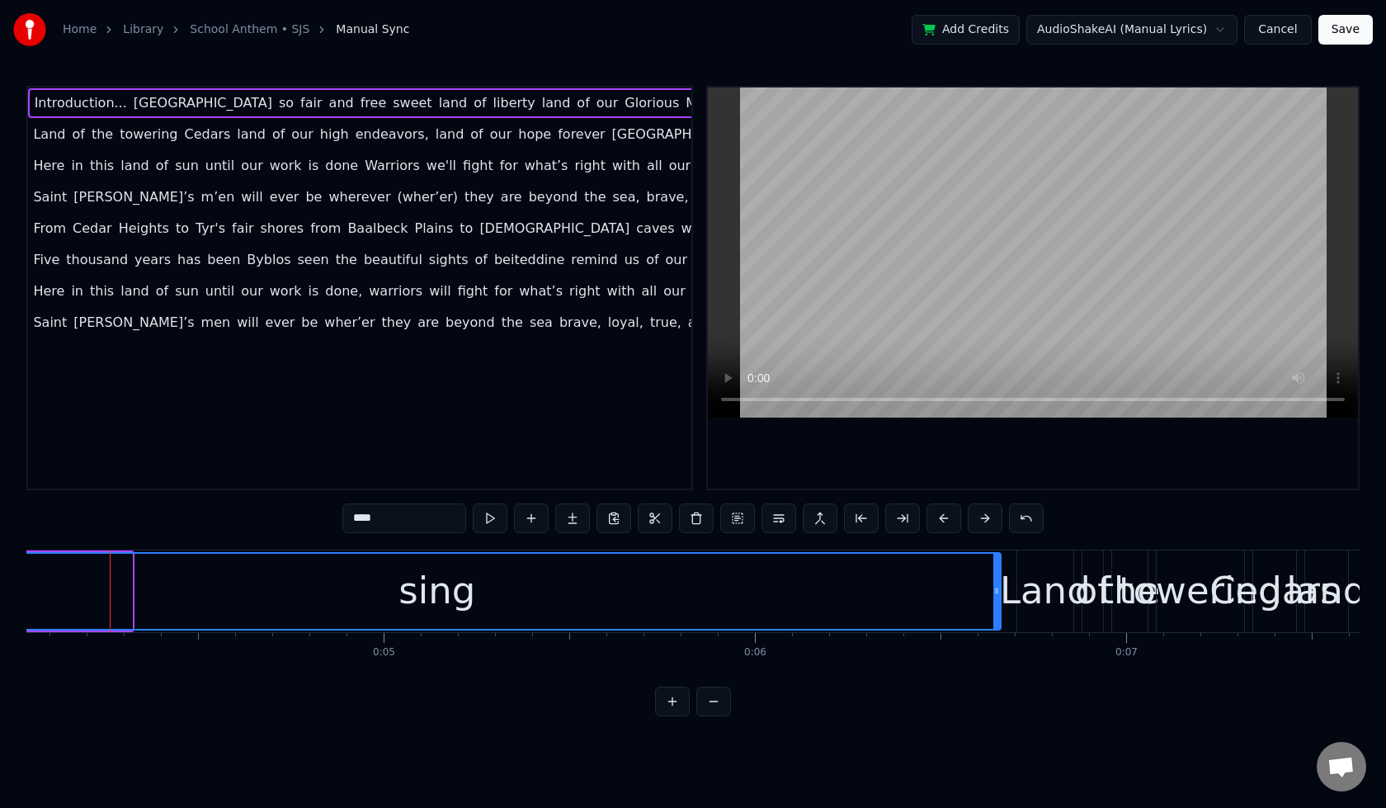
drag, startPoint x: 130, startPoint y: 588, endPoint x: 999, endPoint y: 593, distance: 869.0
click at [999, 593] on icon at bounding box center [997, 590] width 7 height 13
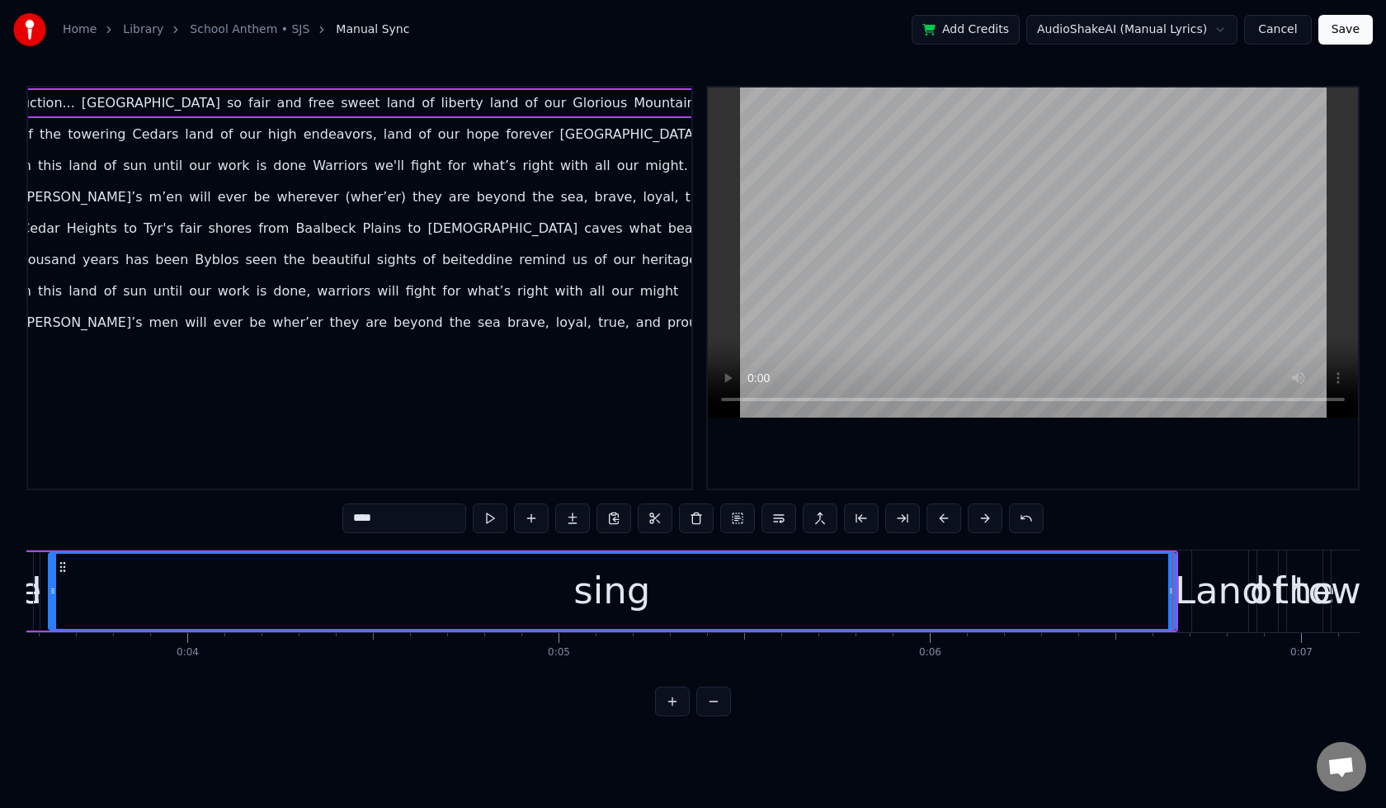
scroll to position [0, 1240]
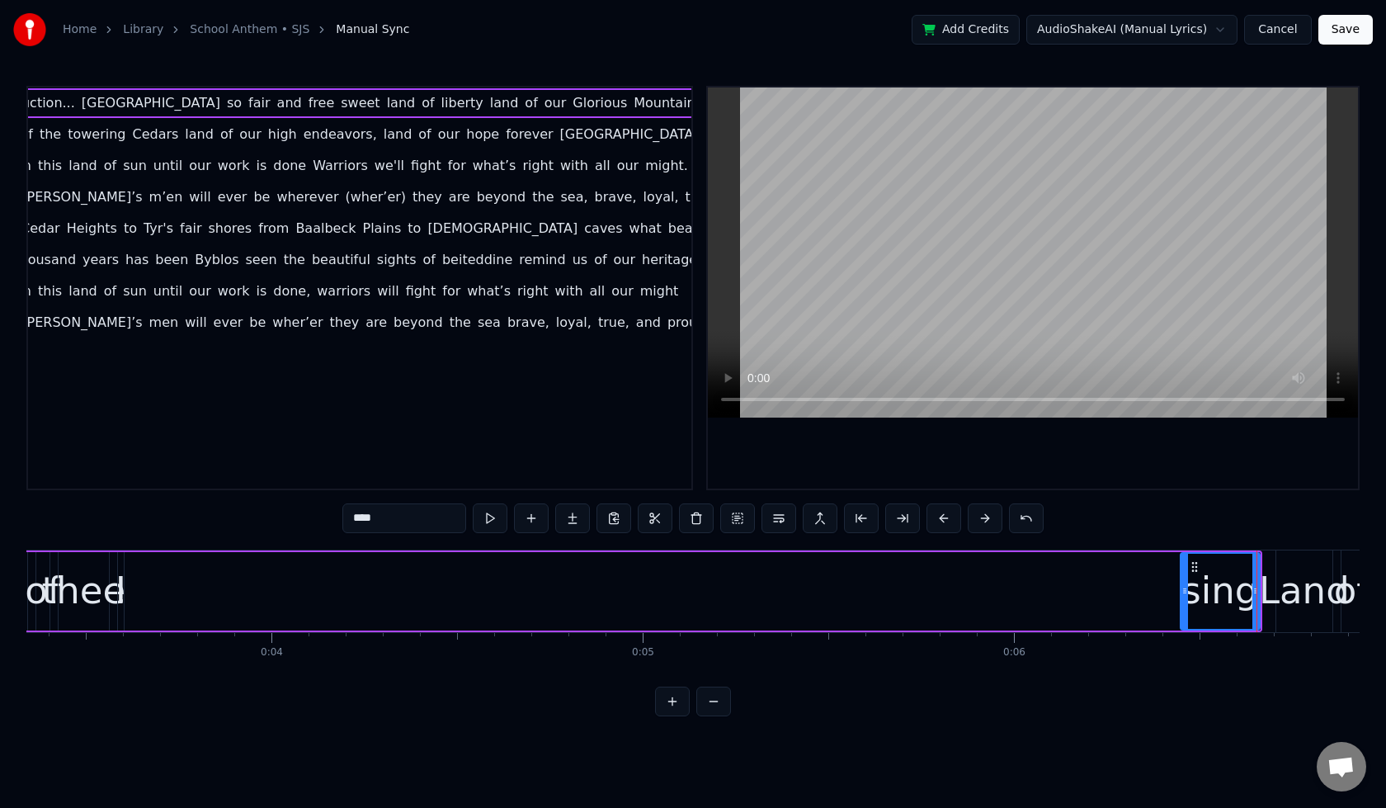
drag, startPoint x: 135, startPoint y: 594, endPoint x: 1183, endPoint y: 614, distance: 1048.3
click at [1183, 614] on div at bounding box center [1185, 591] width 7 height 75
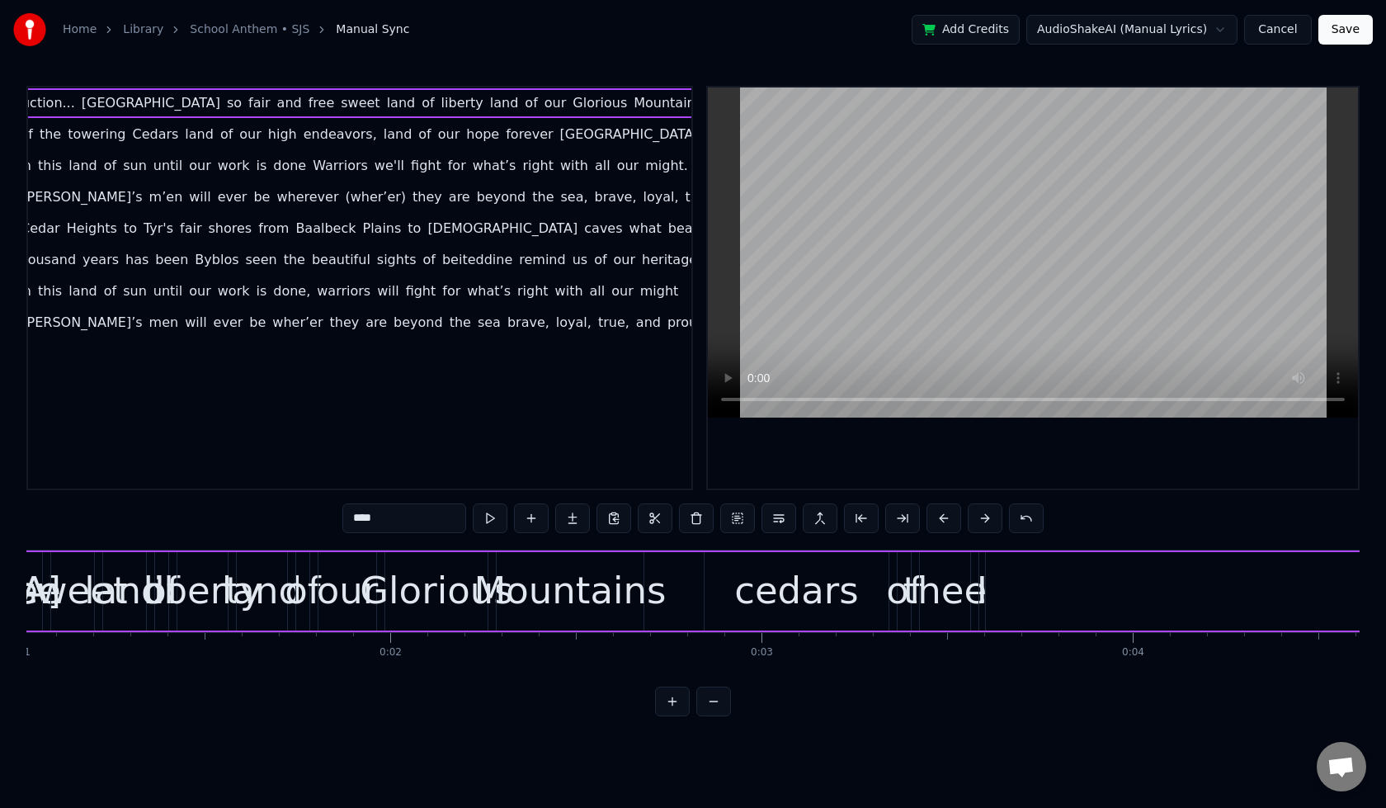
scroll to position [0, 357]
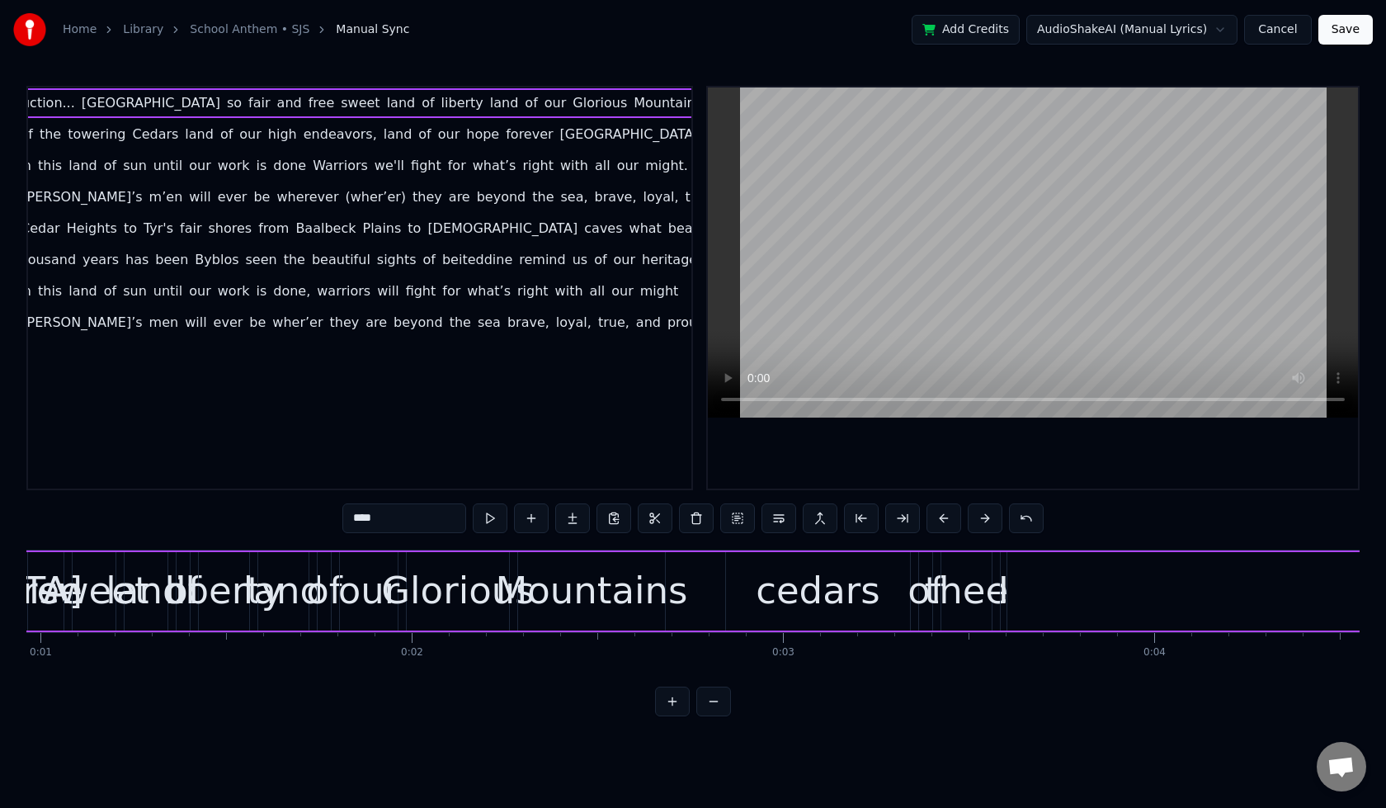
click at [631, 584] on div "Mountains" at bounding box center [591, 591] width 192 height 56
click at [988, 603] on div "thee" at bounding box center [967, 591] width 84 height 56
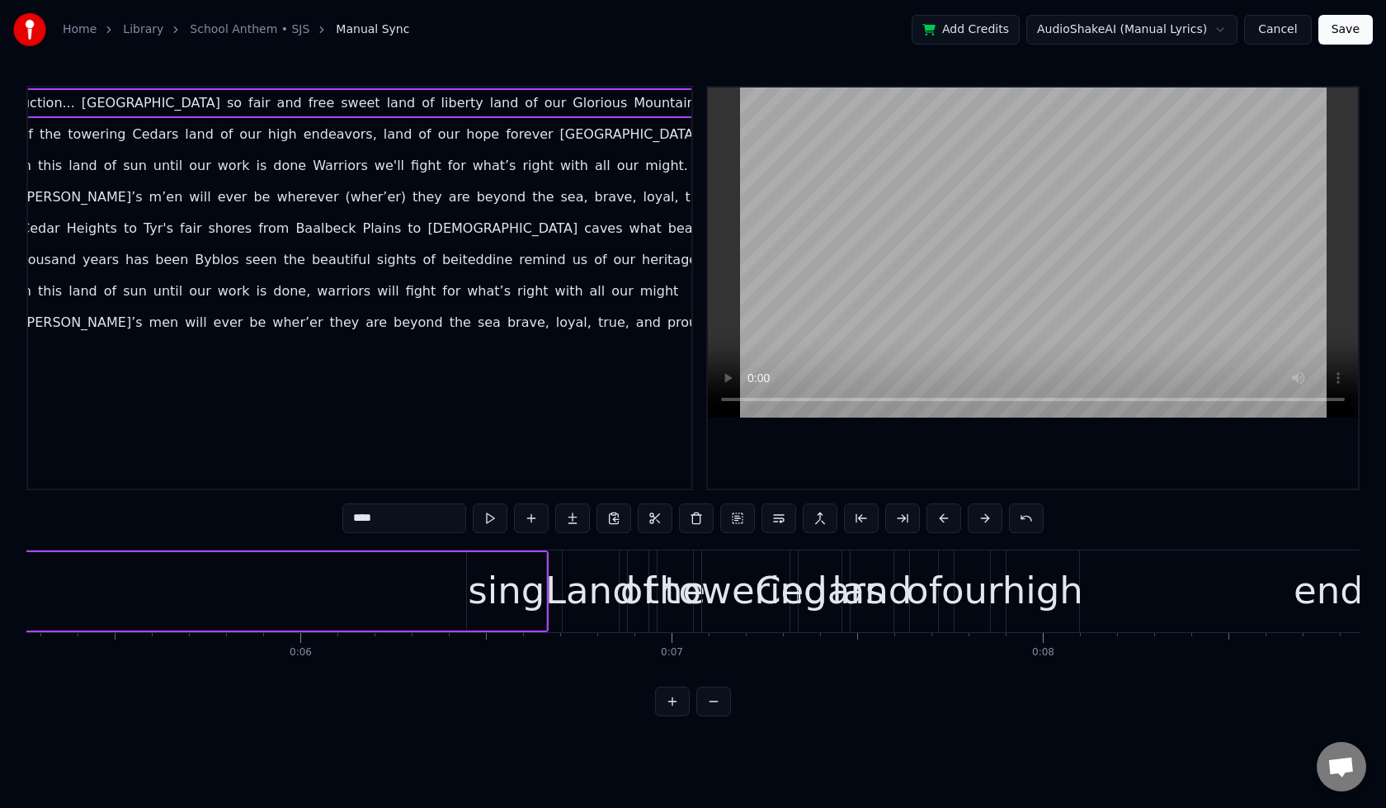
scroll to position [0, 1871]
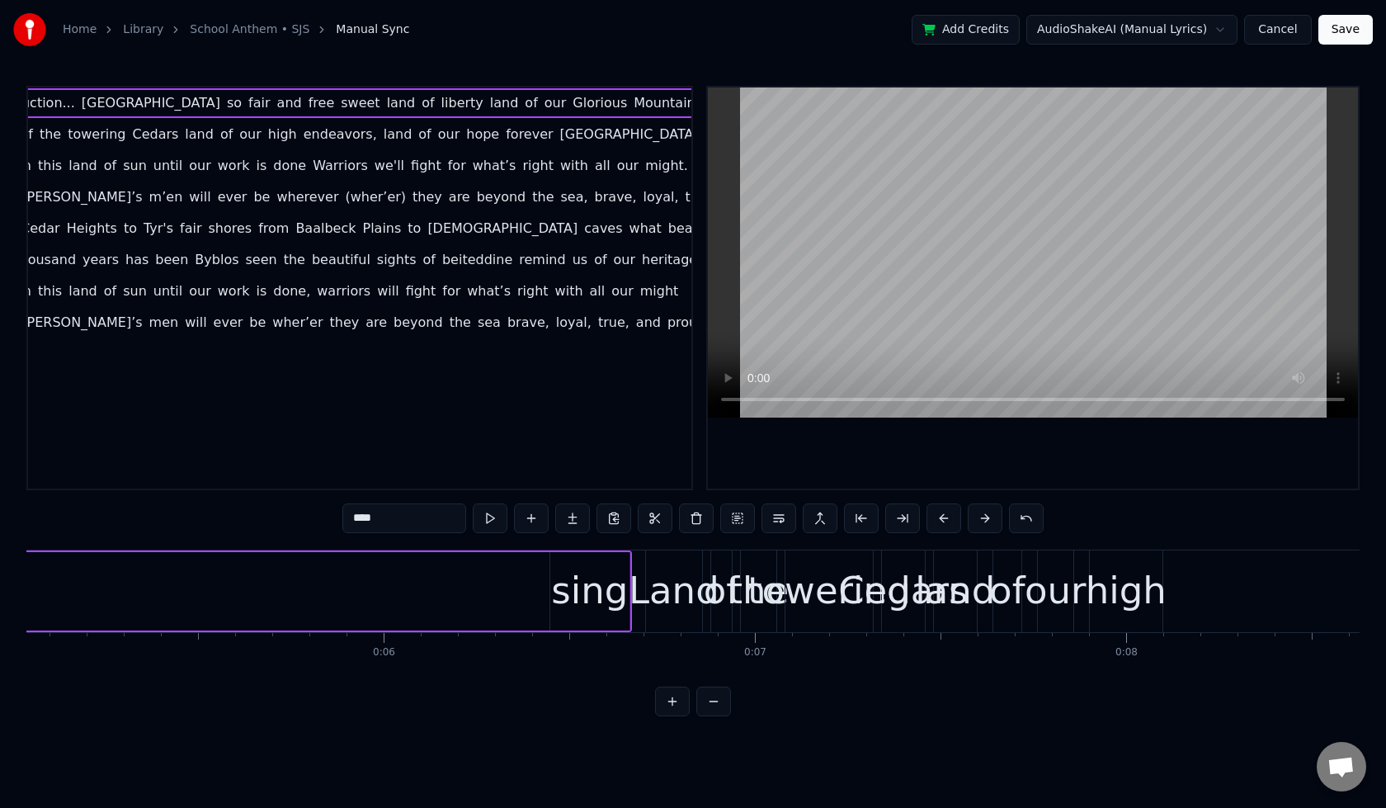
click at [586, 598] on div "sing" at bounding box center [589, 591] width 77 height 56
click at [654, 595] on div "Land" at bounding box center [674, 591] width 91 height 56
type input "****"
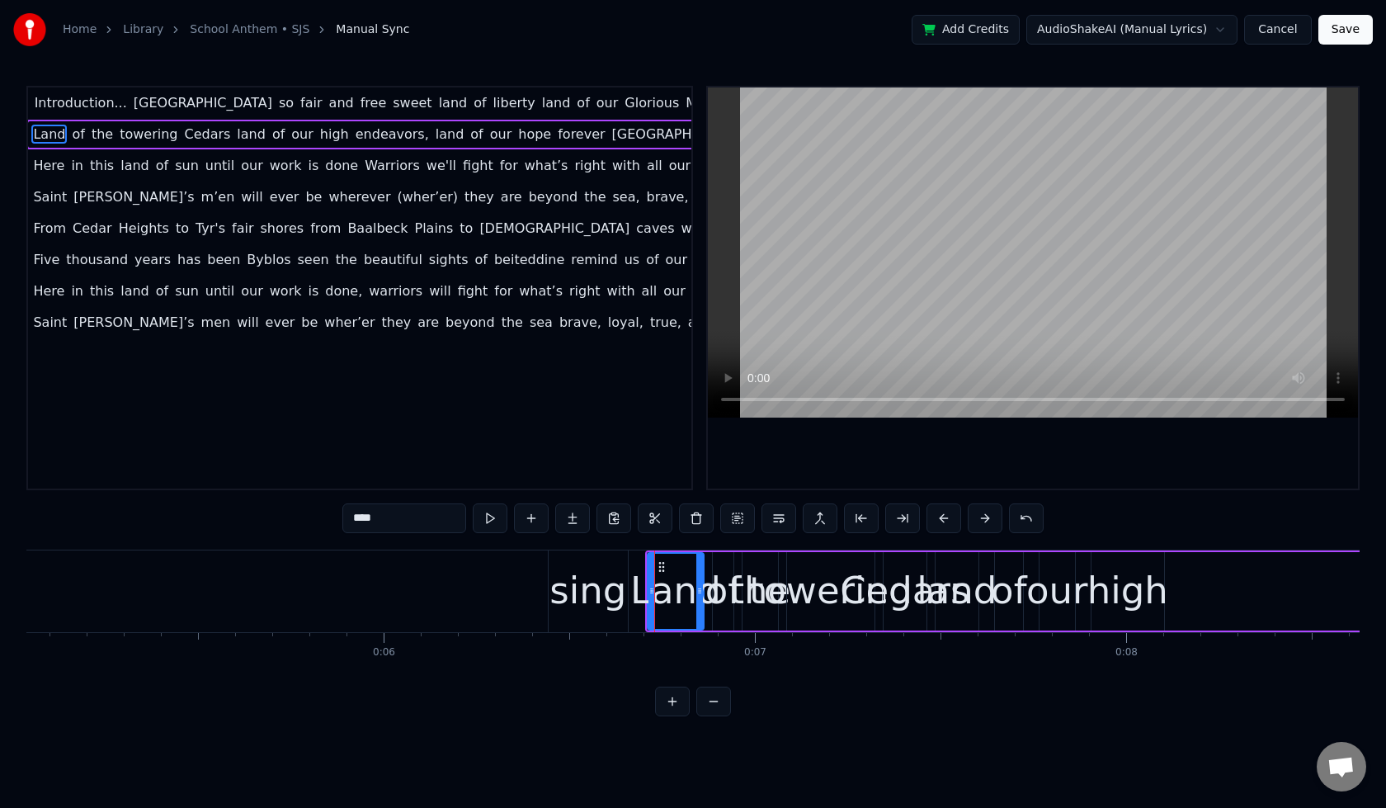
scroll to position [0, 34]
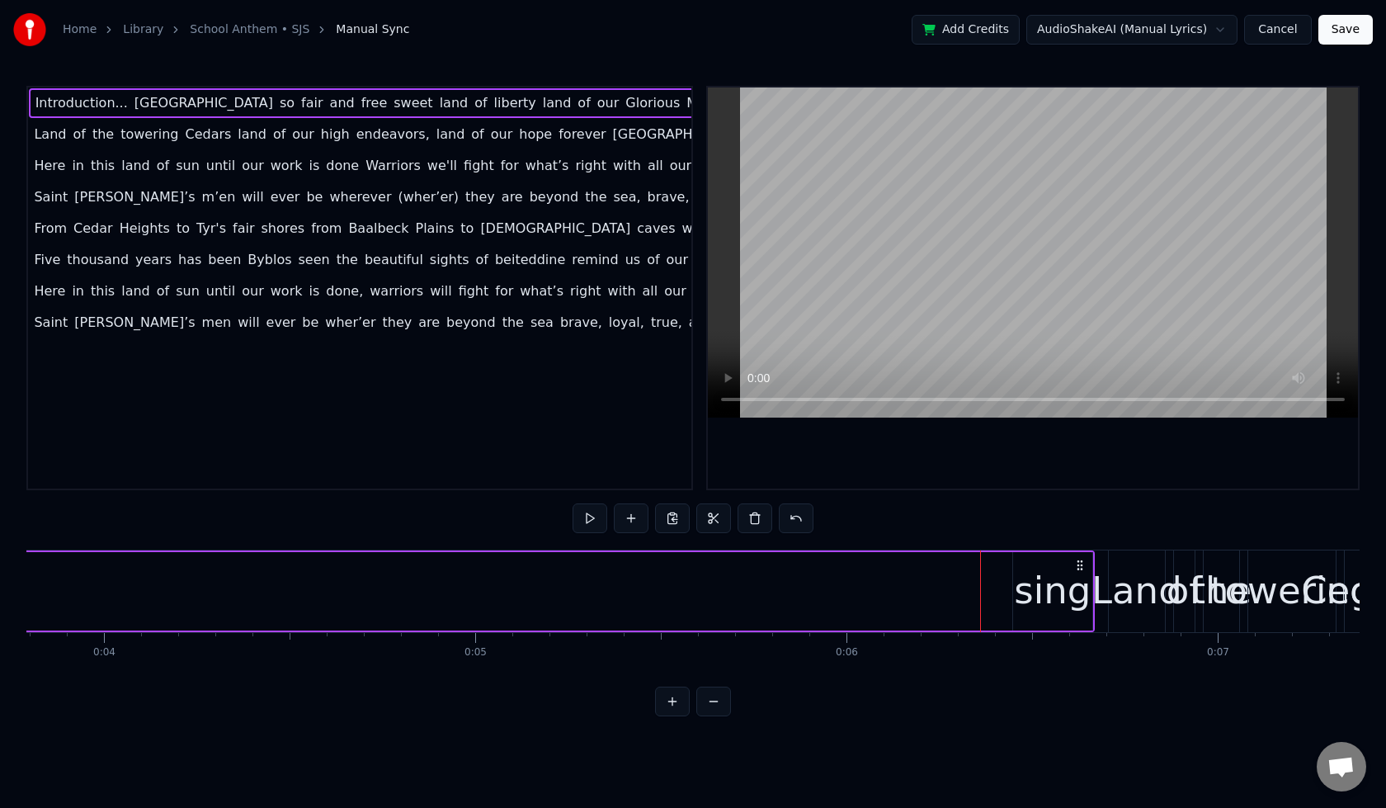
scroll to position [0, 946]
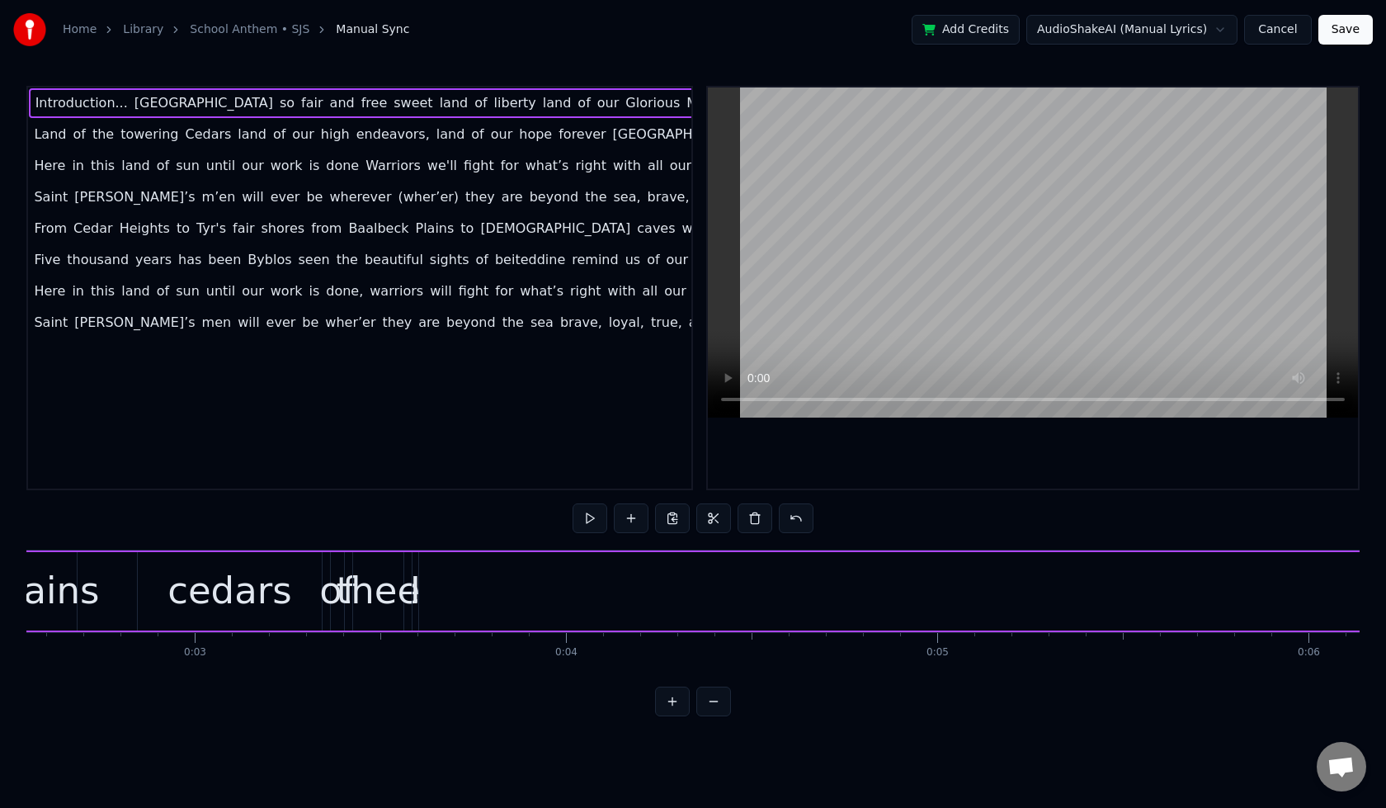
click at [415, 619] on div "I" at bounding box center [416, 591] width 6 height 78
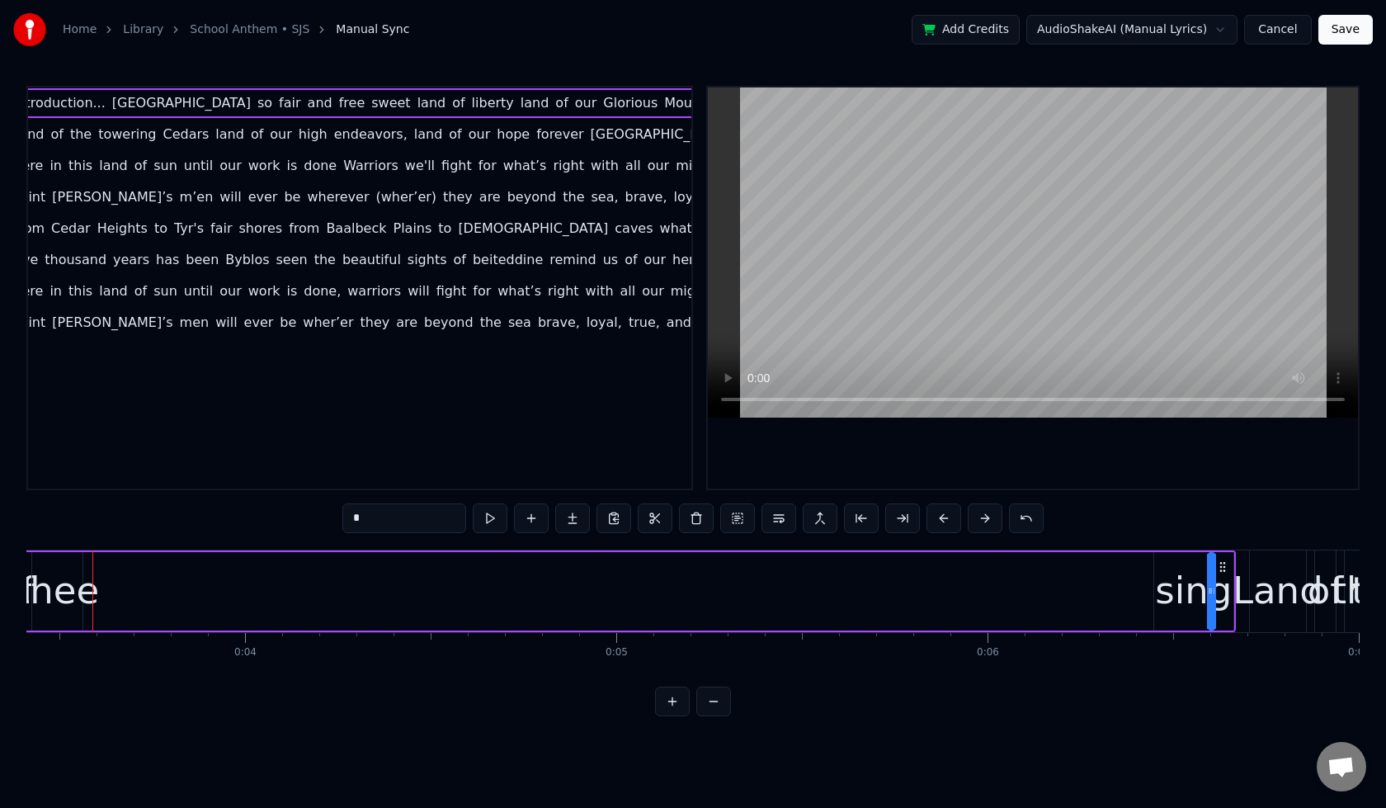
scroll to position [0, 1325]
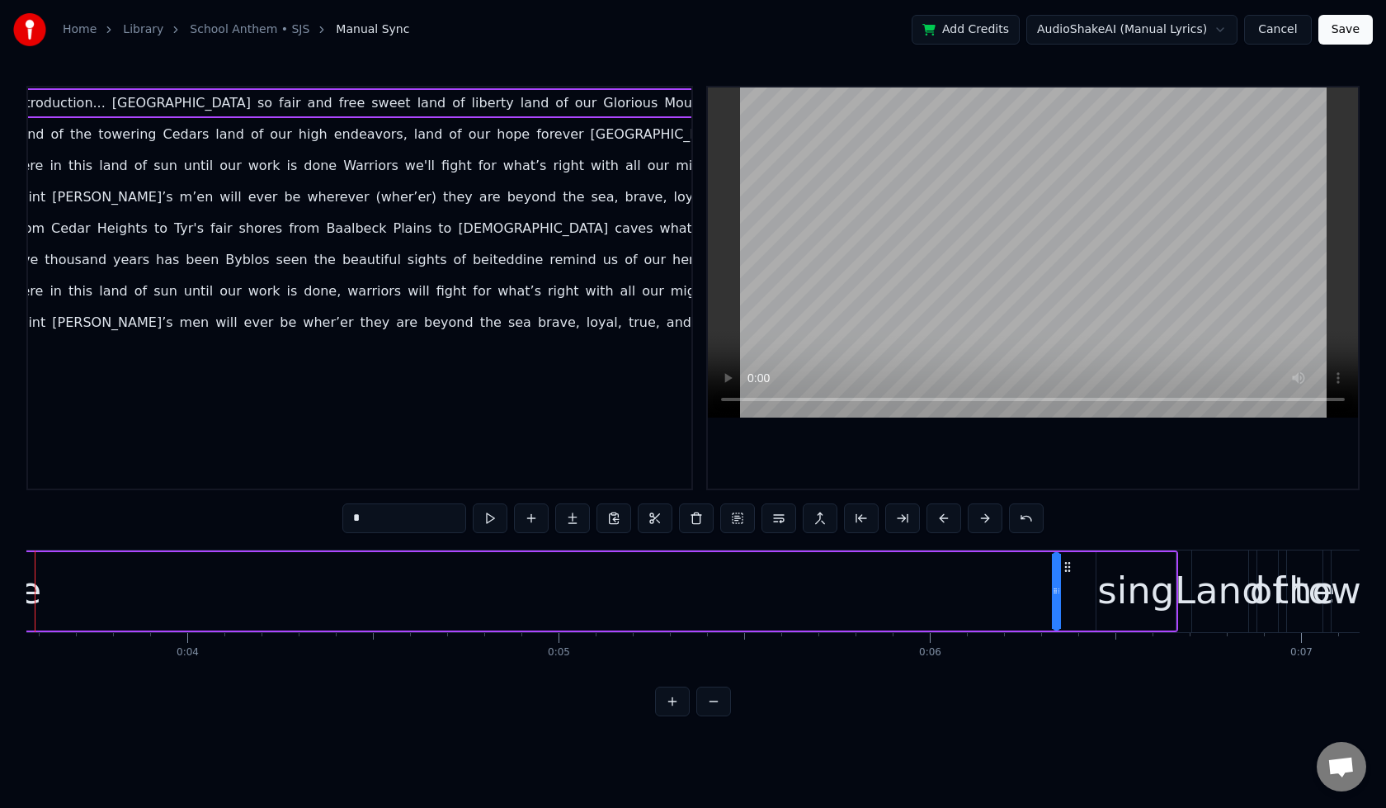
drag, startPoint x: 428, startPoint y: 569, endPoint x: 1070, endPoint y: 579, distance: 641.3
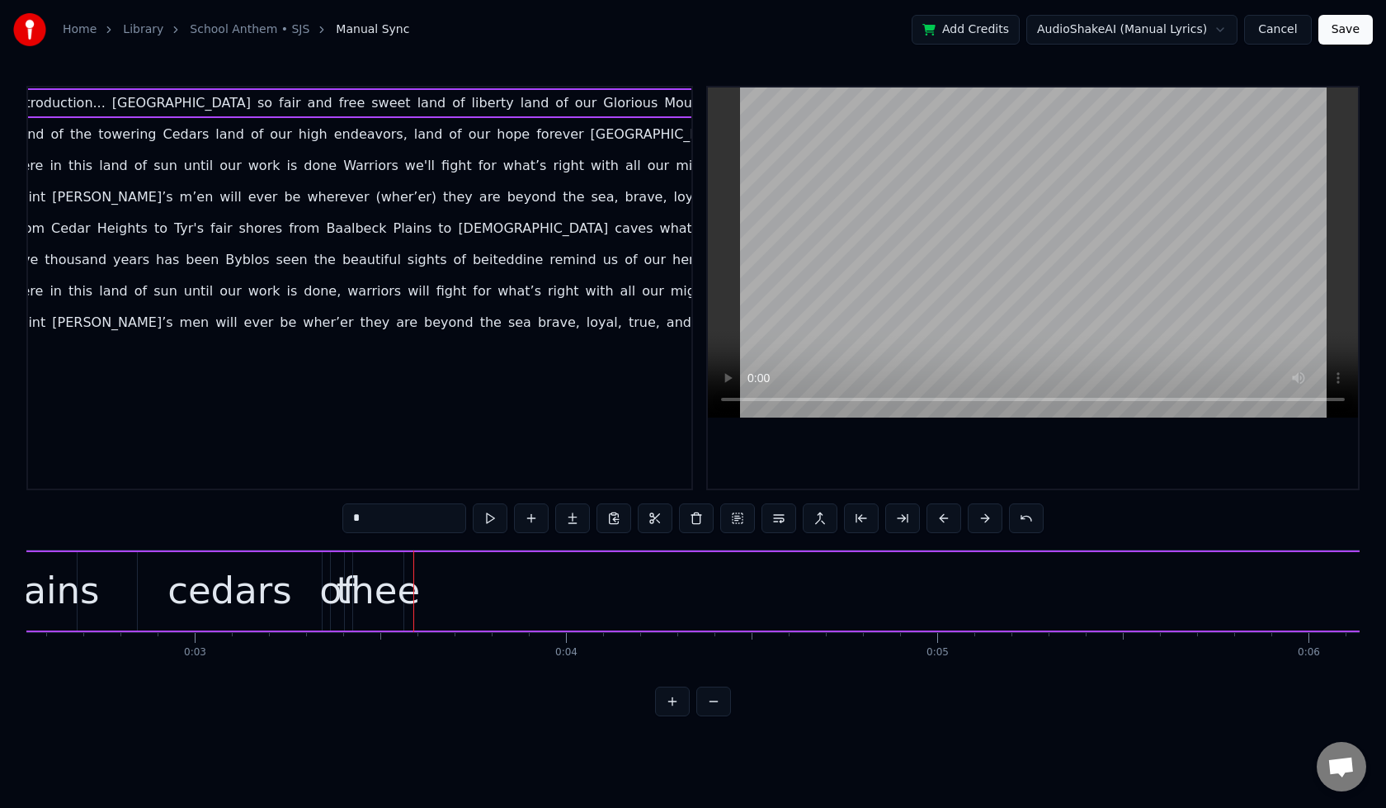
click at [395, 590] on div "thee" at bounding box center [379, 591] width 84 height 56
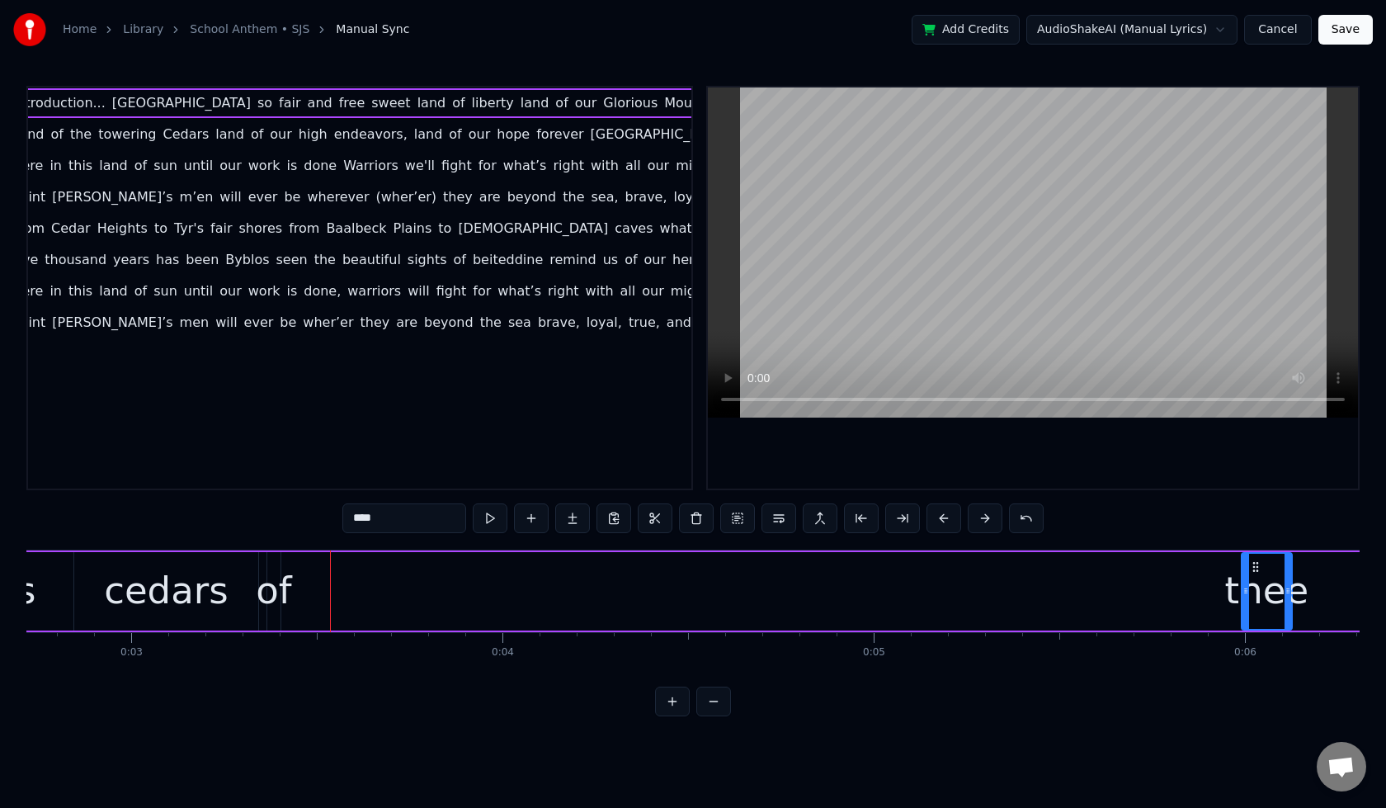
scroll to position [0, 1118]
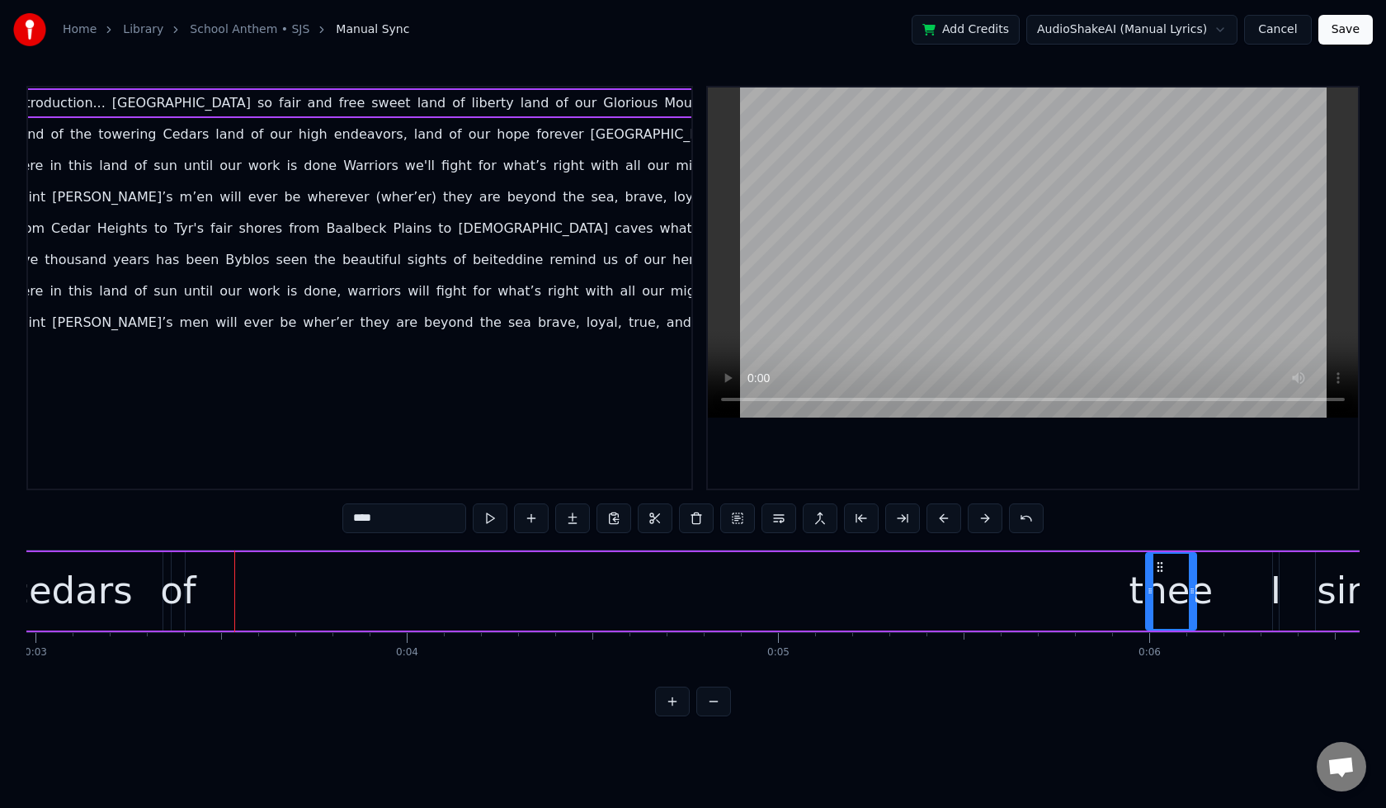
drag, startPoint x: 366, startPoint y: 566, endPoint x: 1240, endPoint y: 588, distance: 874.3
click at [1196, 588] on div "thee" at bounding box center [1171, 591] width 49 height 75
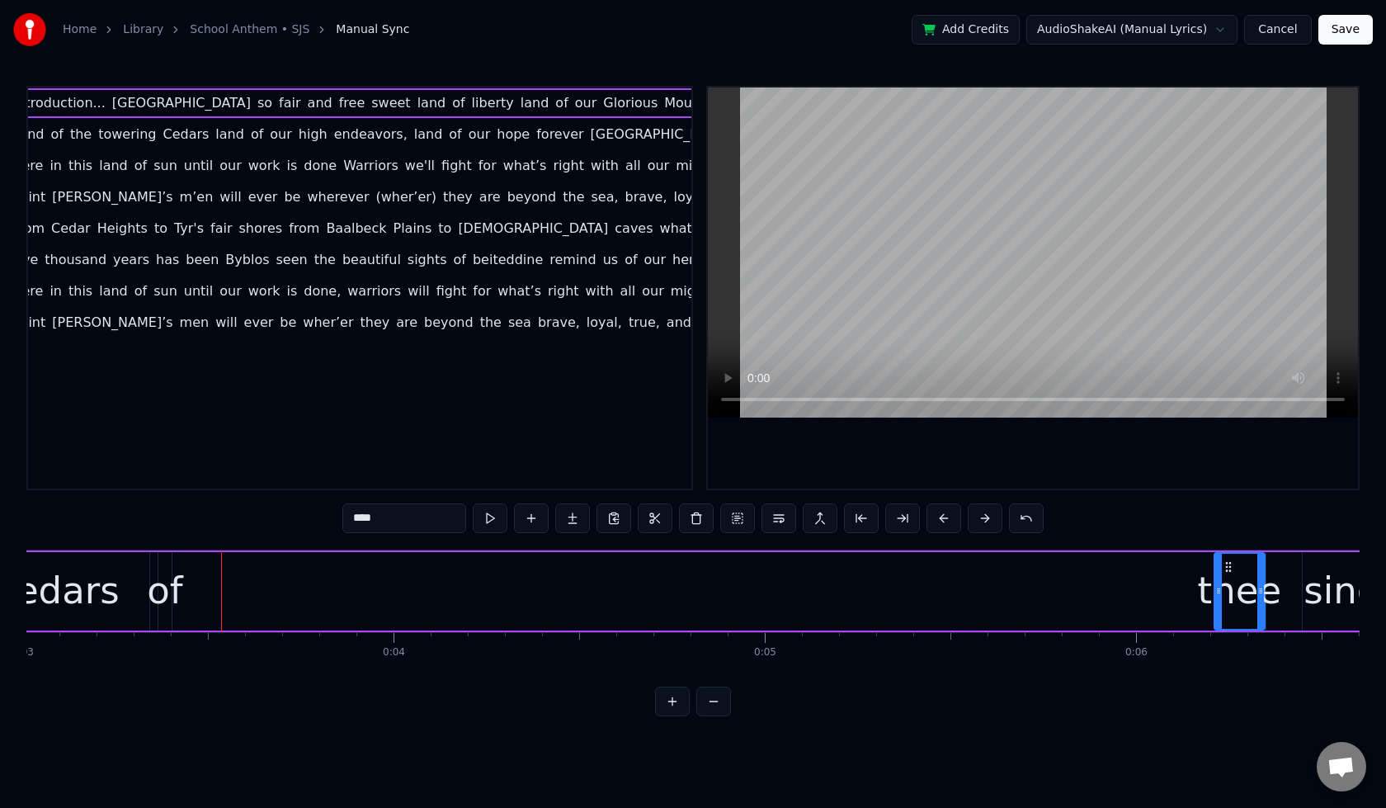
click at [168, 601] on div "of" at bounding box center [164, 591] width 35 height 56
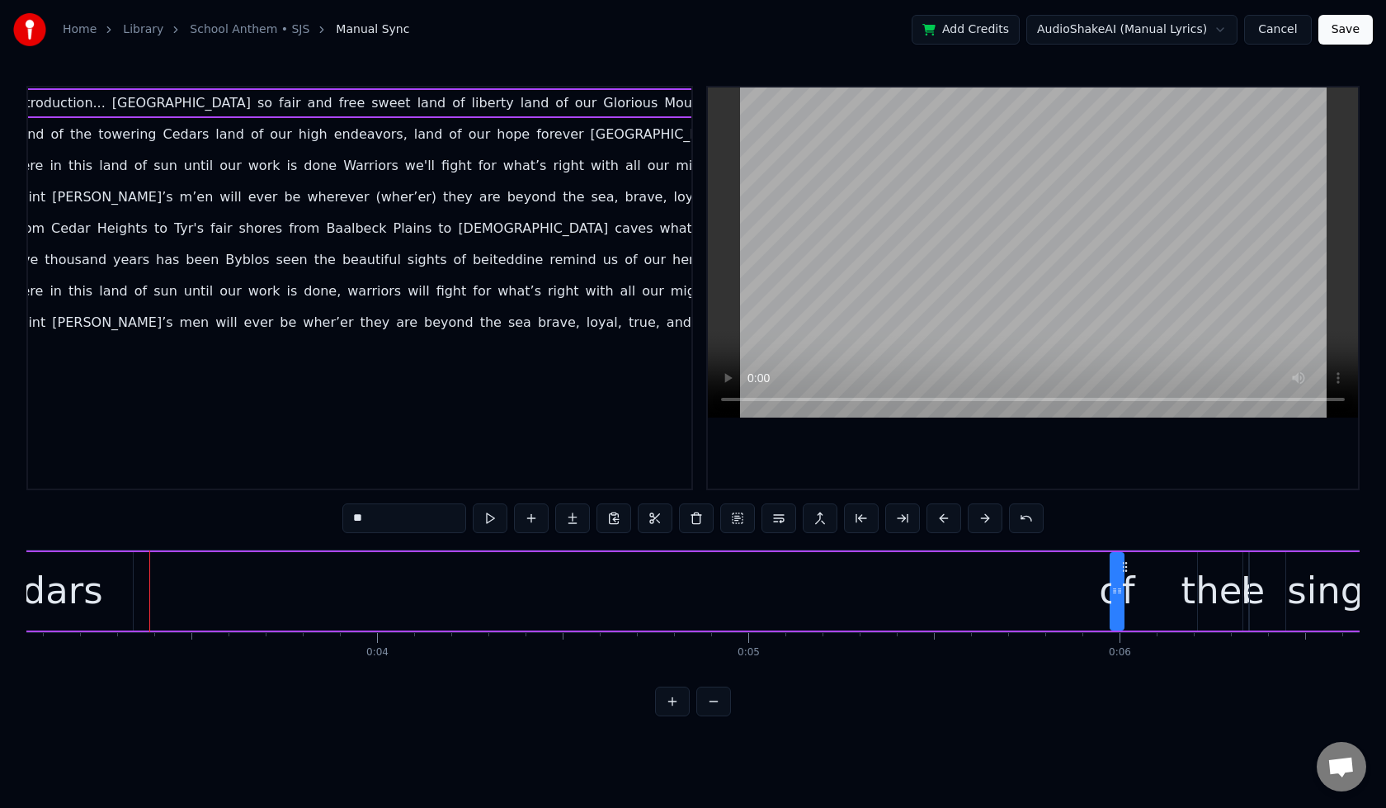
drag, startPoint x: 174, startPoint y: 568, endPoint x: 1127, endPoint y: 593, distance: 952.7
click at [1123, 593] on div "of" at bounding box center [1118, 591] width 12 height 75
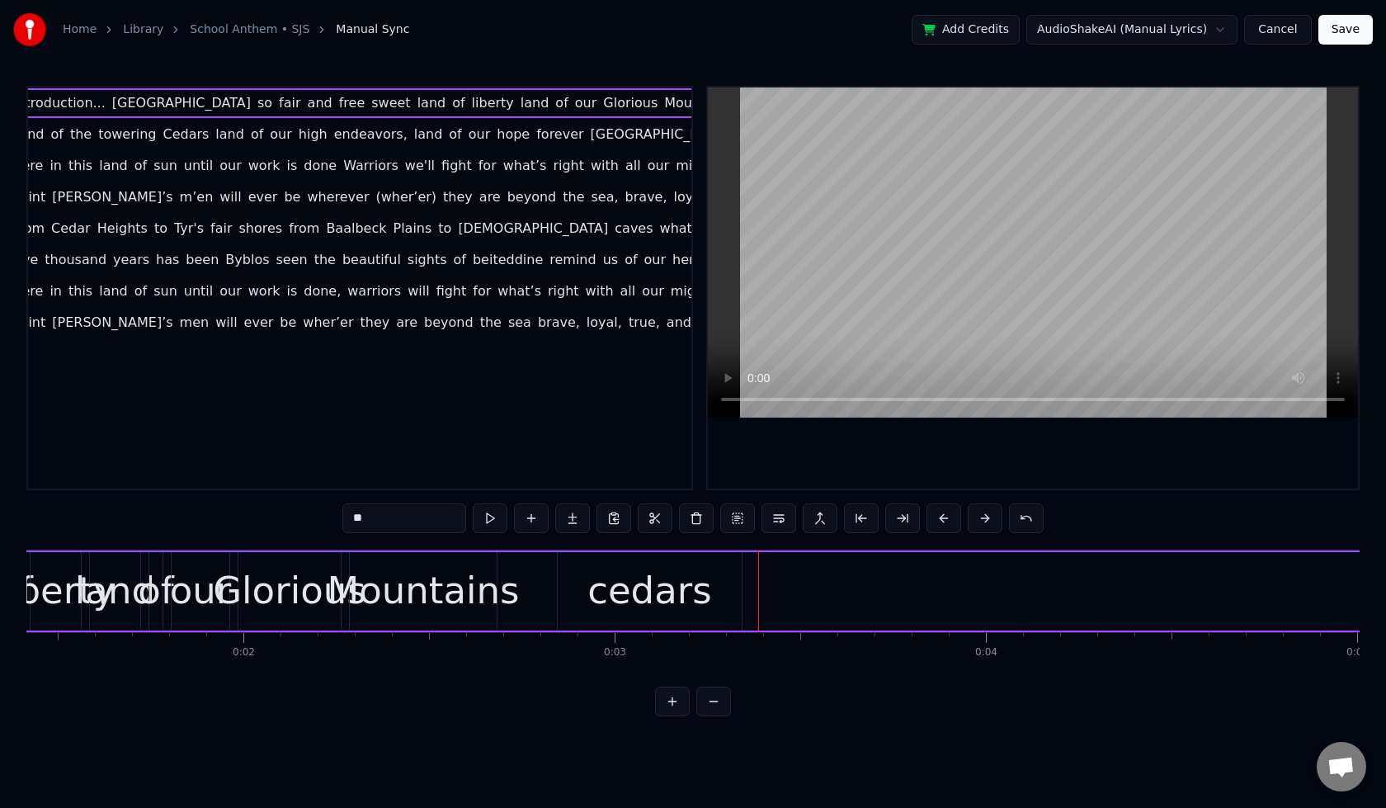
scroll to position [0, 462]
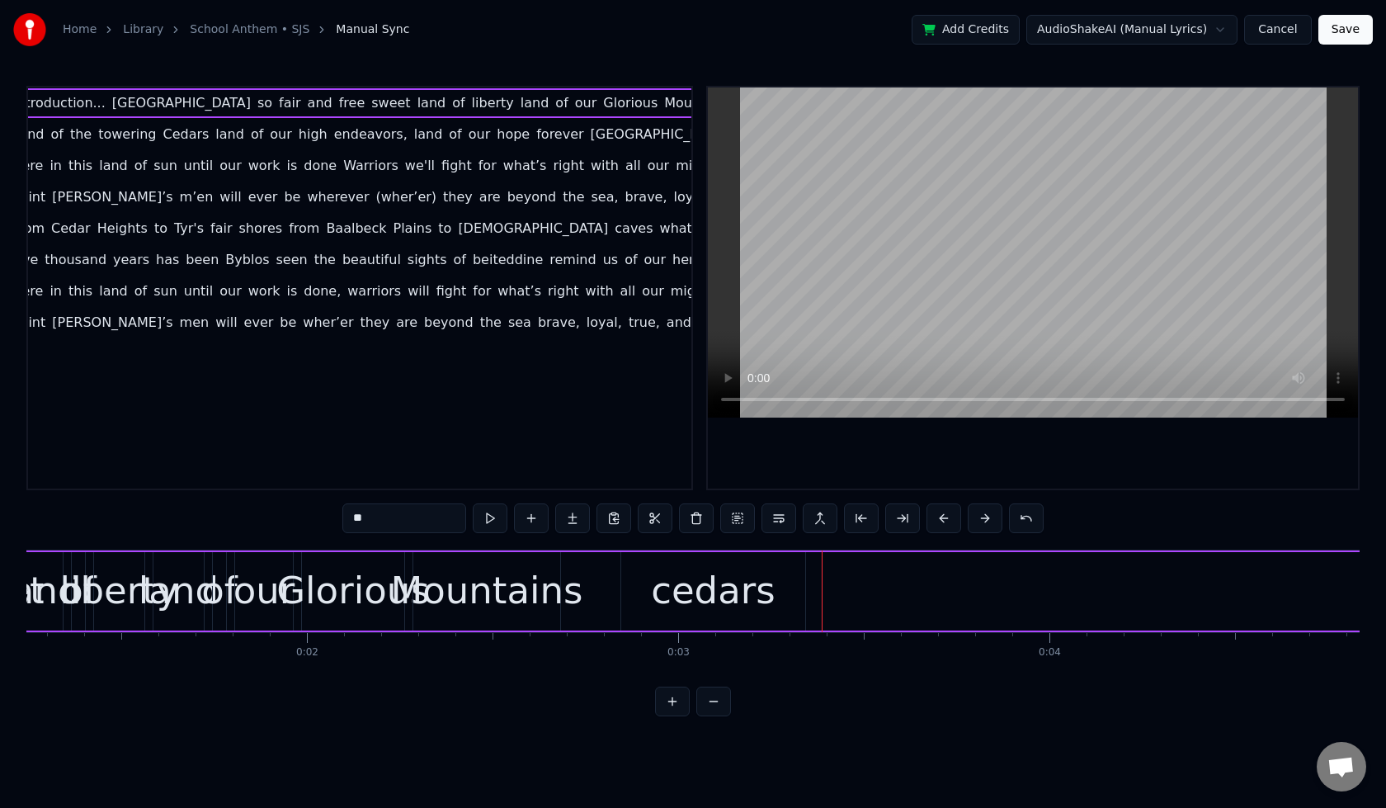
click at [673, 583] on div "cedars" at bounding box center [713, 591] width 125 height 56
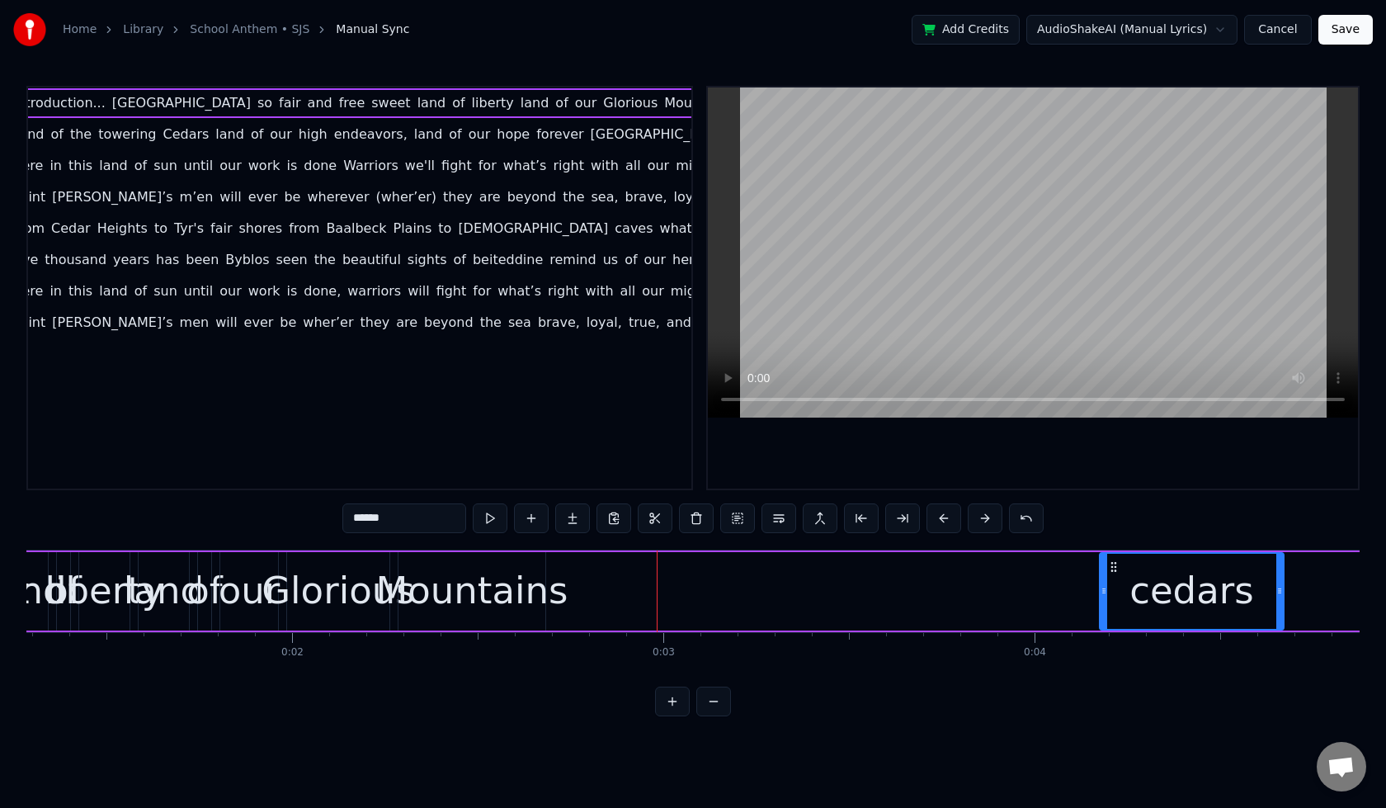
drag, startPoint x: 635, startPoint y: 570, endPoint x: 1131, endPoint y: 593, distance: 496.5
click at [1129, 593] on div "cedars" at bounding box center [1192, 591] width 182 height 75
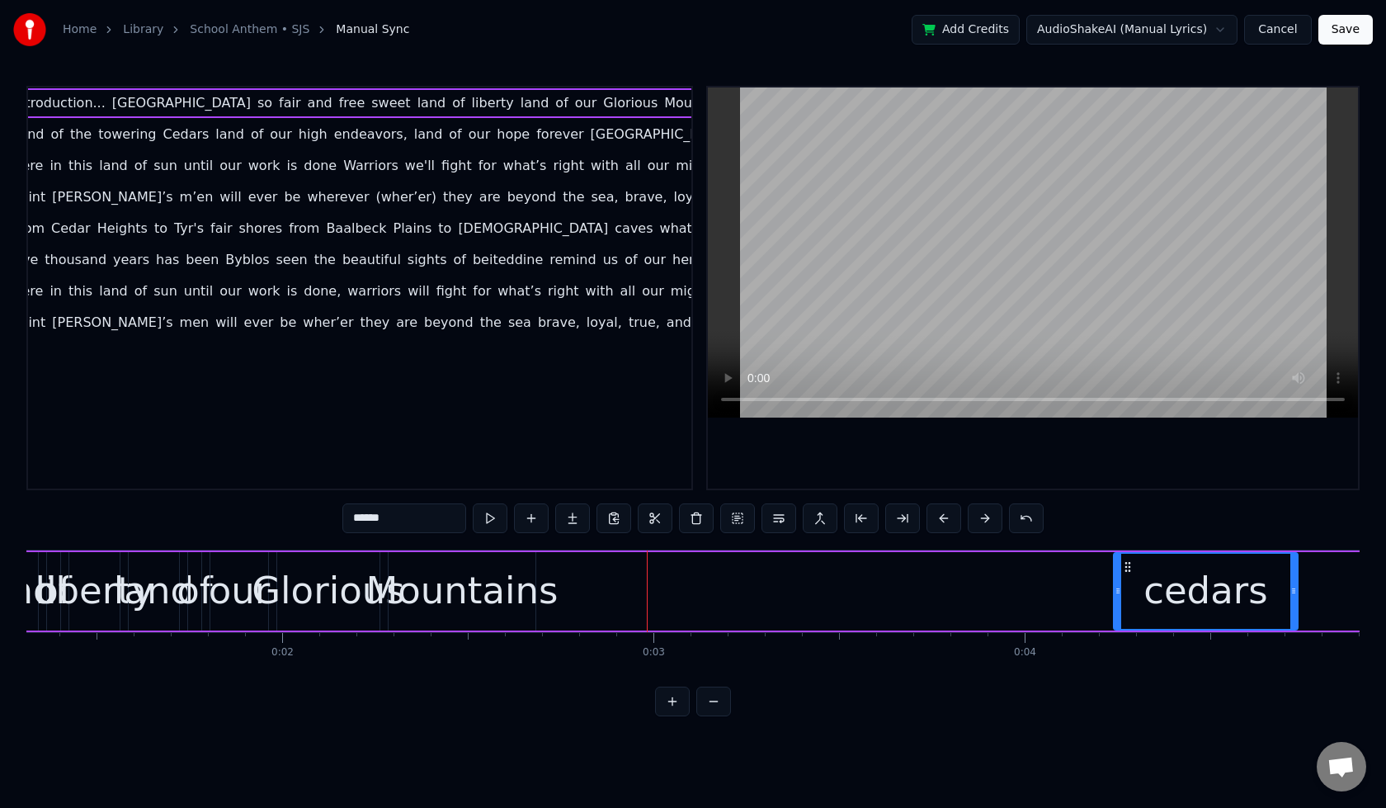
click at [434, 592] on div "Mountains" at bounding box center [462, 591] width 192 height 56
type input "*********"
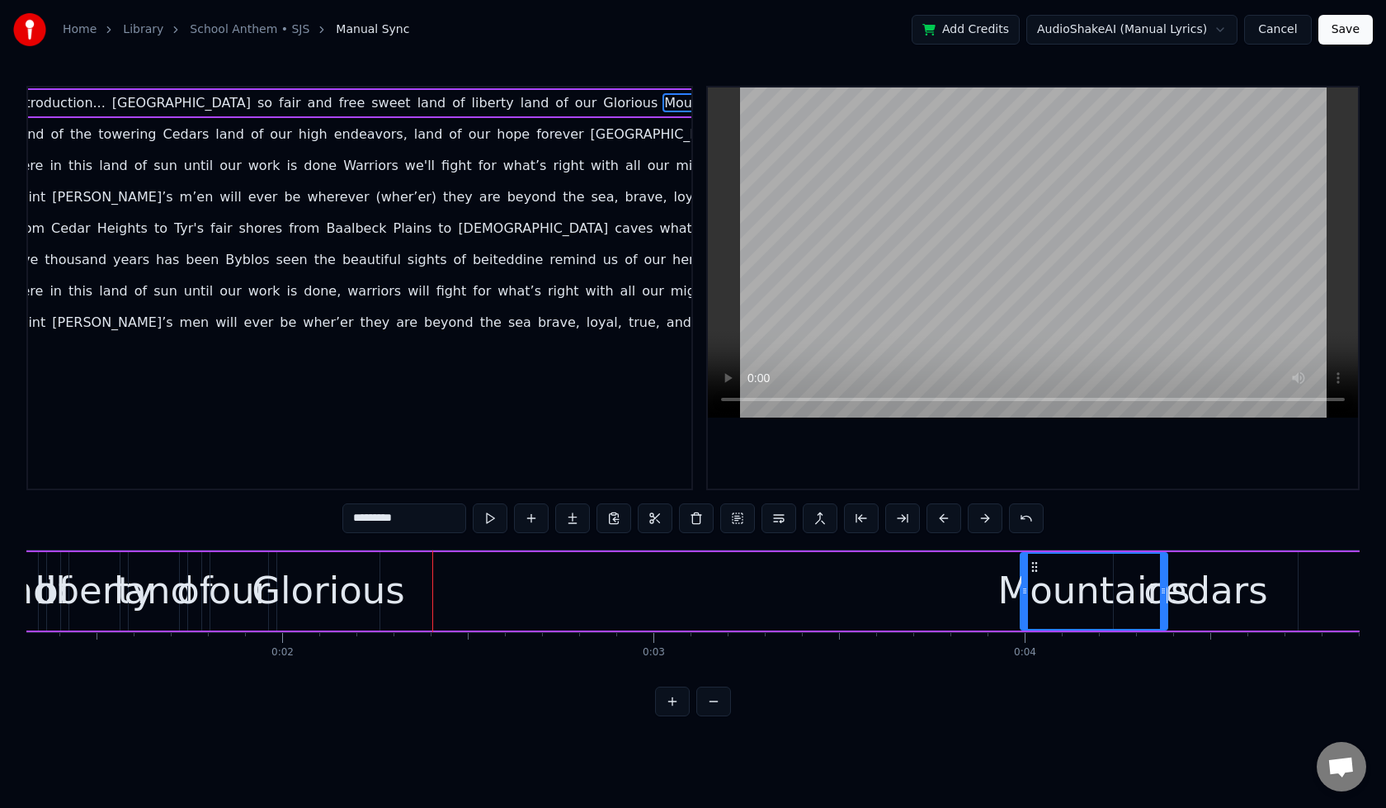
drag, startPoint x: 403, startPoint y: 569, endPoint x: 1035, endPoint y: 583, distance: 632.3
click at [1035, 583] on div "Mountains" at bounding box center [1094, 591] width 145 height 75
click at [767, 544] on div "-1:-1 Introduction... Lebanon so fair and free sweet land of liberty land of ou…" at bounding box center [693, 401] width 1334 height 631
click at [771, 565] on div "Introduction... Lebanon so fair and free sweet land of liberty land of our Glor…" at bounding box center [770, 591] width 2492 height 82
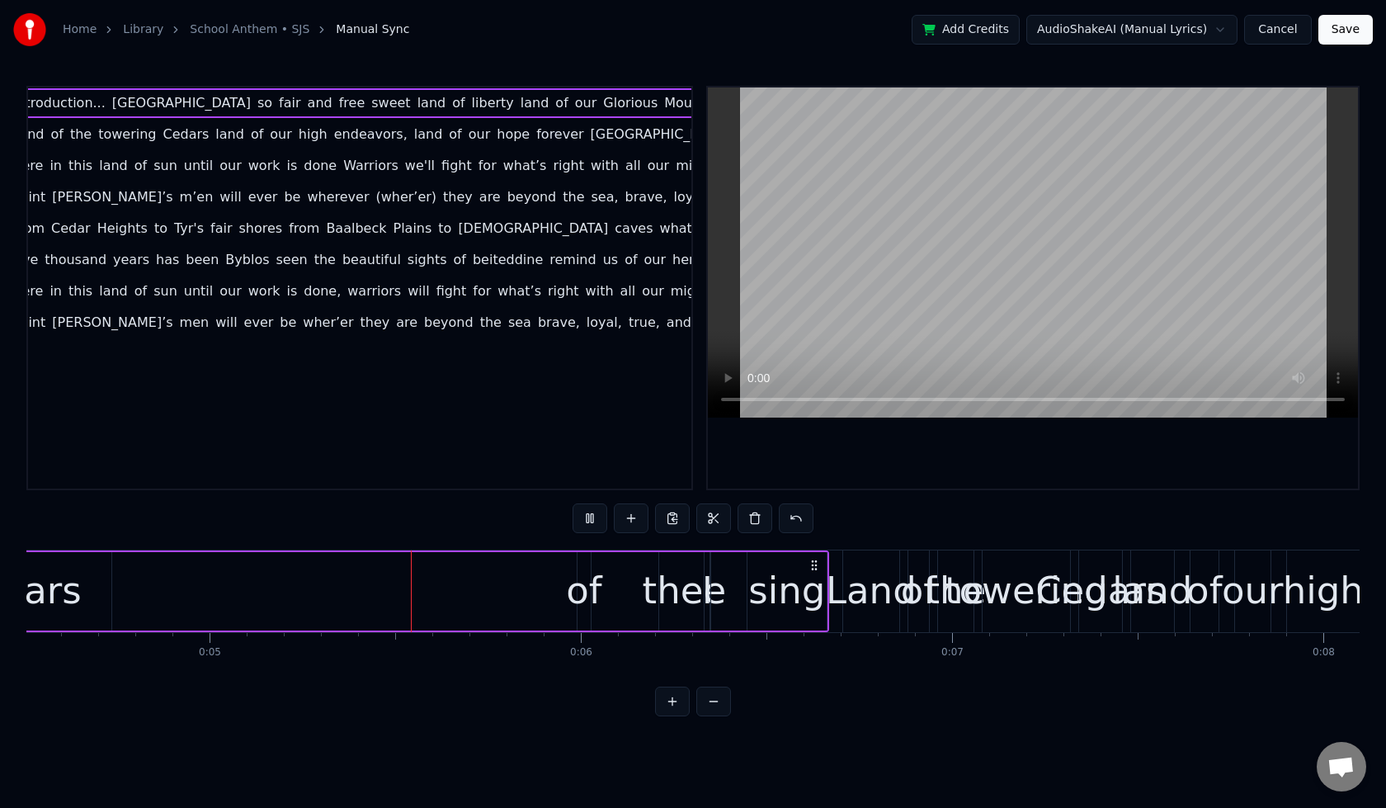
scroll to position [0, 1730]
